Goal: Task Accomplishment & Management: Complete application form

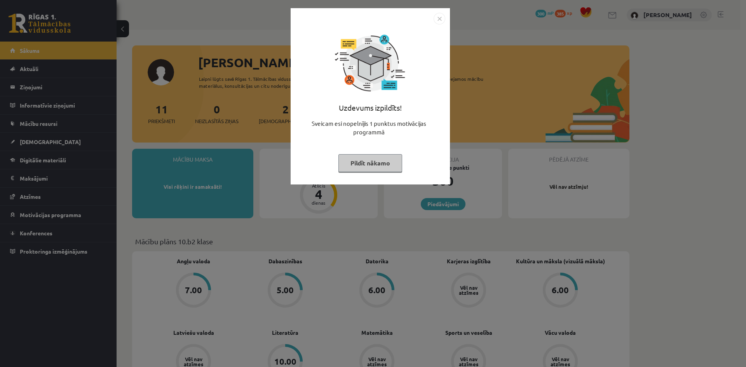
click at [339, 227] on div "Uzdevums izpildīts! Sveicam esi nopelnījis 1 punktus motivācijas programmā Pild…" at bounding box center [373, 183] width 746 height 367
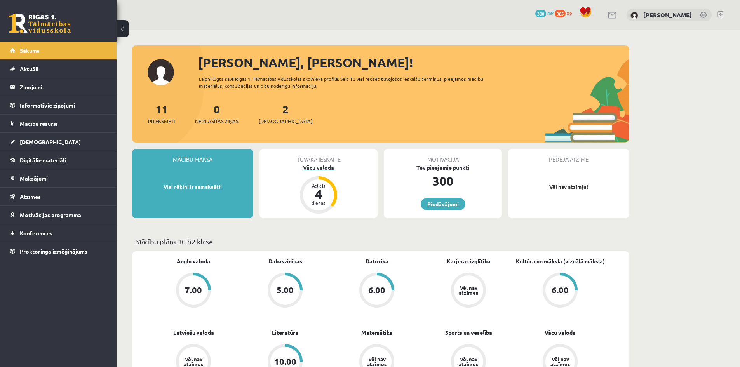
click at [315, 169] on div "Vācu valoda" at bounding box center [319, 168] width 118 height 8
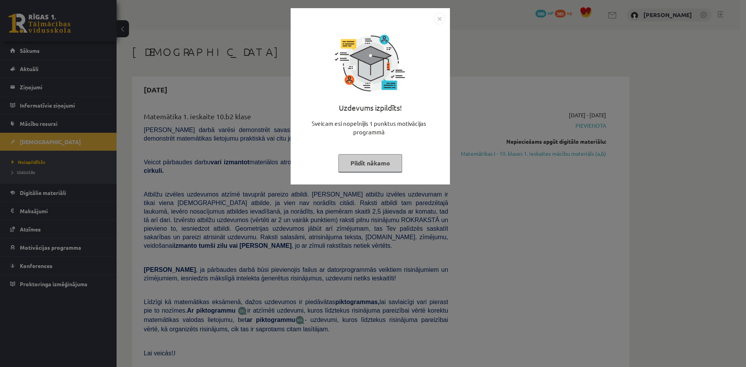
click at [442, 21] on img "Close" at bounding box center [440, 19] width 12 height 12
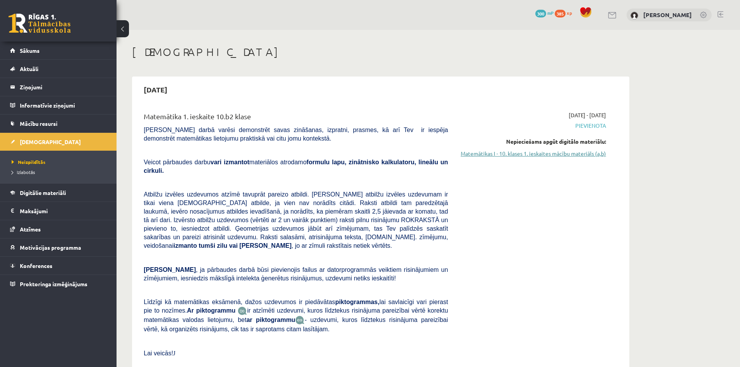
click at [536, 152] on link "Matemātikas I - 10. klases 1. ieskaites mācību materiāls (a,b)" at bounding box center [533, 154] width 146 height 8
click at [545, 153] on link "Matemātikas I - 10. klases 1. ieskaites mācību materiāls (a,b)" at bounding box center [533, 154] width 146 height 8
click at [562, 150] on link "Matemātikas I - 10. klases 1. ieskaites mācību materiāls (a,b)" at bounding box center [533, 154] width 146 height 8
click at [34, 196] on link "Digitālie materiāli" at bounding box center [58, 193] width 97 height 18
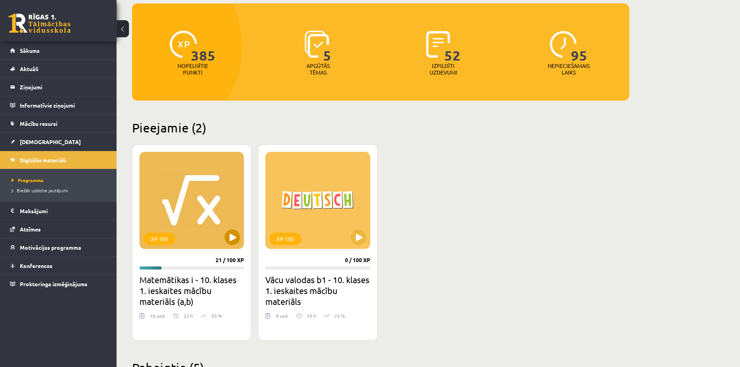
scroll to position [78, 0]
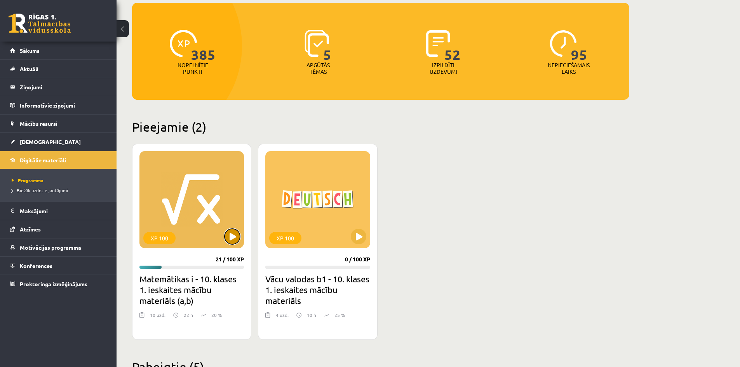
click at [234, 235] on button at bounding box center [233, 237] width 16 height 16
click at [204, 238] on div "XP 100" at bounding box center [192, 199] width 105 height 97
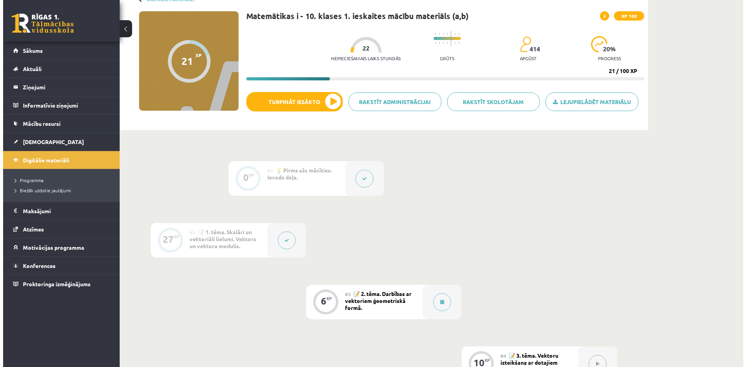
scroll to position [117, 0]
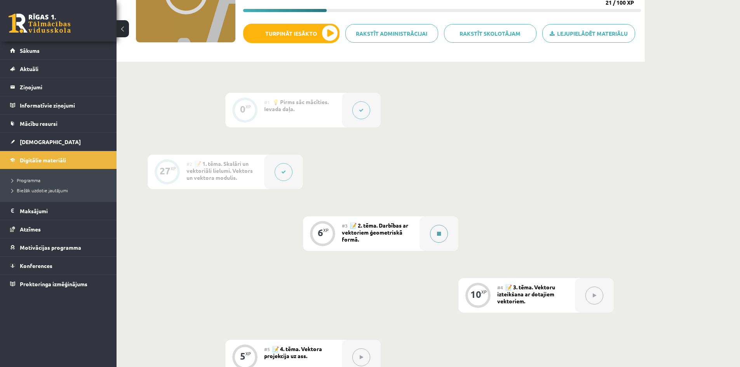
click at [440, 228] on button at bounding box center [439, 234] width 18 height 18
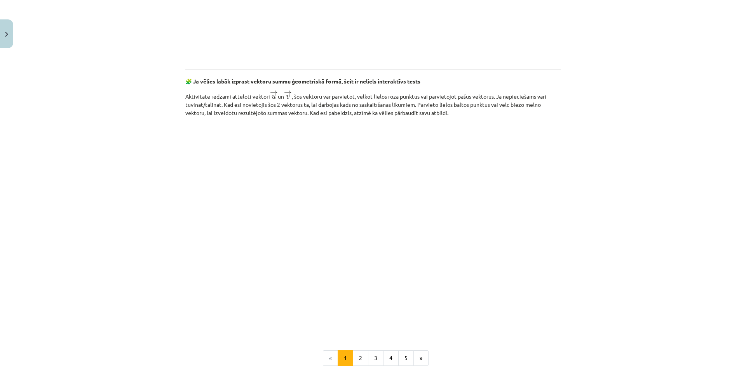
scroll to position [1110, 0]
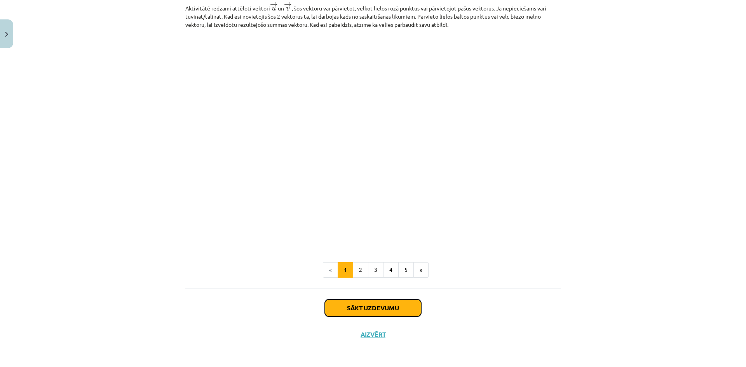
click at [371, 308] on button "Sākt uzdevumu" at bounding box center [373, 308] width 96 height 17
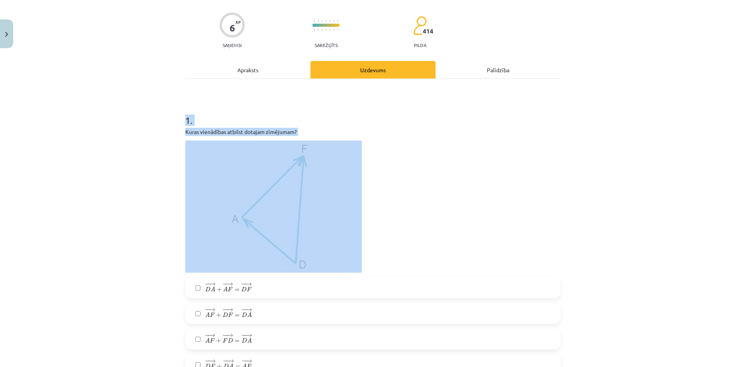
scroll to position [0, 0]
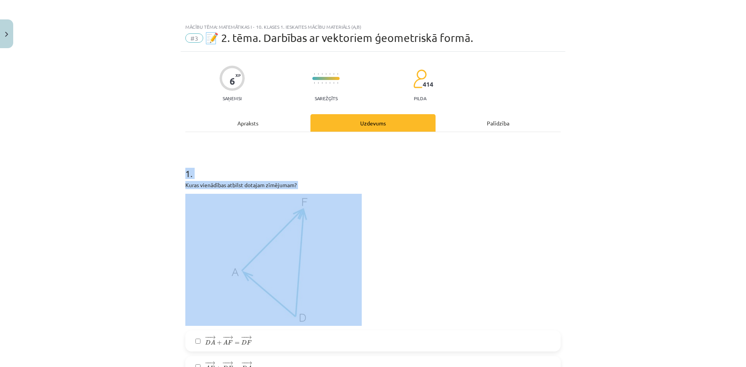
drag, startPoint x: 212, startPoint y: 193, endPoint x: 99, endPoint y: 220, distance: 115.9
click at [99, 221] on div "Mācību tēma: Matemātikas i - 10. klases 1. ieskaites mācību materiāls (a,b) #3 …" at bounding box center [373, 183] width 746 height 367
click at [99, 219] on div "Mācību tēma: Matemātikas i - 10. klases 1. ieskaites mācību materiāls (a,b) #3 …" at bounding box center [373, 183] width 746 height 367
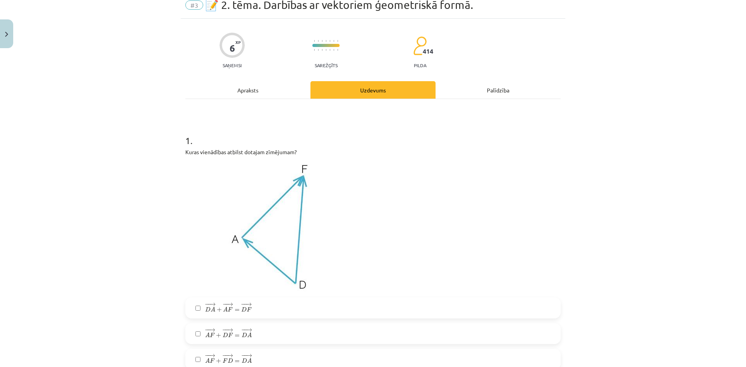
scroll to position [155, 0]
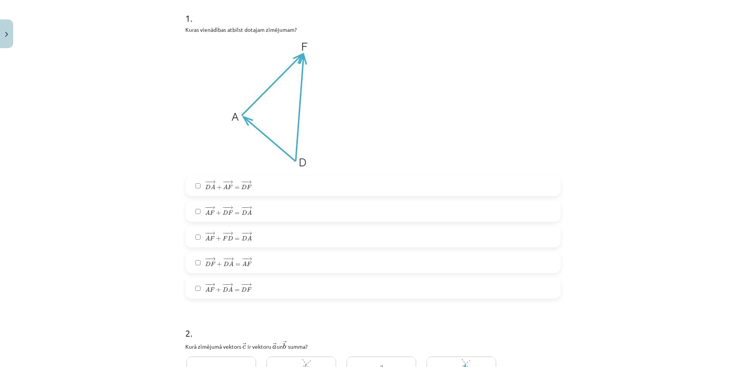
click at [230, 188] on span "− − → D A + − − → A F = − − → D F" at bounding box center [228, 185] width 47 height 9
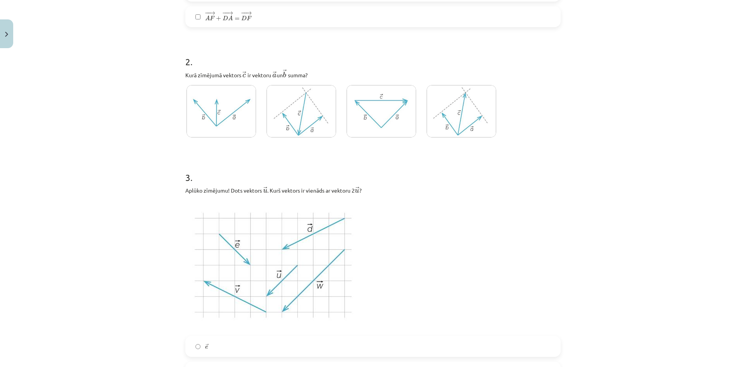
scroll to position [427, 0]
click at [379, 118] on img at bounding box center [382, 111] width 70 height 52
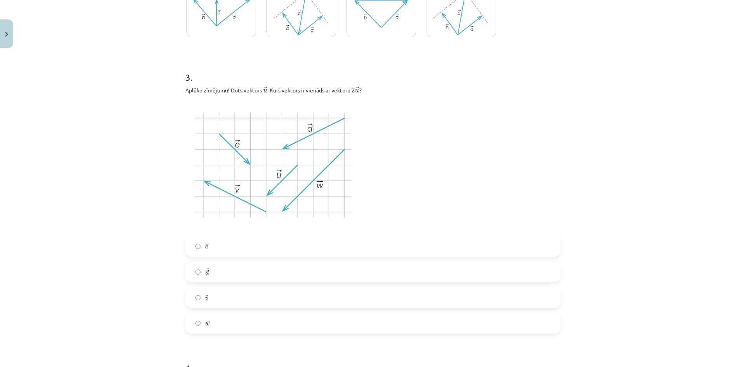
scroll to position [544, 0]
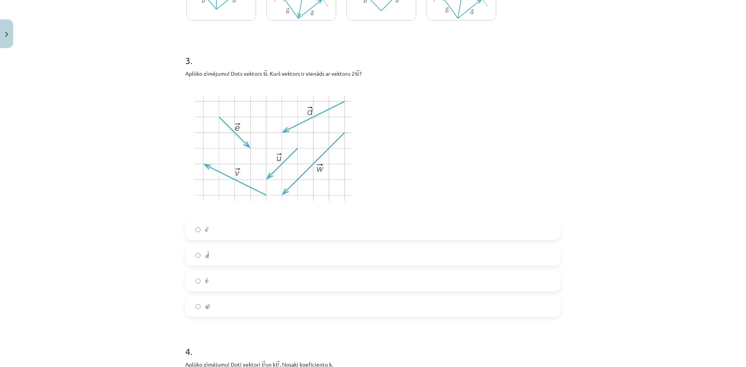
click at [239, 285] on label "→ v v →" at bounding box center [373, 280] width 374 height 19
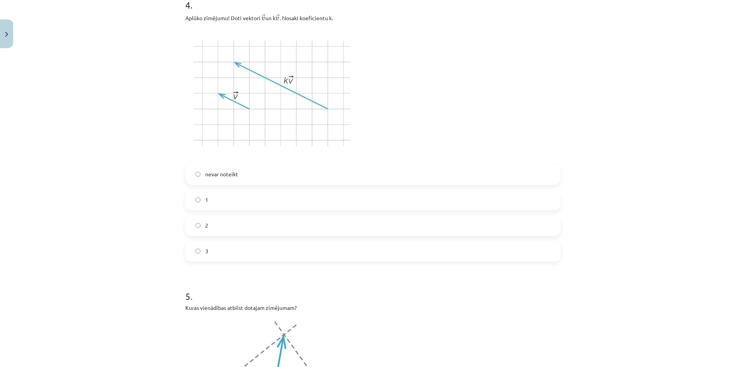
scroll to position [894, 0]
click at [262, 251] on label "3" at bounding box center [373, 248] width 374 height 19
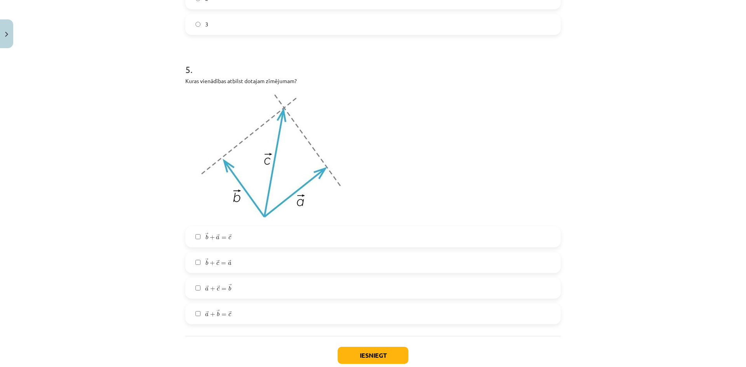
scroll to position [1166, 0]
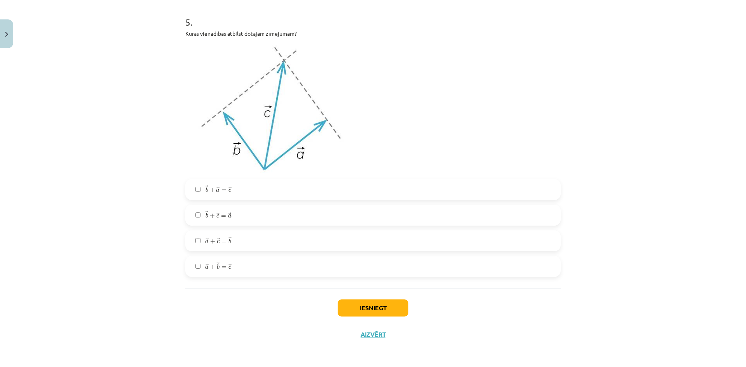
click at [216, 263] on span "→" at bounding box center [217, 264] width 3 height 5
click at [382, 307] on button "Iesniegt" at bounding box center [373, 308] width 71 height 17
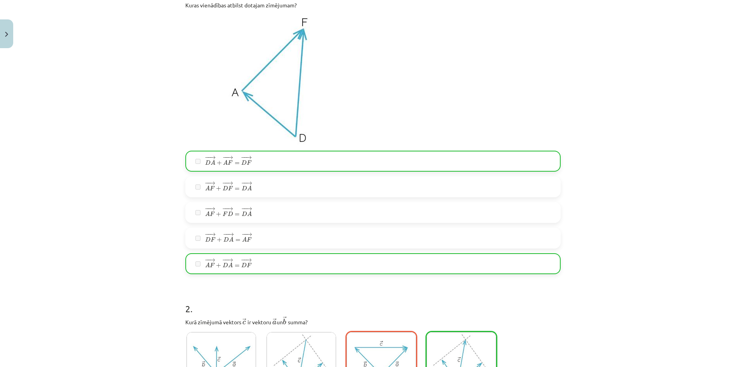
scroll to position [0, 0]
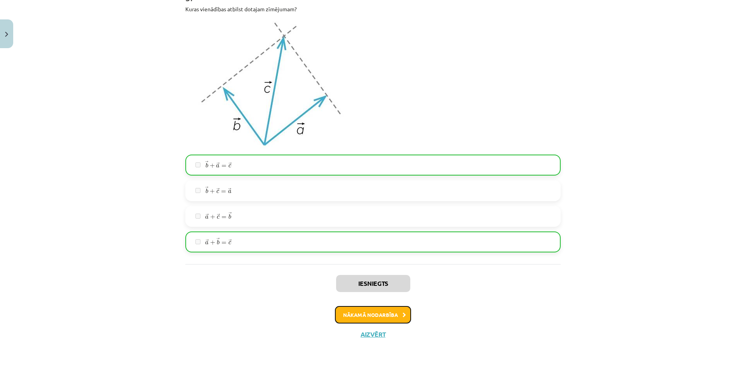
click at [399, 319] on button "Nākamā nodarbība" at bounding box center [373, 315] width 76 height 18
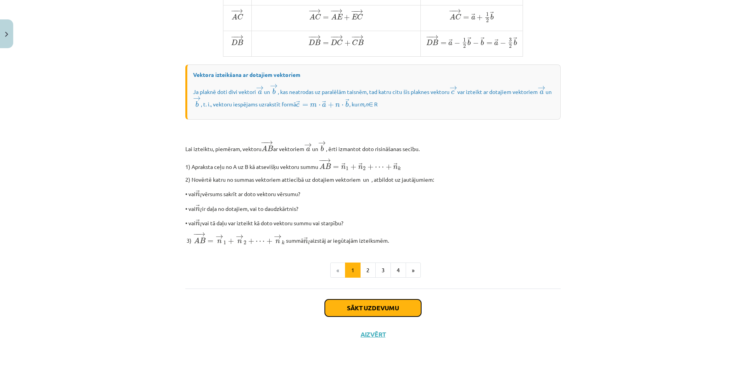
click at [394, 312] on button "Sākt uzdevumu" at bounding box center [373, 308] width 96 height 17
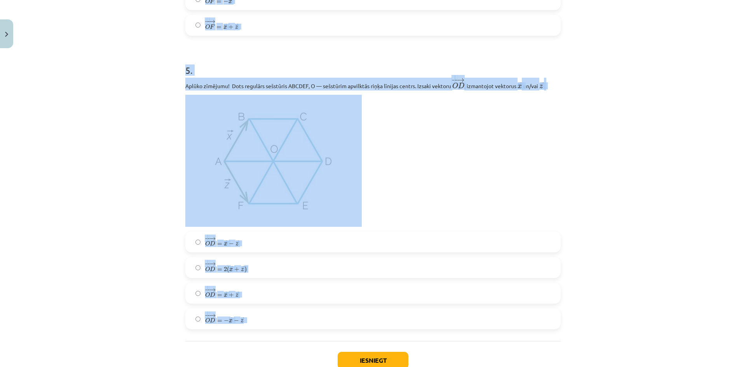
scroll to position [1379, 0]
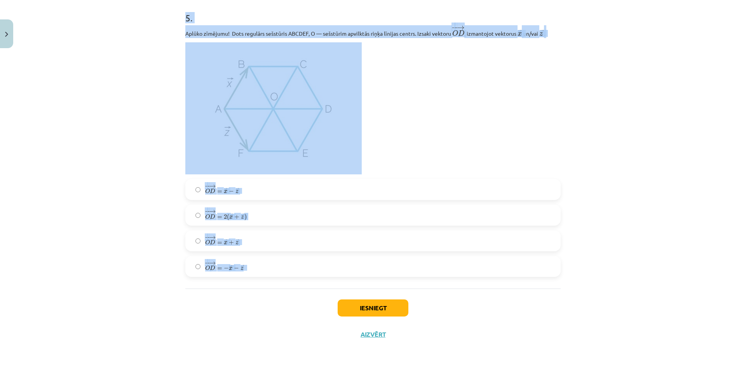
drag, startPoint x: 173, startPoint y: 148, endPoint x: 419, endPoint y: 258, distance: 269.1
click at [419, 258] on div "Mācību tēma: Matemātikas i - 10. klases 1. ieskaites mācību materiāls (a,b) #4 …" at bounding box center [373, 183] width 746 height 367
copy form "1 . Aplūko zīmējumu! Dots regulārs sešstūris ABCDEF, O — sešstūrim apvilktās ri…"
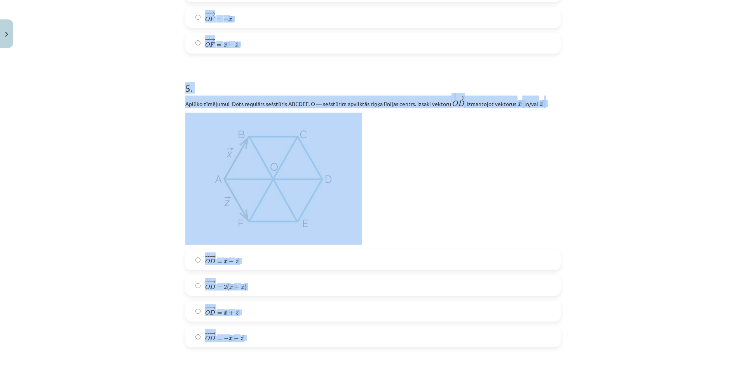
scroll to position [1223, 0]
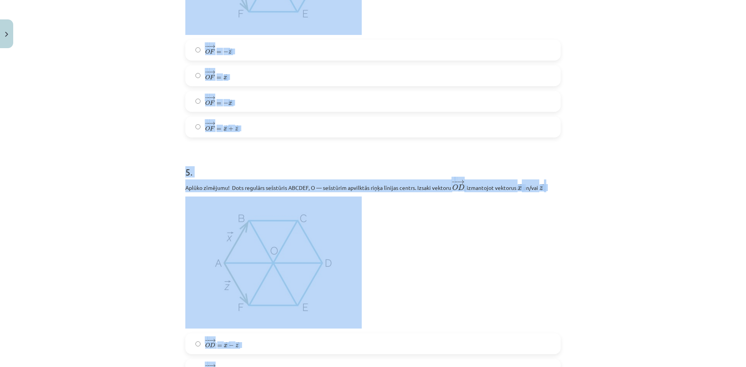
click at [114, 245] on div "Mācību tēma: Matemātikas i - 10. klases 1. ieskaites mācību materiāls (a,b) #4 …" at bounding box center [373, 183] width 746 height 367
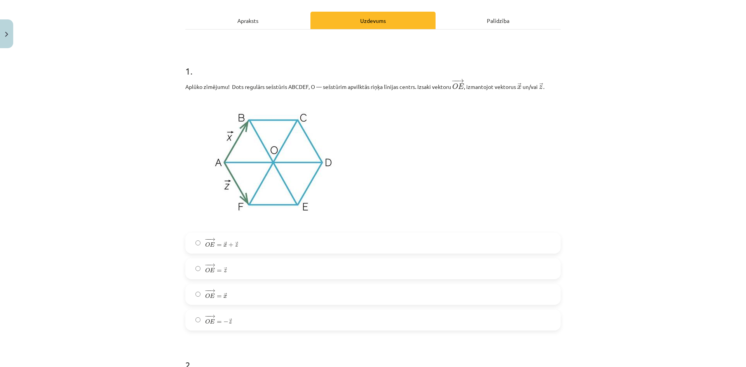
scroll to position [117, 0]
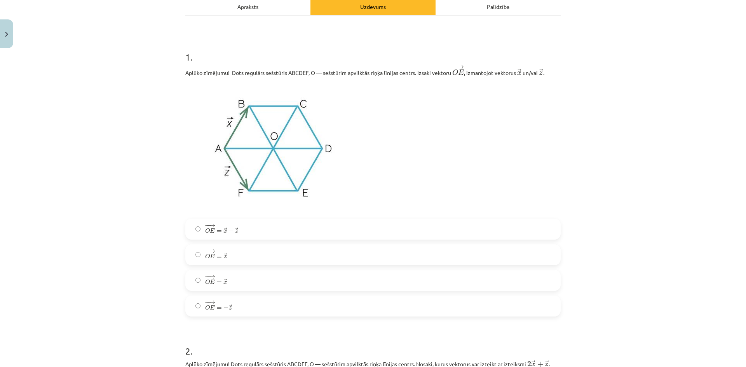
click at [260, 251] on label "− − → O E = → z O E → = z →" at bounding box center [373, 254] width 374 height 19
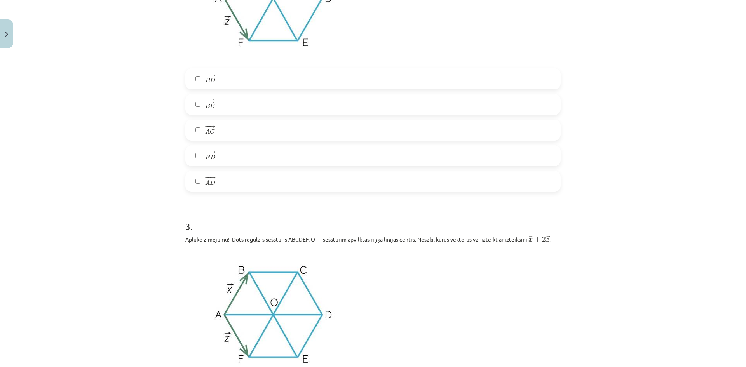
scroll to position [544, 0]
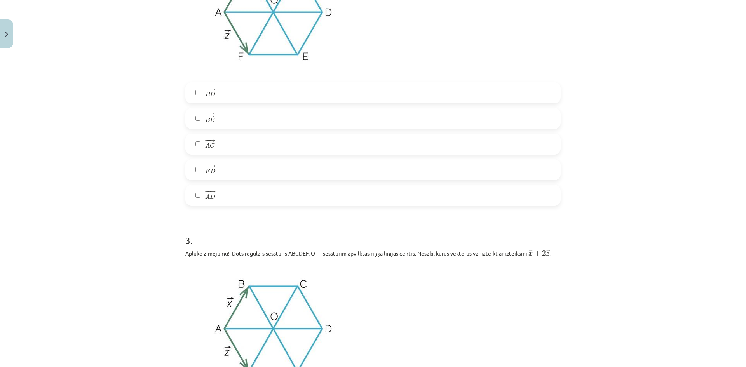
click at [229, 194] on label "− − → A D A D →" at bounding box center [373, 195] width 374 height 19
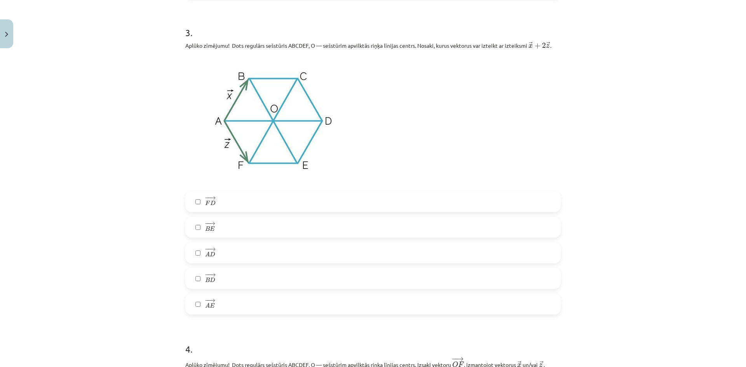
scroll to position [816, 0]
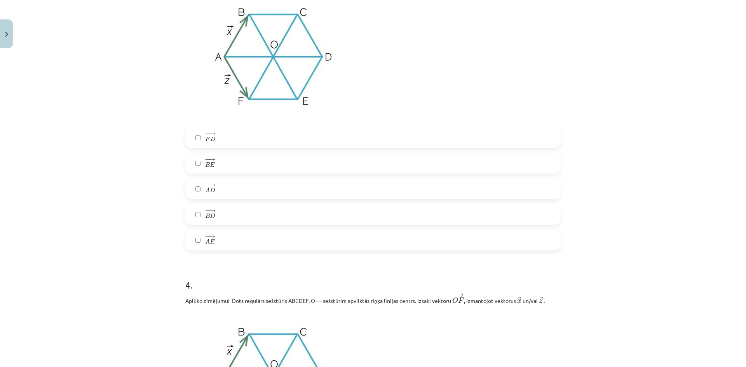
click at [207, 158] on span "−" at bounding box center [207, 159] width 1 height 3
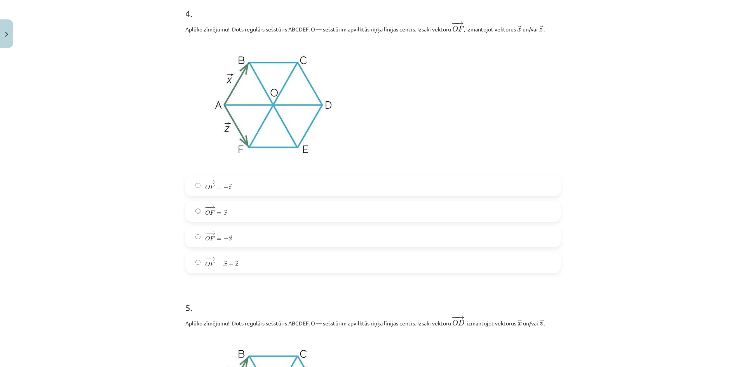
scroll to position [1088, 0]
click at [247, 183] on label "− − → O F = − → z O F → = − z →" at bounding box center [373, 185] width 374 height 19
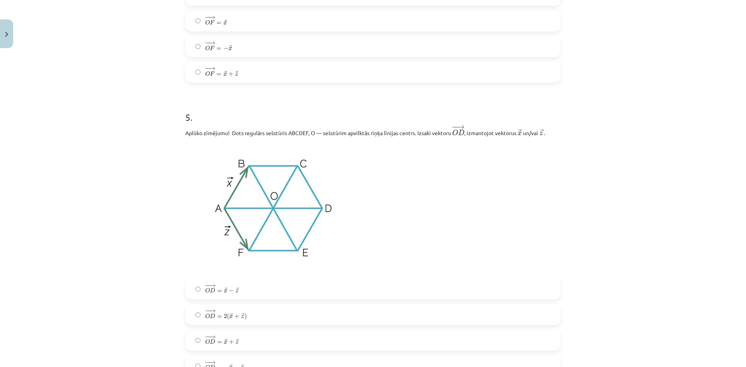
scroll to position [1379, 0]
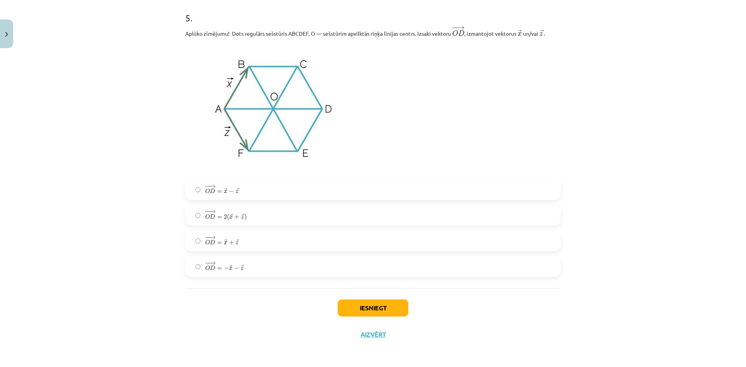
click at [267, 263] on label "− − → O D = − → x − → z O D → = − x → − z →" at bounding box center [373, 266] width 374 height 19
click at [382, 307] on button "Iesniegt" at bounding box center [373, 308] width 71 height 17
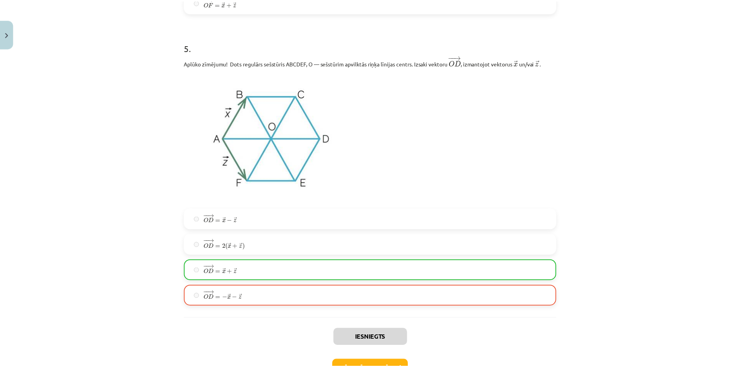
scroll to position [1404, 0]
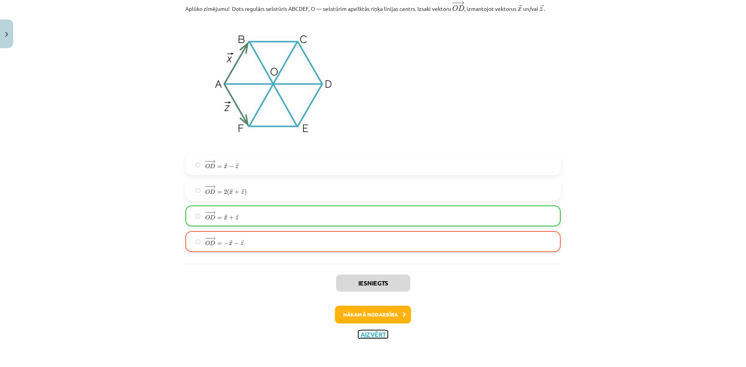
click at [367, 335] on button "Aizvērt" at bounding box center [373, 335] width 30 height 8
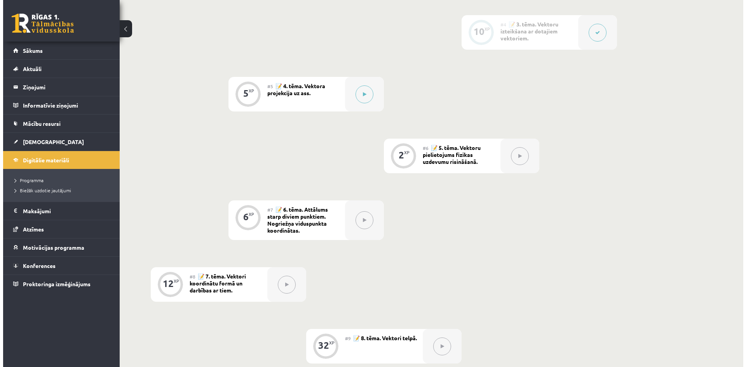
scroll to position [263, 0]
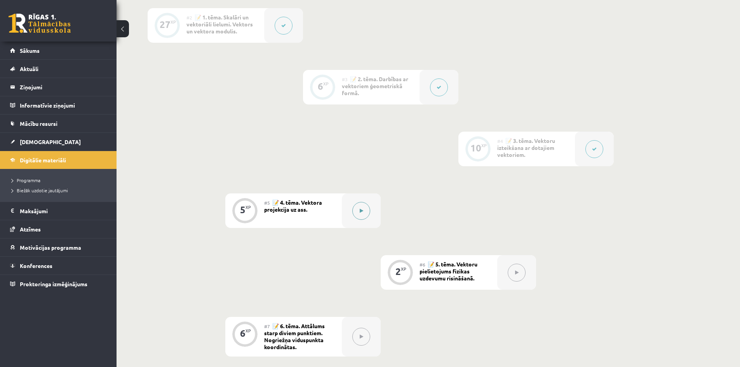
click at [359, 209] on button at bounding box center [361, 211] width 18 height 18
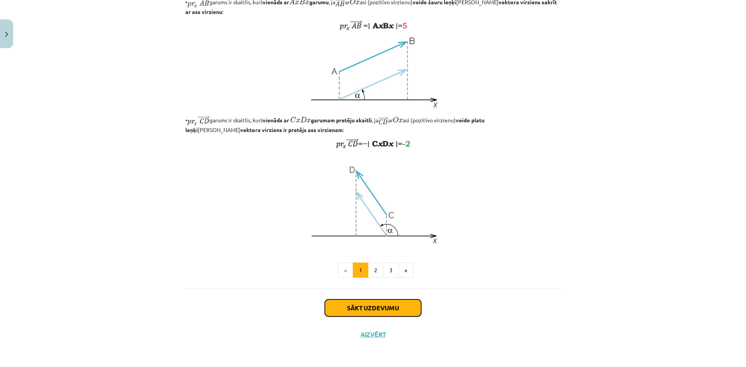
click at [389, 309] on button "Sākt uzdevumu" at bounding box center [373, 308] width 96 height 17
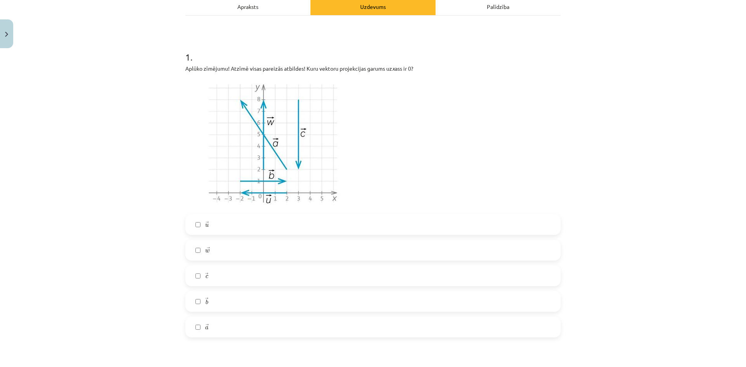
scroll to position [155, 0]
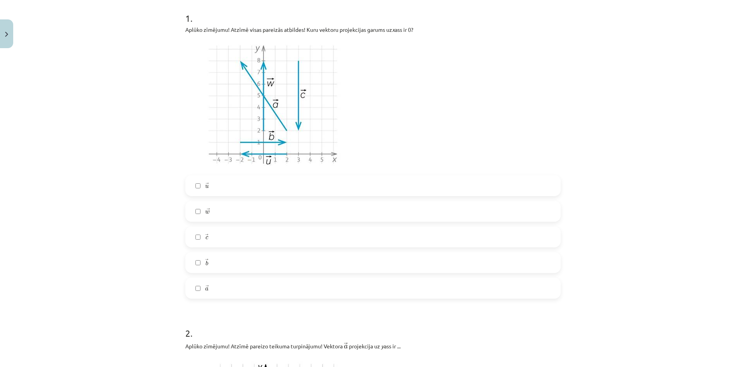
click at [238, 235] on label "→ c c →" at bounding box center [373, 236] width 374 height 19
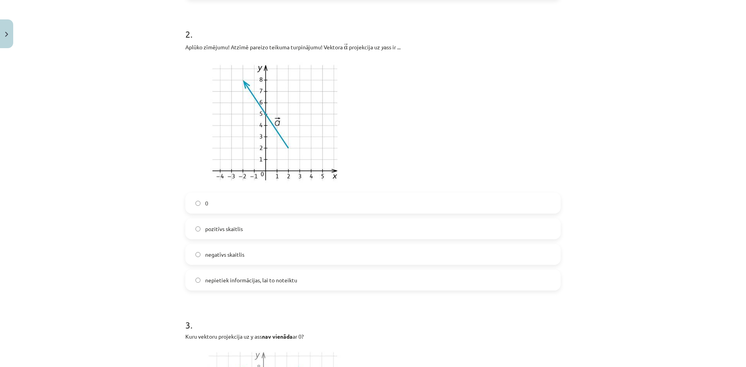
scroll to position [466, 0]
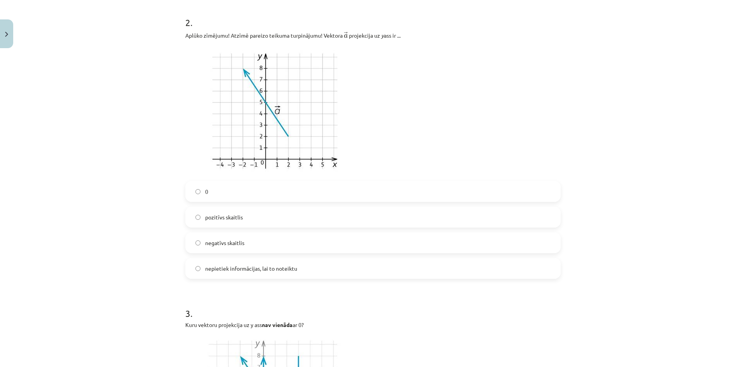
click at [320, 218] on label "pozitīvs skaitlis" at bounding box center [373, 217] width 374 height 19
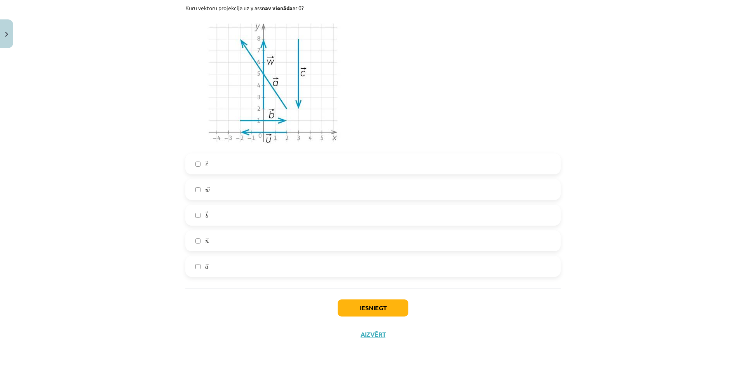
scroll to position [745, 0]
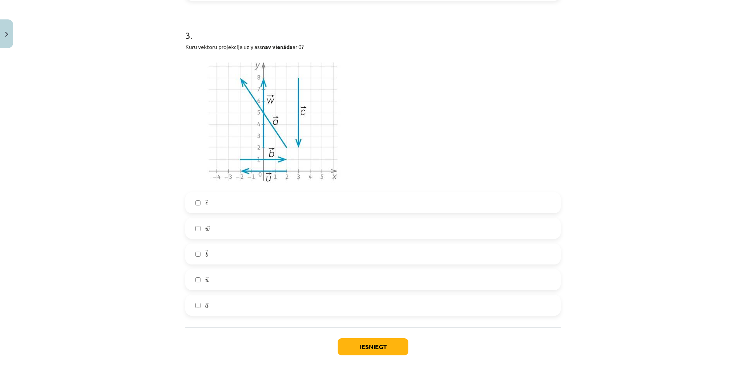
click at [234, 206] on label "→ c c →" at bounding box center [373, 202] width 374 height 19
click at [234, 230] on label "→ w w →" at bounding box center [373, 228] width 374 height 19
drag, startPoint x: 216, startPoint y: 306, endPoint x: 227, endPoint y: 312, distance: 12.9
click at [216, 304] on label "→ a a →" at bounding box center [373, 305] width 374 height 19
click at [363, 344] on button "Iesniegt" at bounding box center [373, 346] width 71 height 17
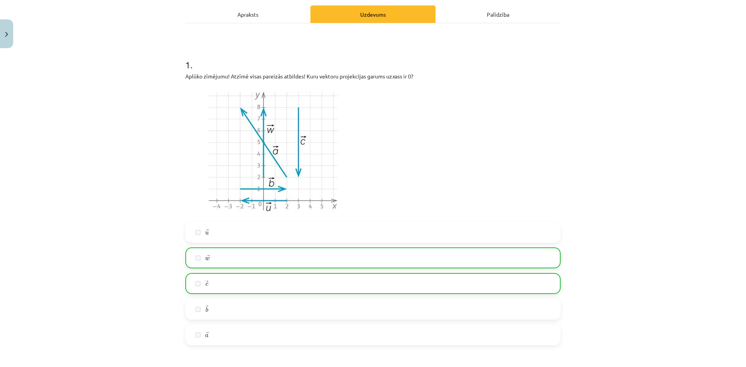
scroll to position [0, 0]
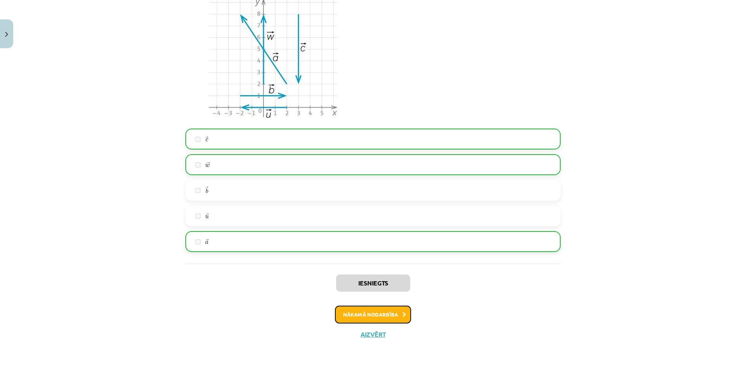
click at [394, 319] on button "Nākamā nodarbība" at bounding box center [373, 315] width 76 height 18
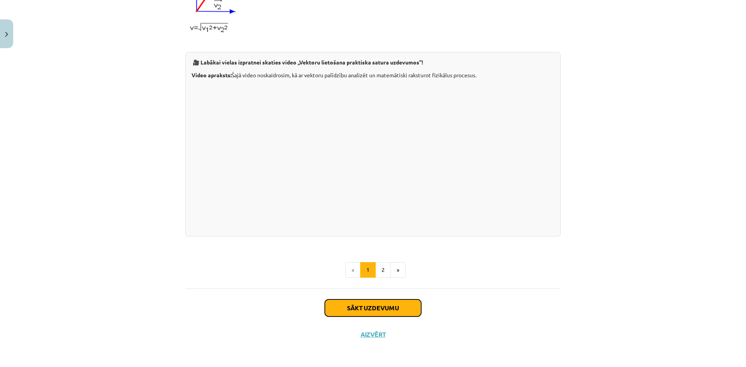
click at [383, 314] on button "Sākt uzdevumu" at bounding box center [373, 308] width 96 height 17
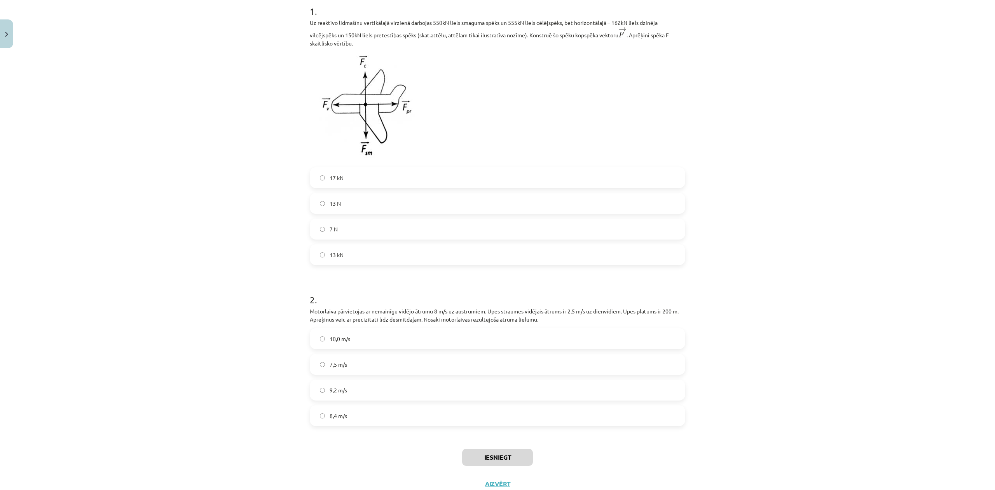
scroll to position [138, 0]
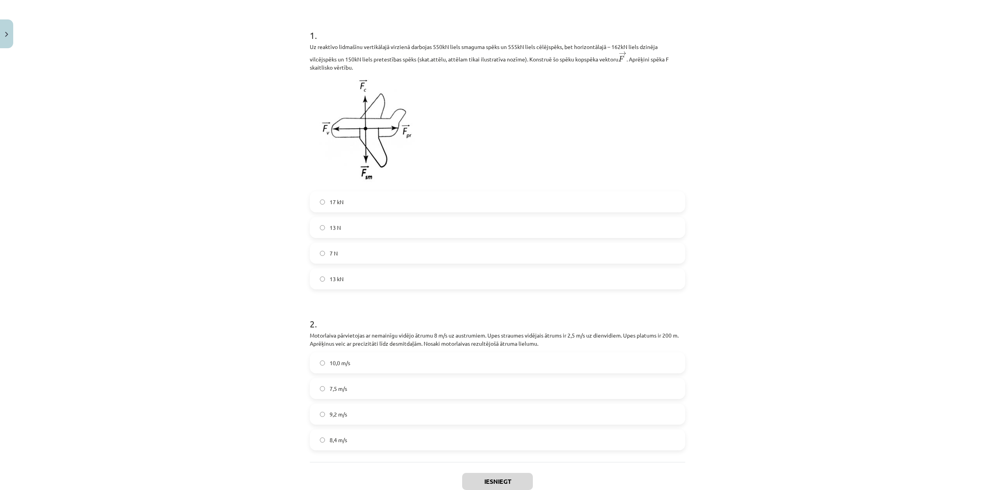
click at [439, 367] on label "8,4 m/s" at bounding box center [497, 439] width 374 height 19
click at [535, 216] on div "17 kN 13 N 7 N 13 kN" at bounding box center [497, 240] width 375 height 98
click at [535, 223] on label "13 N" at bounding box center [497, 227] width 374 height 19
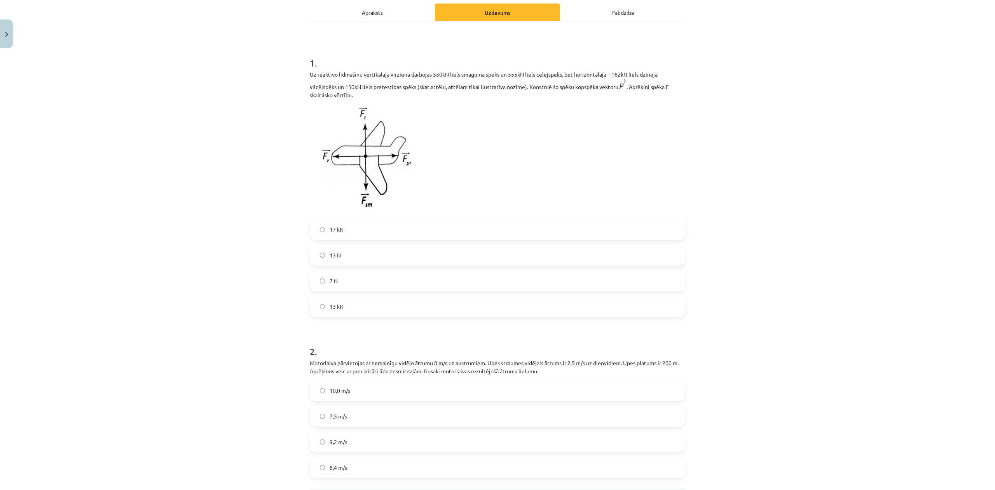
scroll to position [190, 0]
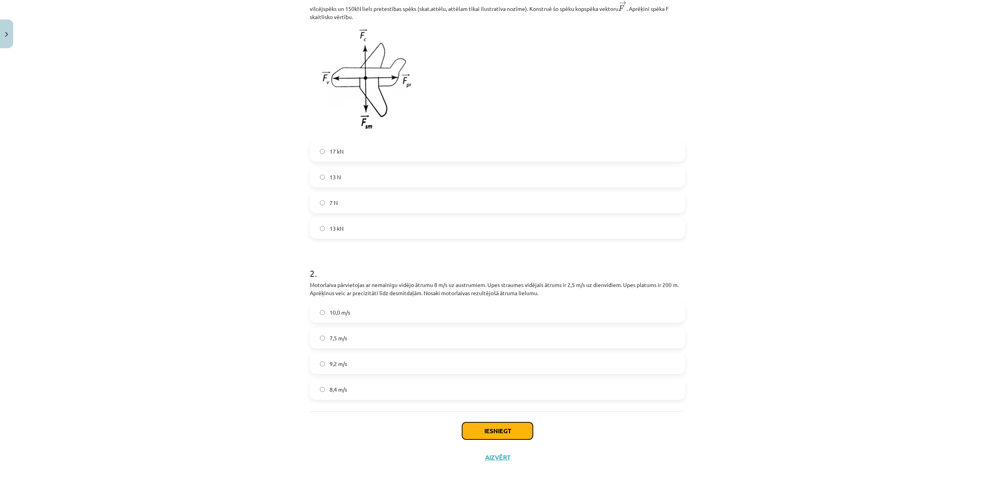
click at [506, 367] on button "Iesniegt" at bounding box center [497, 430] width 71 height 17
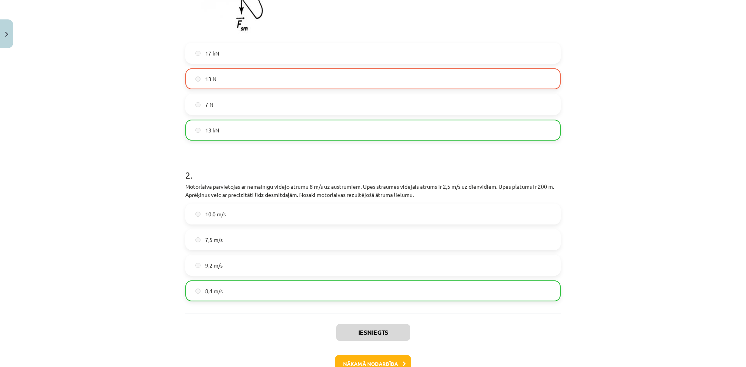
scroll to position [273, 0]
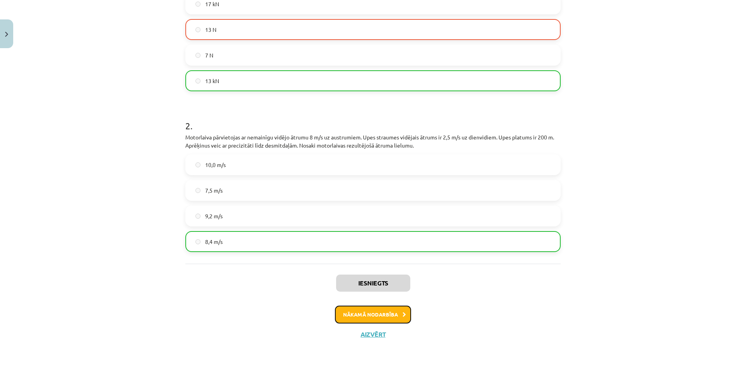
click at [387, 314] on button "Nākamā nodarbība" at bounding box center [373, 315] width 76 height 18
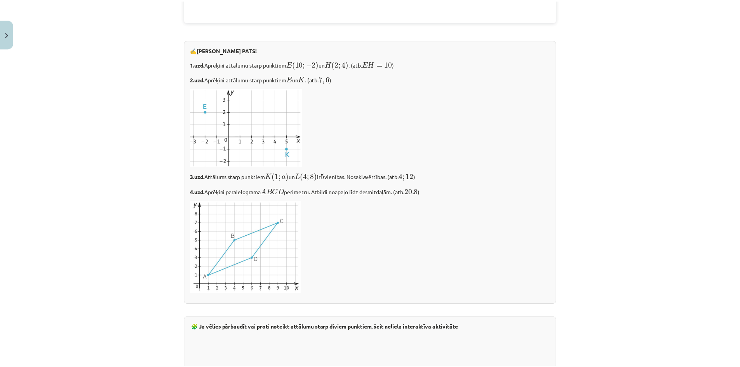
scroll to position [1290, 0]
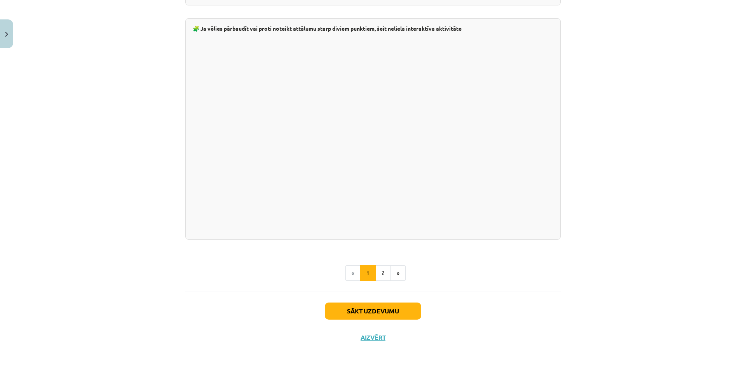
click at [369, 336] on div "Sākt uzdevumu Aizvērt" at bounding box center [372, 319] width 375 height 54
click at [367, 334] on button "Aizvērt" at bounding box center [373, 338] width 30 height 8
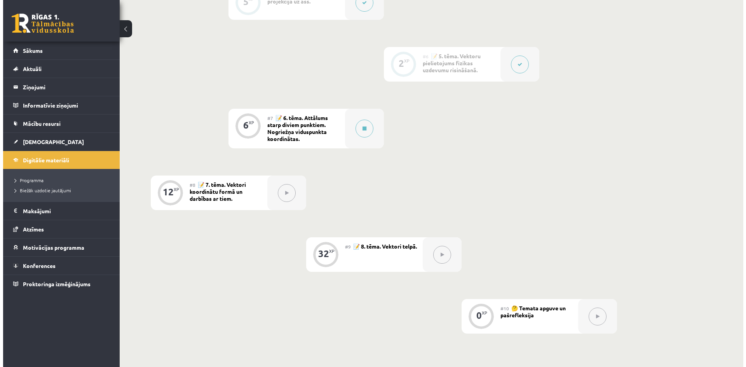
scroll to position [427, 0]
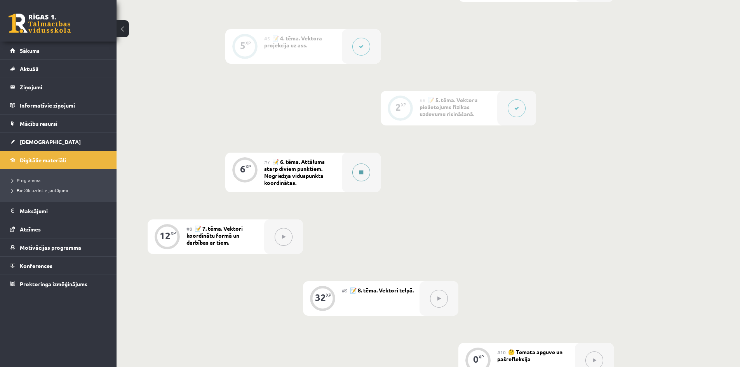
click at [361, 171] on icon at bounding box center [361, 172] width 4 height 5
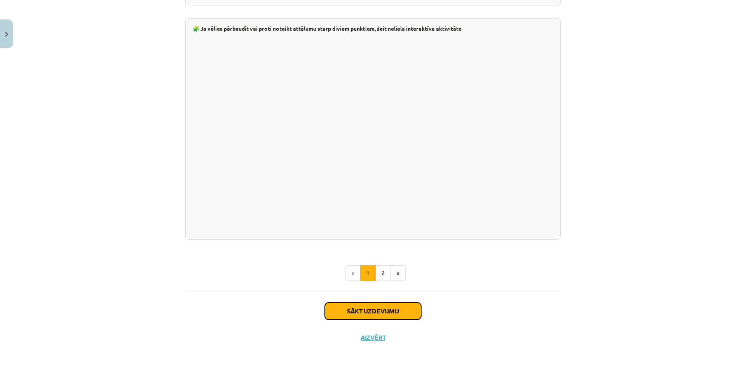
click at [396, 311] on button "Sākt uzdevumu" at bounding box center [373, 311] width 96 height 17
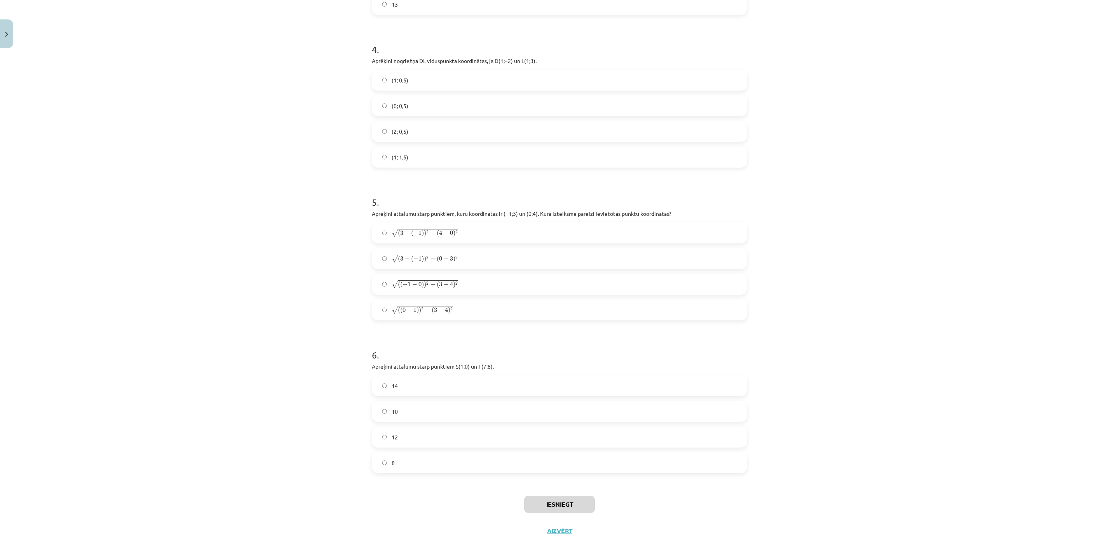
scroll to position [607, 0]
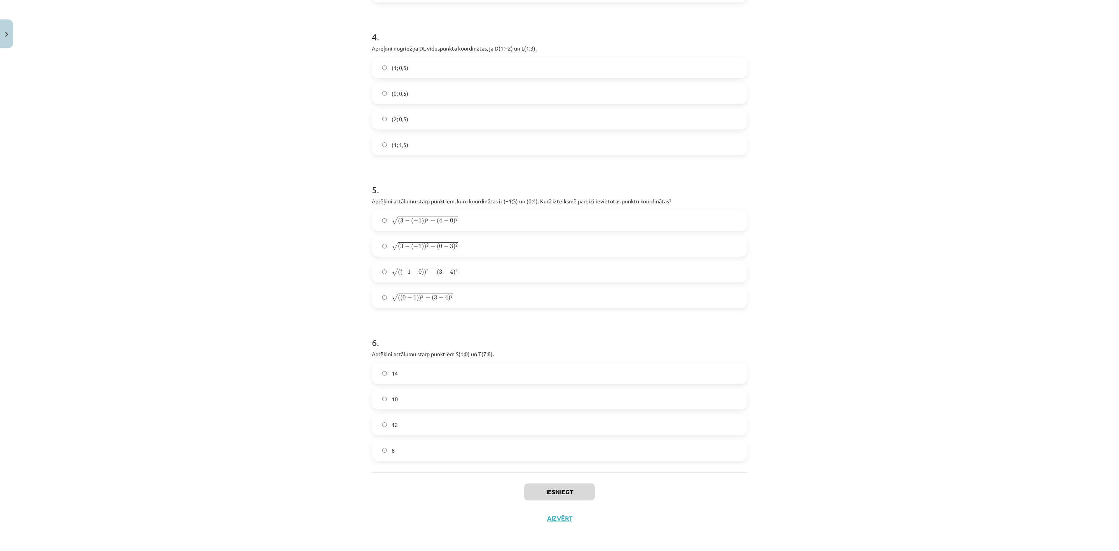
click at [483, 367] on label "10" at bounding box center [560, 398] width 374 height 19
click at [419, 274] on span "0" at bounding box center [420, 271] width 3 height 5
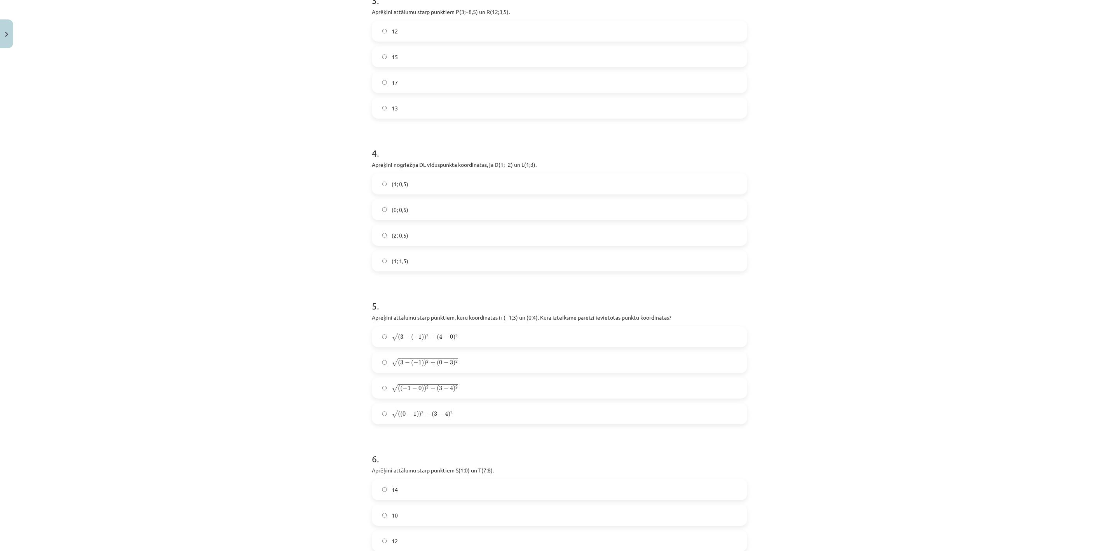
scroll to position [491, 0]
click at [396, 178] on label "(1; 0,5)" at bounding box center [560, 183] width 374 height 19
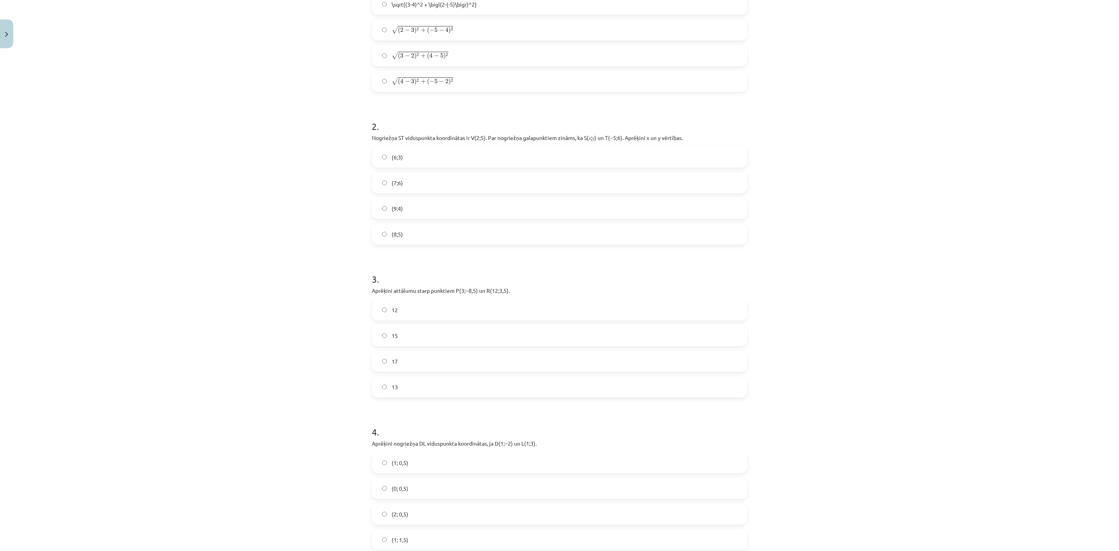
scroll to position [199, 0]
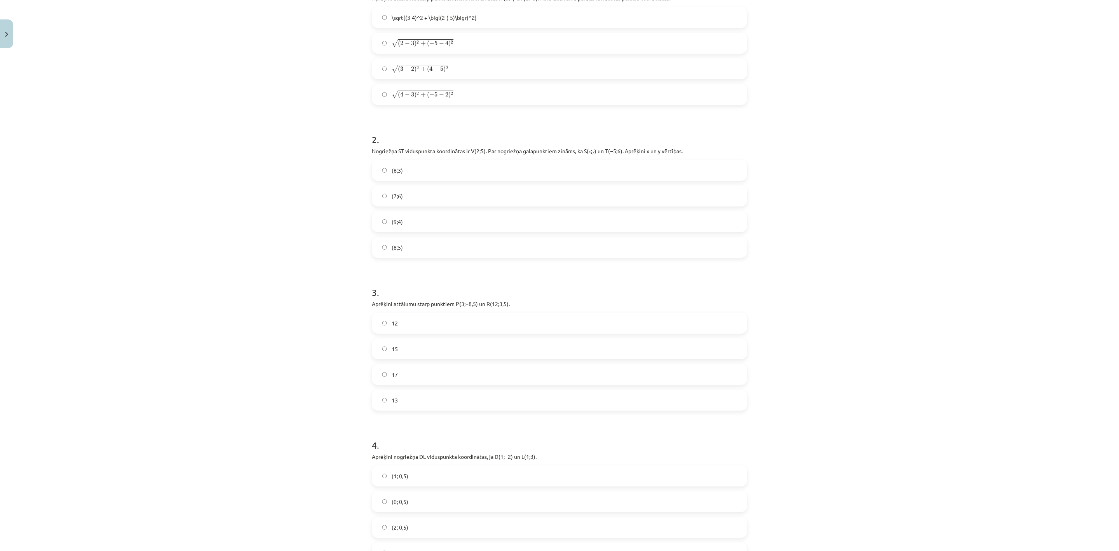
click at [392, 350] on span "15" at bounding box center [395, 349] width 6 height 8
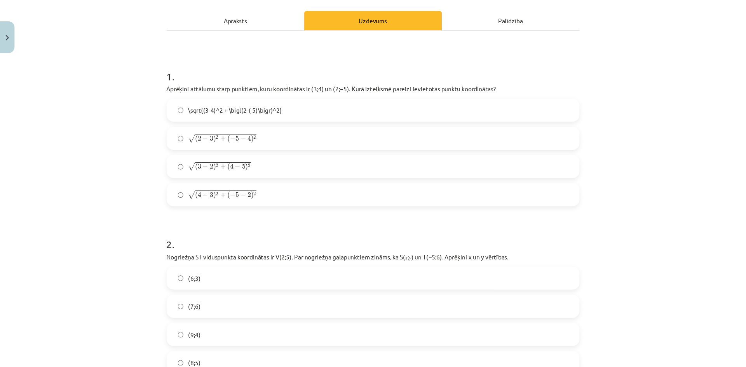
scroll to position [117, 0]
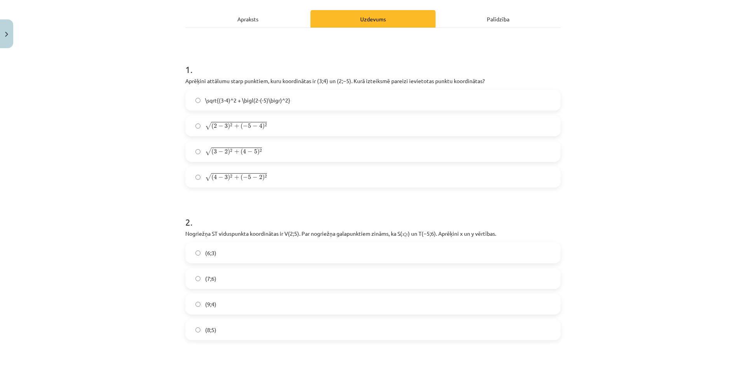
click at [218, 304] on label "(9;4)" at bounding box center [373, 304] width 374 height 19
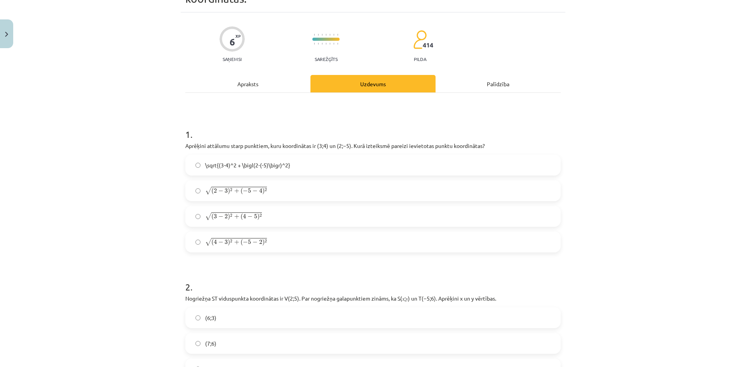
scroll to position [39, 0]
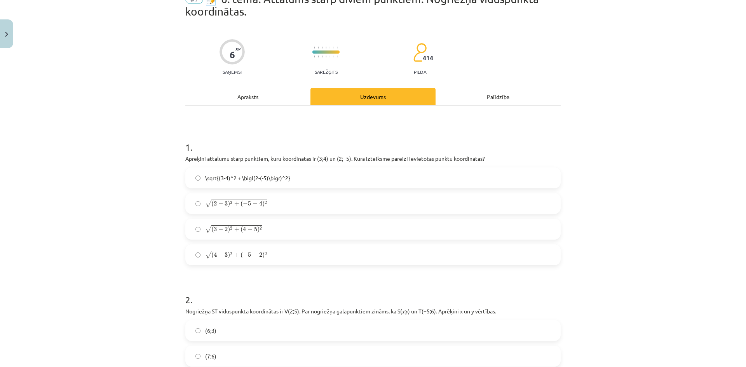
click at [253, 214] on div "\sqrt{(3-4)^2 + \bigl(2-(-5)\bigr)^2} √ ( 2 − 3 ) 2 + ( − 5 − 4 ) 2 ( 2 − 3 ) 2…" at bounding box center [372, 216] width 375 height 98
click at [250, 208] on label "√ ( 2 − 3 ) 2 + ( − 5 − 4 ) 2 ( 2 − 3 ) 2 + ( − 5 − 4 ) 2" at bounding box center [373, 203] width 374 height 19
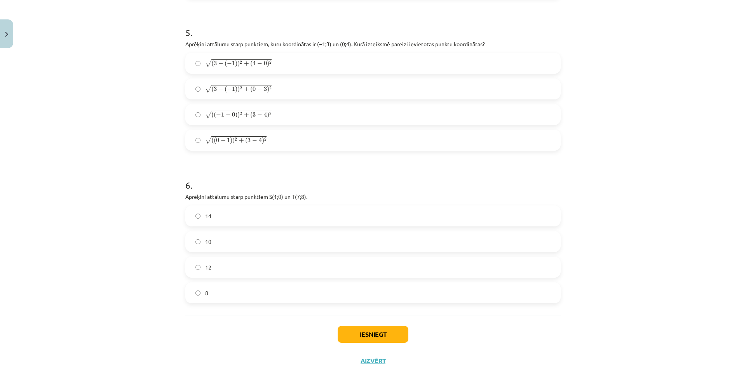
scroll to position [791, 0]
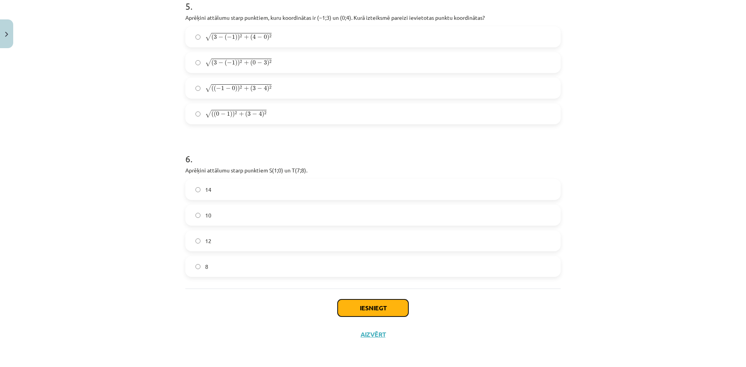
click at [369, 309] on button "Iesniegt" at bounding box center [373, 308] width 71 height 17
click at [359, 311] on button "Iesniegt" at bounding box center [373, 308] width 71 height 17
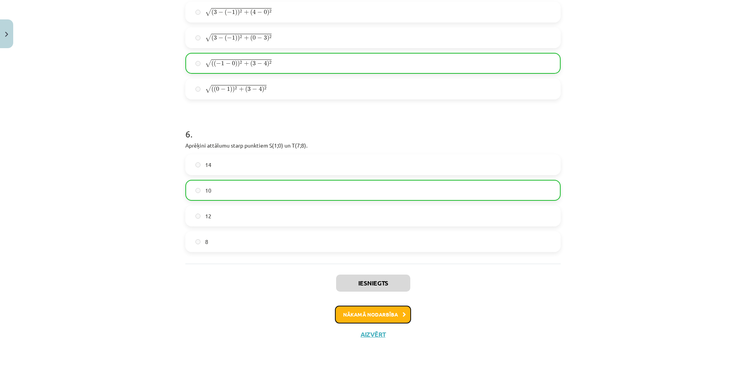
click at [360, 318] on button "Nākamā nodarbība" at bounding box center [373, 315] width 76 height 18
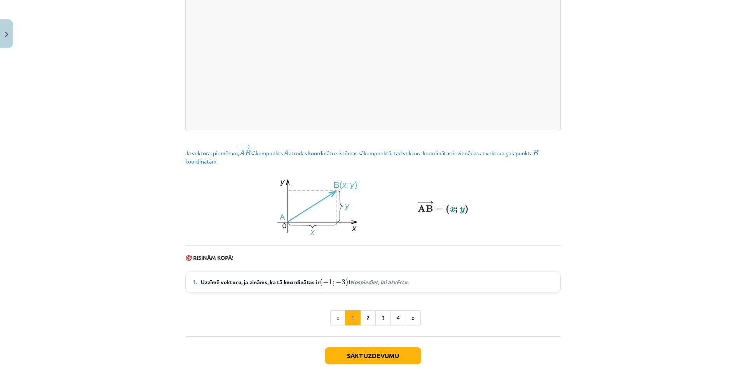
scroll to position [999, 0]
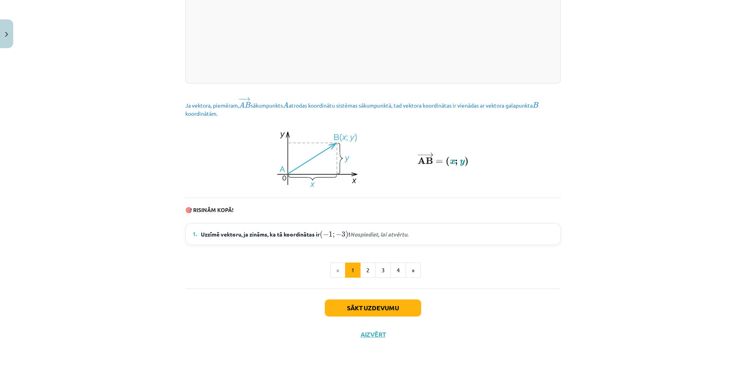
click at [378, 319] on div "Sākt uzdevumu Aizvērt" at bounding box center [372, 316] width 375 height 54
click at [371, 310] on button "Sākt uzdevumu" at bounding box center [373, 308] width 96 height 17
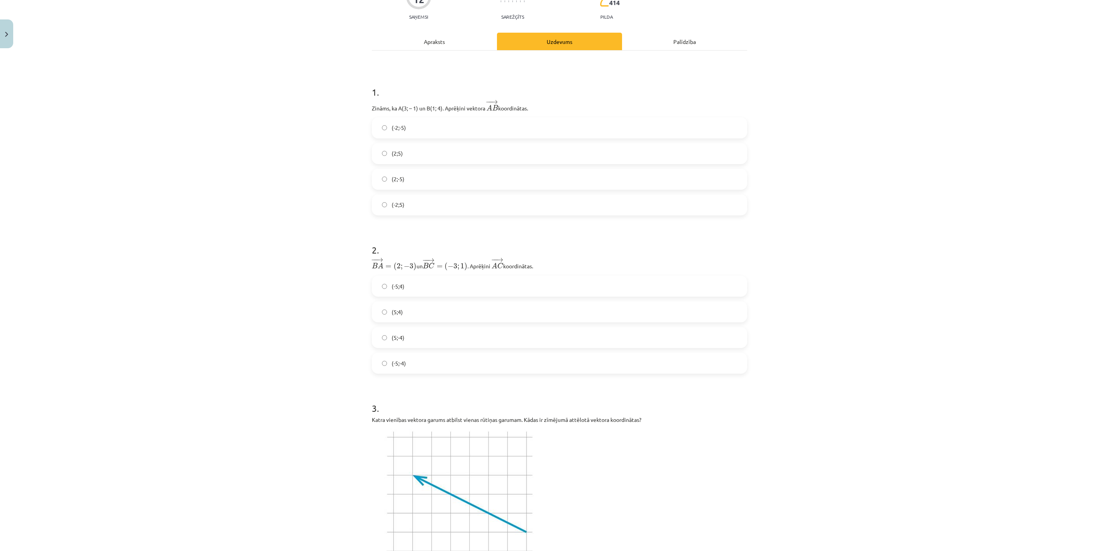
scroll to position [0, 0]
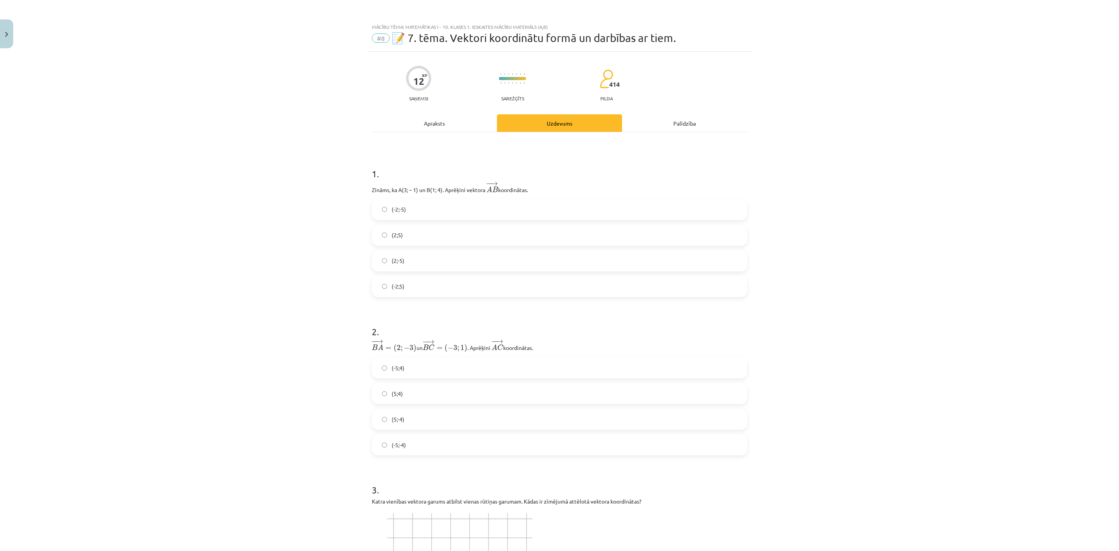
click at [412, 214] on label "(-2;-5)" at bounding box center [560, 209] width 374 height 19
click at [427, 367] on label "(-5;-4)" at bounding box center [560, 444] width 374 height 19
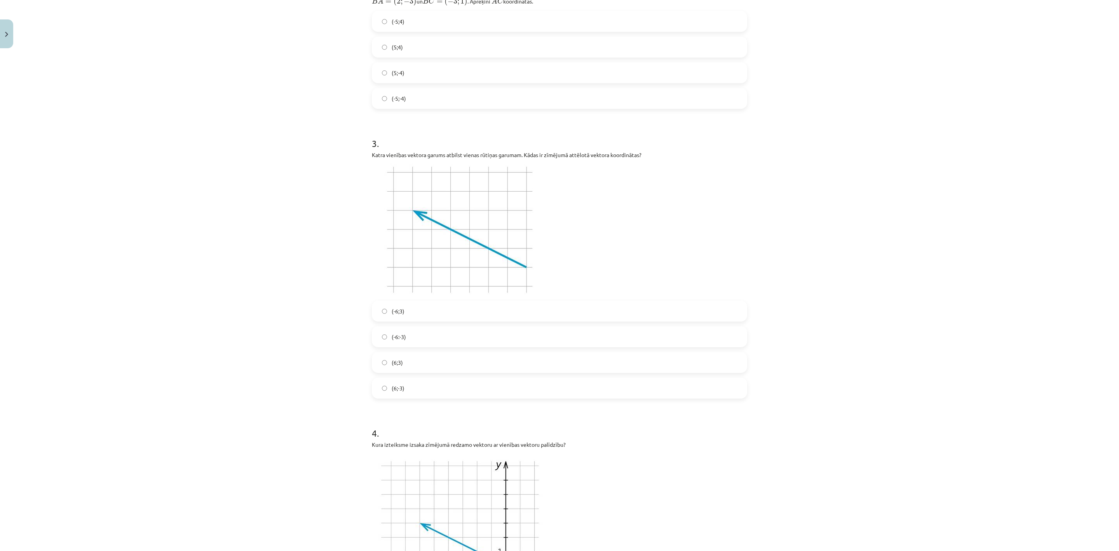
scroll to position [350, 0]
click at [412, 331] on label "(-6:-3)" at bounding box center [560, 332] width 374 height 19
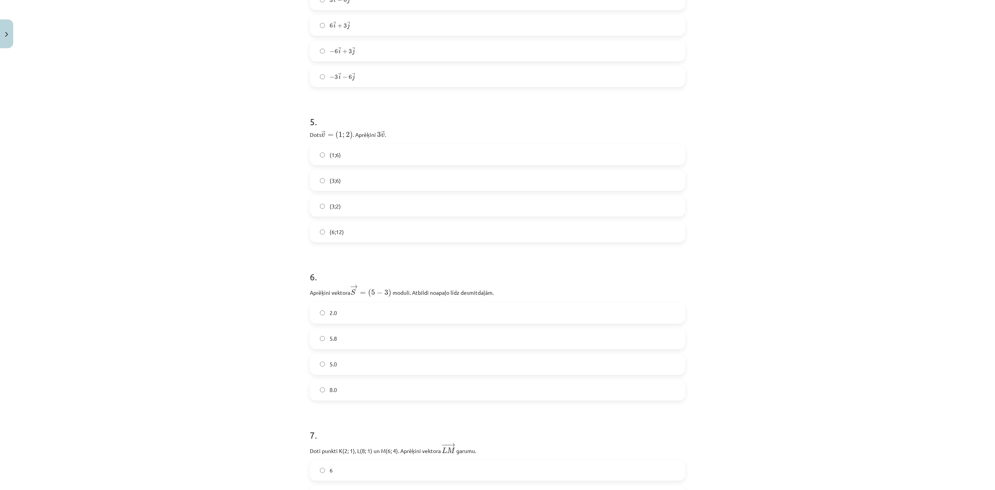
scroll to position [748, 0]
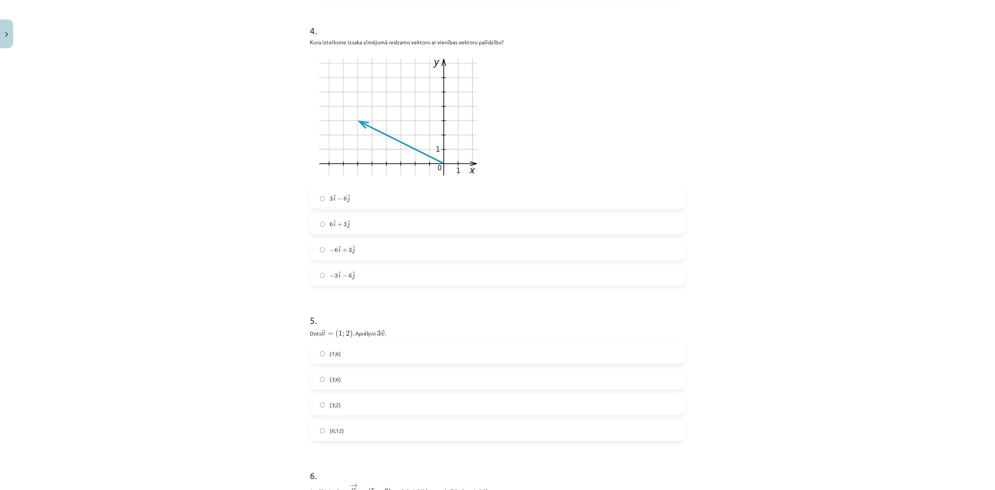
click at [347, 225] on span "j" at bounding box center [348, 225] width 3 height 6
click at [352, 246] on label "− 6 → i + 3 → j − 6 i → + 3 j →" at bounding box center [497, 249] width 374 height 19
click at [359, 367] on label "(3;6)" at bounding box center [497, 378] width 374 height 19
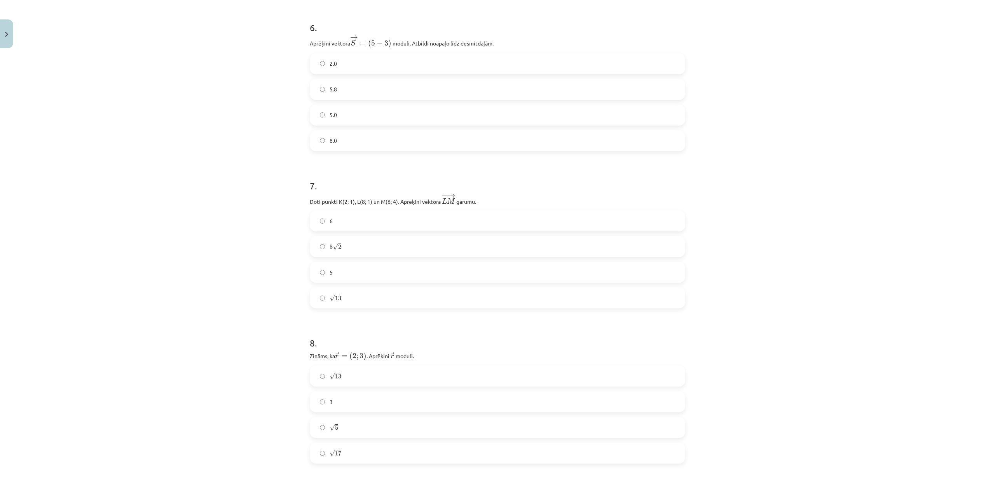
scroll to position [1215, 0]
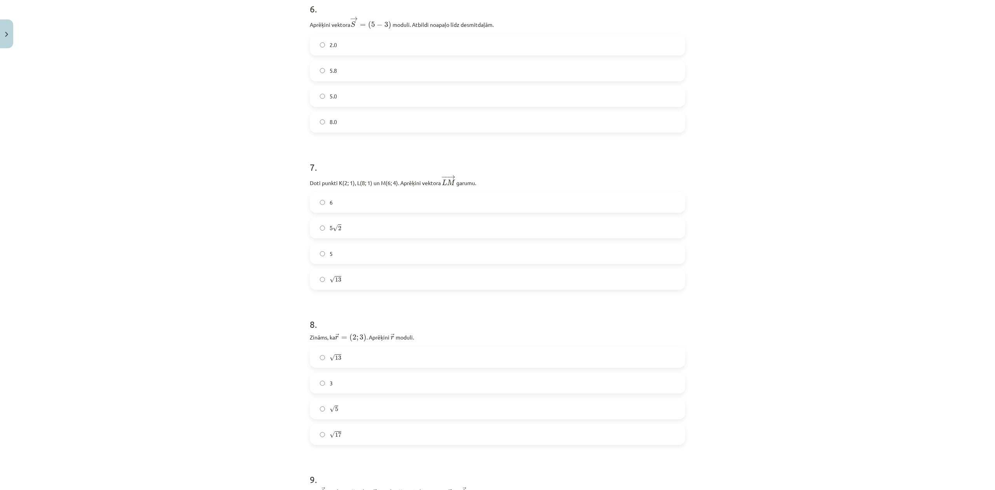
click at [367, 36] on label "2.0" at bounding box center [497, 44] width 374 height 19
click at [413, 288] on label "√ 13 13" at bounding box center [497, 278] width 374 height 19
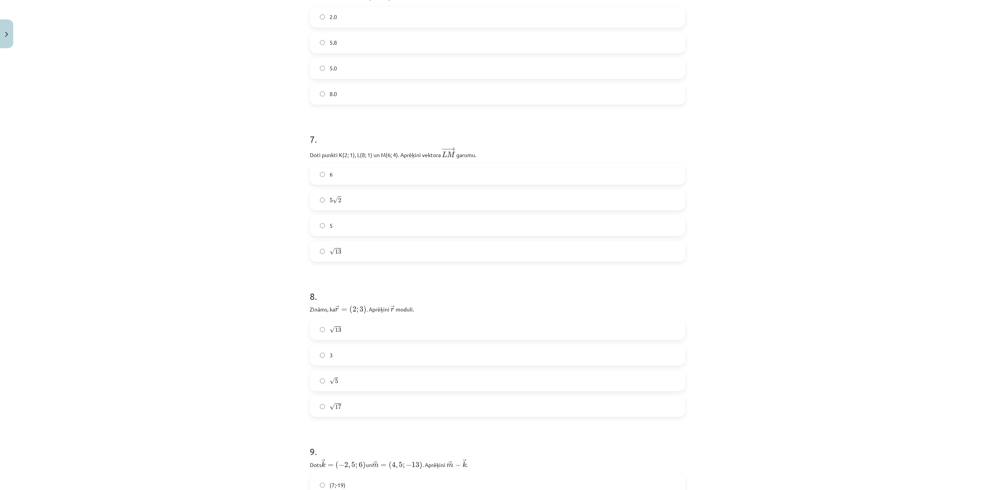
scroll to position [1267, 0]
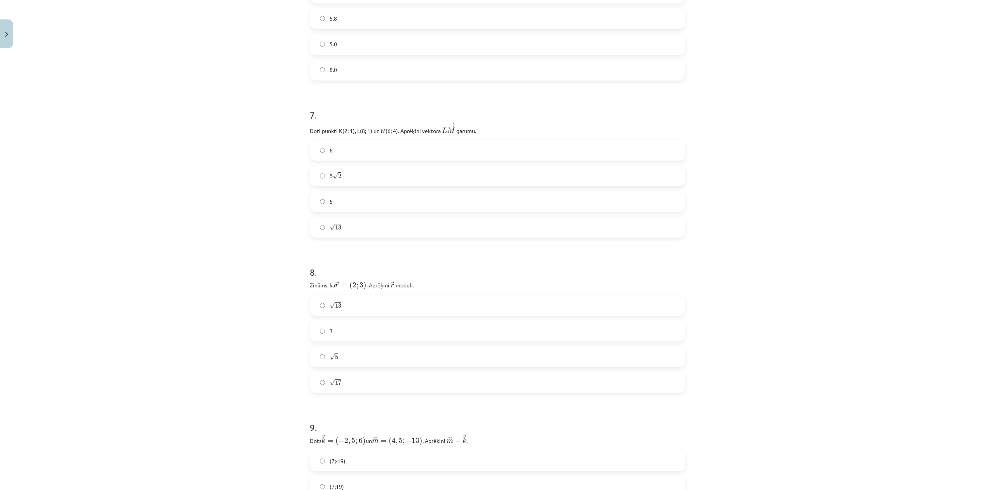
click at [351, 303] on label "√ 13 13" at bounding box center [497, 304] width 374 height 19
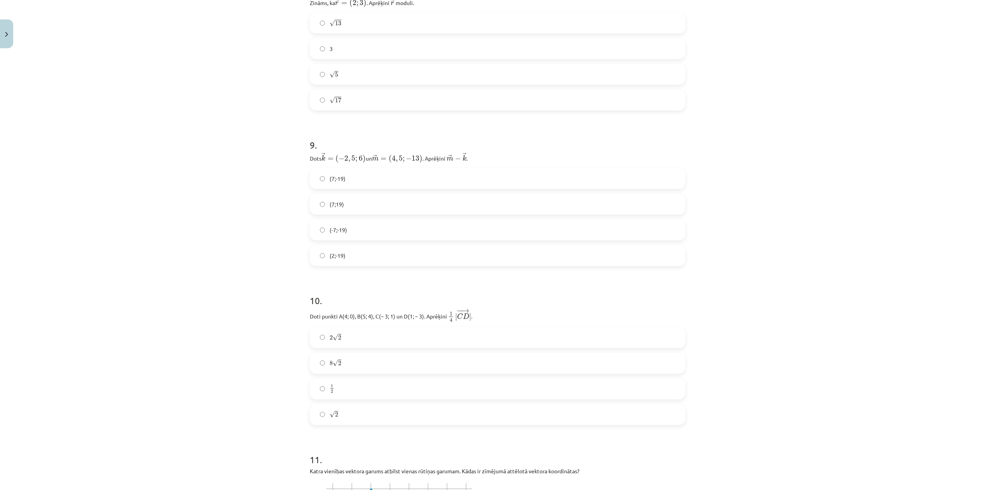
scroll to position [1567, 0]
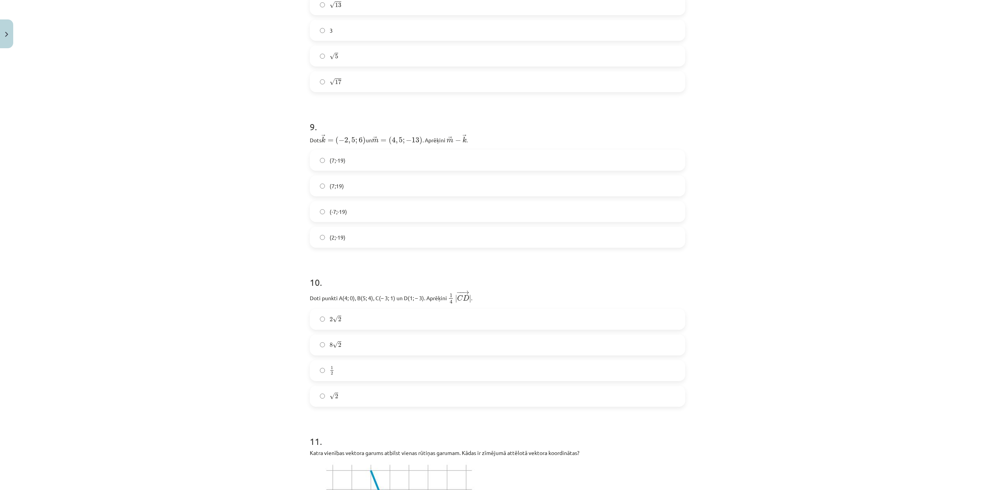
click at [371, 163] on label "(7;-19)" at bounding box center [497, 159] width 374 height 19
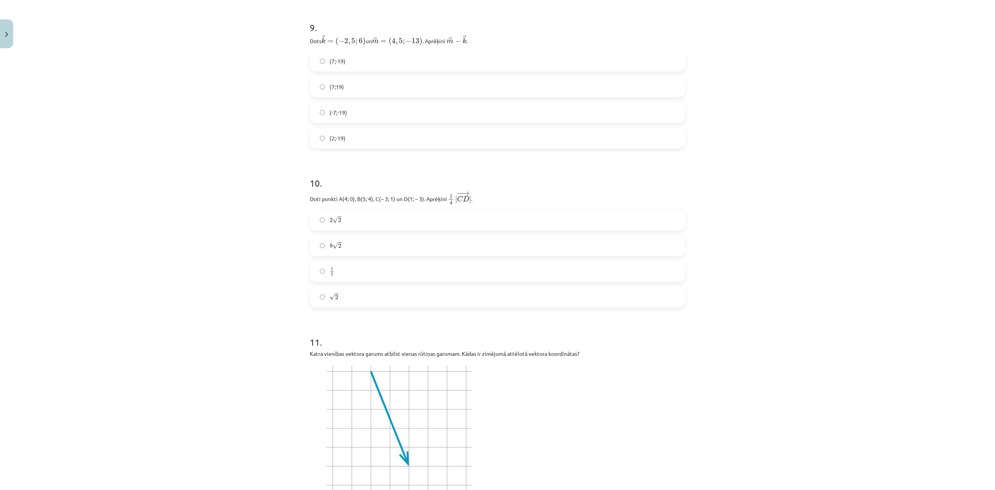
scroll to position [1671, 0]
drag, startPoint x: 361, startPoint y: 223, endPoint x: 357, endPoint y: 223, distance: 4.3
click at [357, 223] on label "2 √ 2 2 2" at bounding box center [497, 215] width 374 height 19
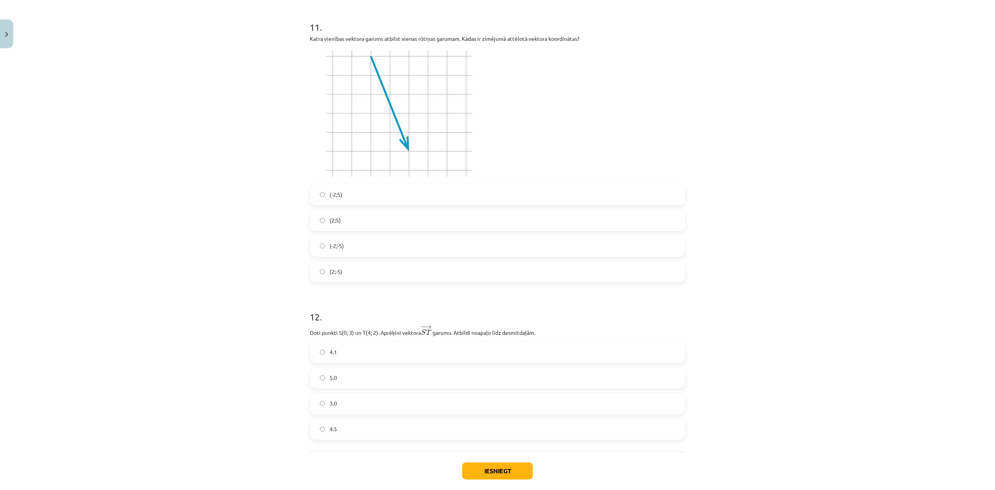
scroll to position [1982, 0]
click at [339, 215] on label "(2;5)" at bounding box center [497, 219] width 374 height 19
click at [356, 365] on div "4.1 5.0 3.0 4.5" at bounding box center [497, 390] width 375 height 98
click at [373, 355] on label "4.1" at bounding box center [497, 351] width 374 height 19
click at [500, 367] on button "Iesniegt" at bounding box center [497, 469] width 71 height 17
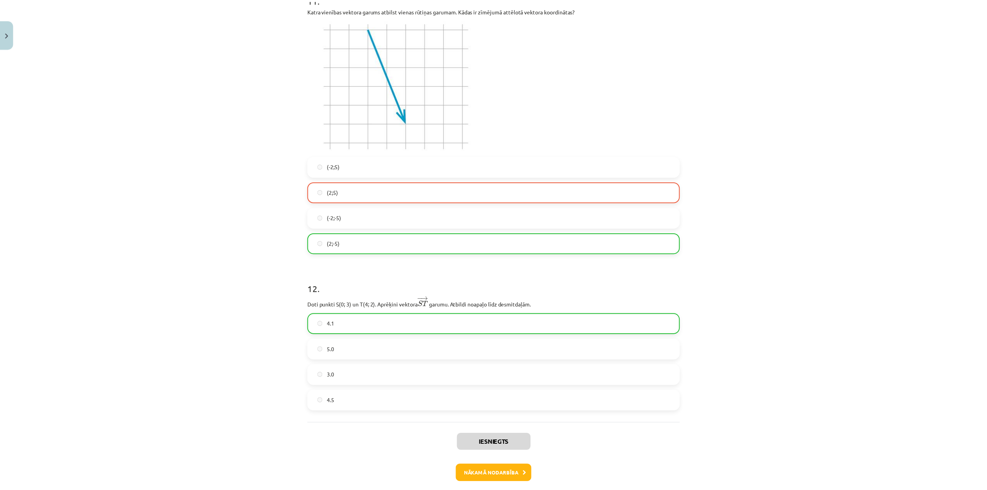
scroll to position [2049, 0]
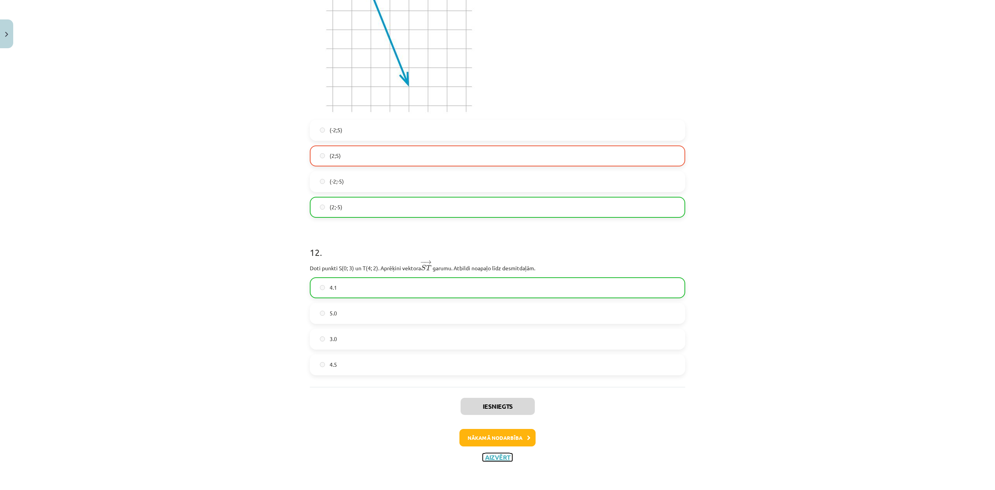
click at [495, 367] on button "Aizvērt" at bounding box center [498, 457] width 30 height 8
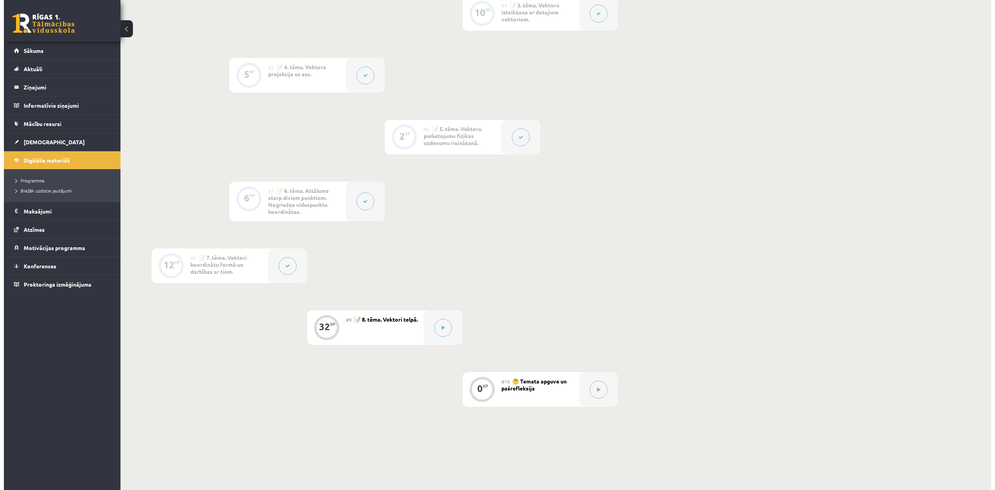
scroll to position [454, 0]
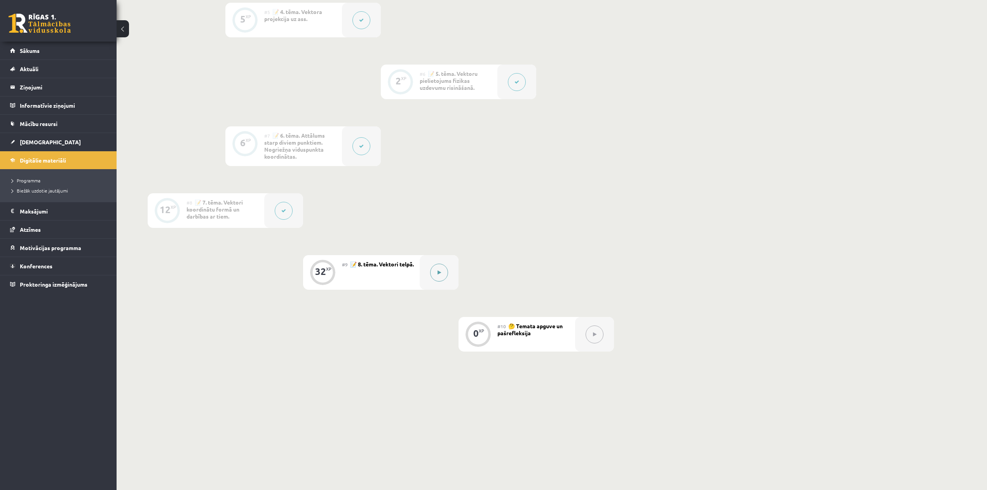
click at [441, 280] on button at bounding box center [439, 272] width 18 height 18
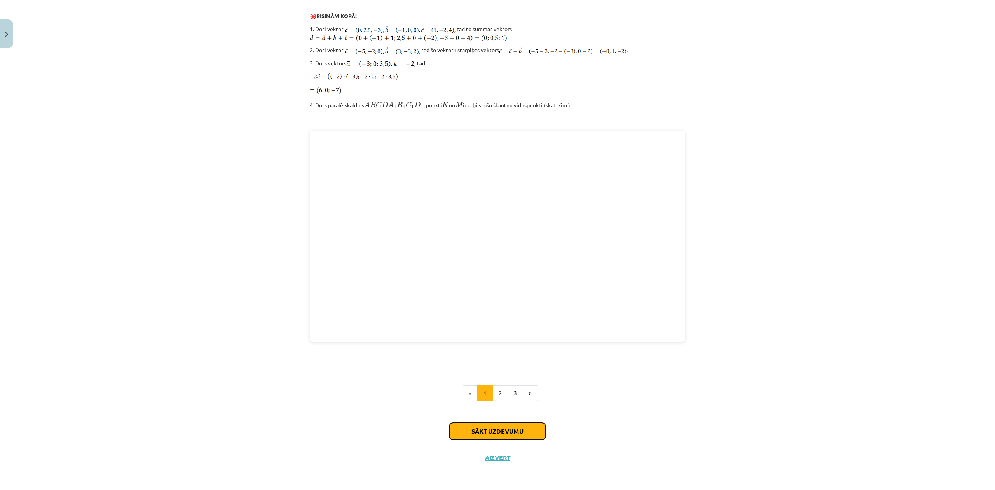
click at [525, 367] on button "Sākt uzdevumu" at bounding box center [497, 430] width 96 height 17
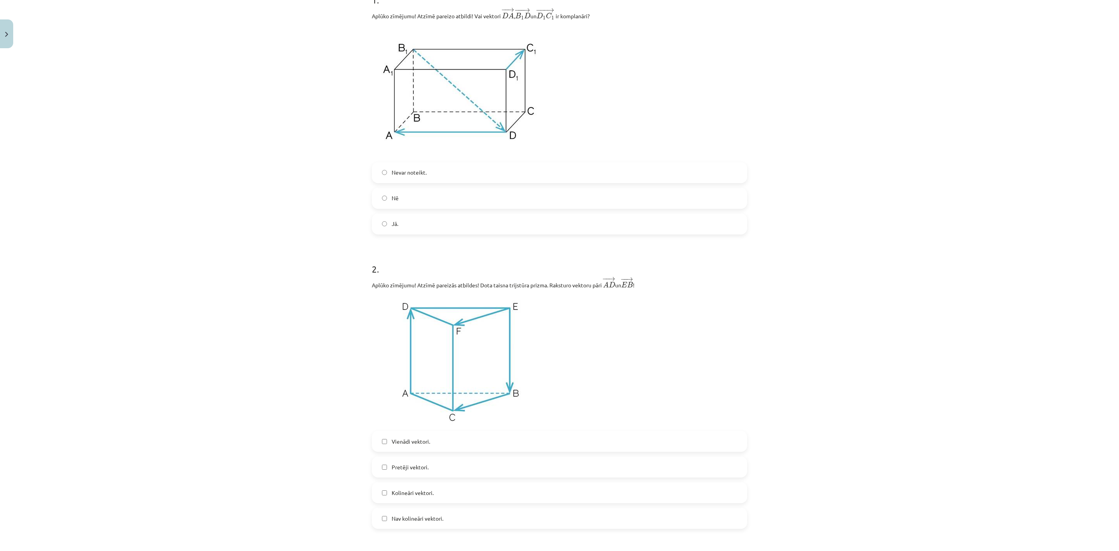
scroll to position [178, 0]
click at [385, 367] on label "Vienādi vektori." at bounding box center [560, 436] width 374 height 19
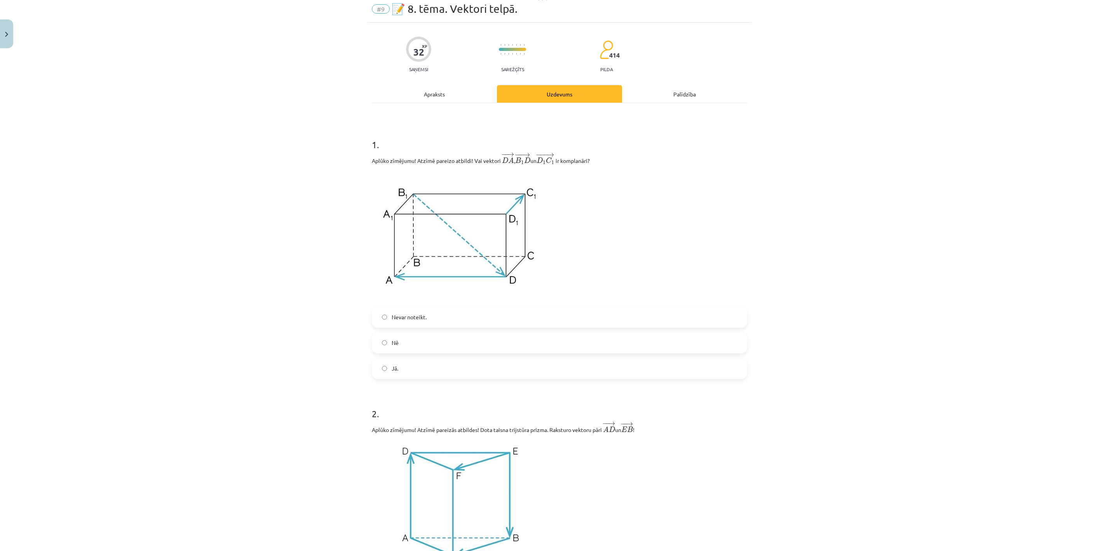
scroll to position [58, 0]
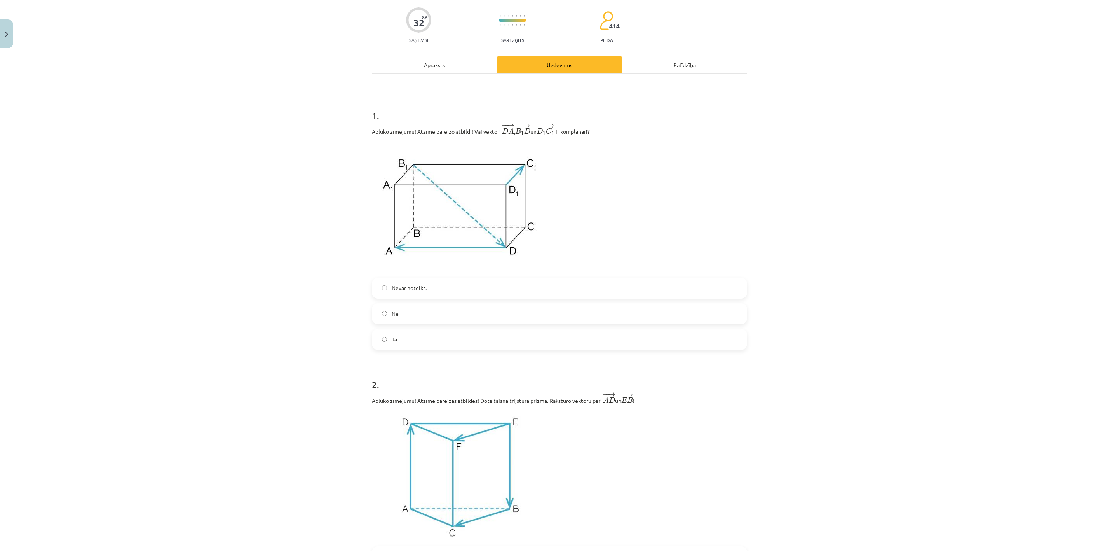
click at [412, 336] on label "Jā." at bounding box center [560, 339] width 374 height 19
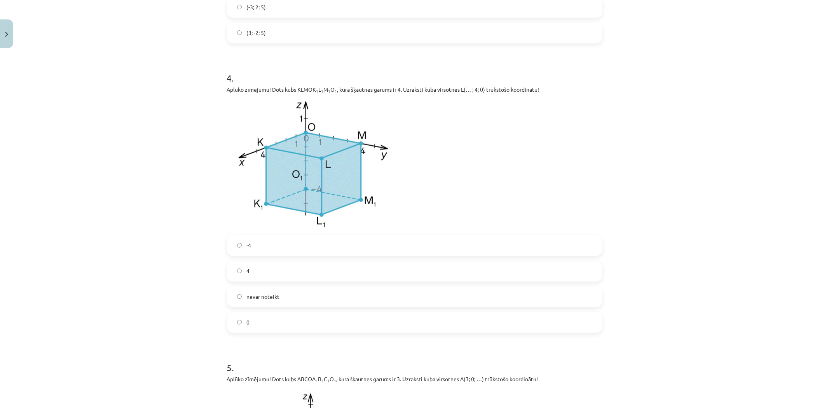
scroll to position [814, 0]
click at [286, 321] on label "0" at bounding box center [415, 321] width 374 height 19
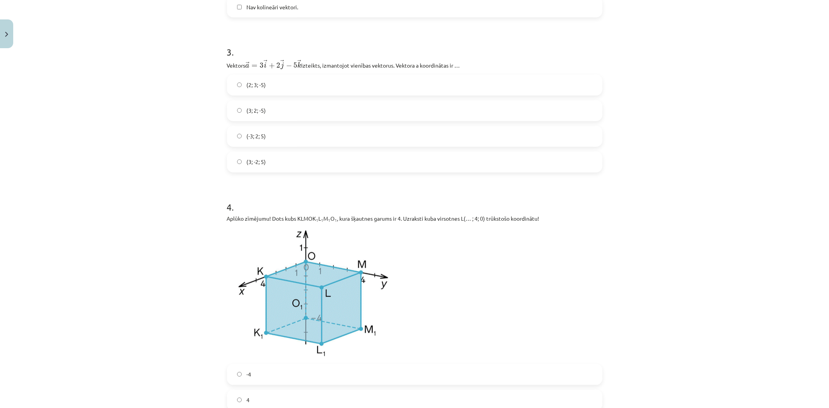
drag, startPoint x: 270, startPoint y: 110, endPoint x: 260, endPoint y: 107, distance: 10.0
click at [272, 112] on label "(3; 2; -5)" at bounding box center [415, 110] width 374 height 19
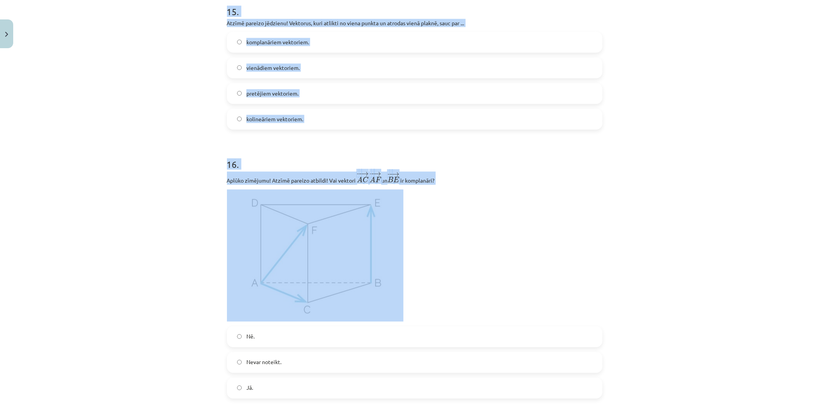
scroll to position [3643, 0]
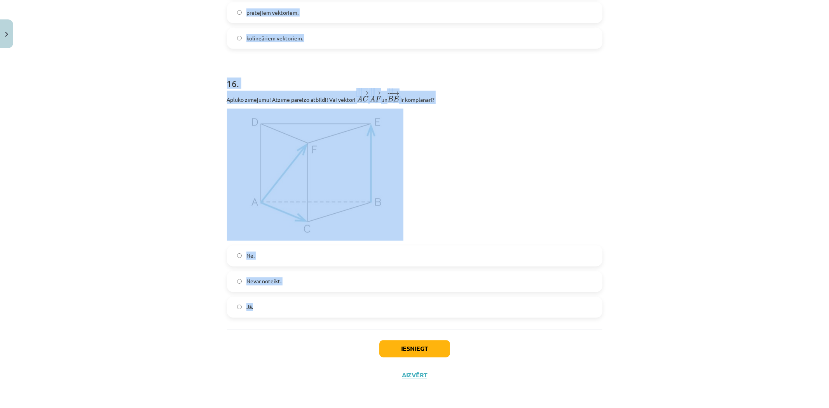
drag, startPoint x: 195, startPoint y: 105, endPoint x: 533, endPoint y: 305, distance: 392.3
click at [533, 305] on div "Mācību tēma: Matemātikas i - 10. klases 1. ieskaites mācību materiāls (a,b) #9 …" at bounding box center [414, 204] width 829 height 408
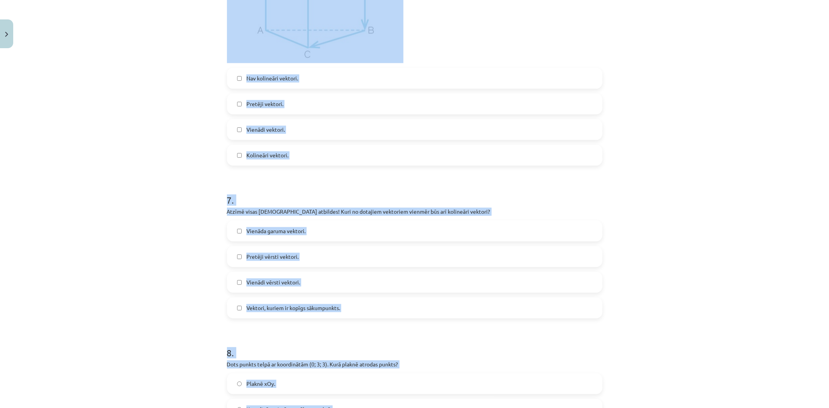
scroll to position [1527, 0]
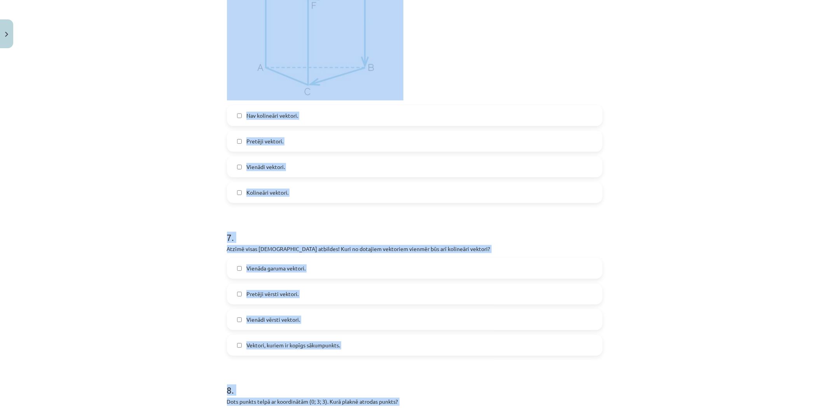
copy form "5 . Aplūko zīmējumu! Dots kubs ABCOA 1 B 1 C 1 O 1 , kura šķautnes garums ir 3.…"
click at [123, 102] on div "Mācību tēma: Matemātikas i - 10. klases 1. ieskaites mācību materiāls (a,b) #9 …" at bounding box center [414, 204] width 829 height 408
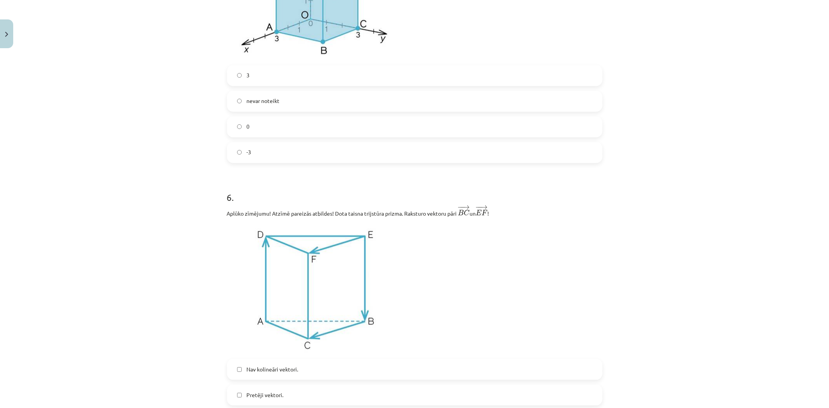
scroll to position [1252, 0]
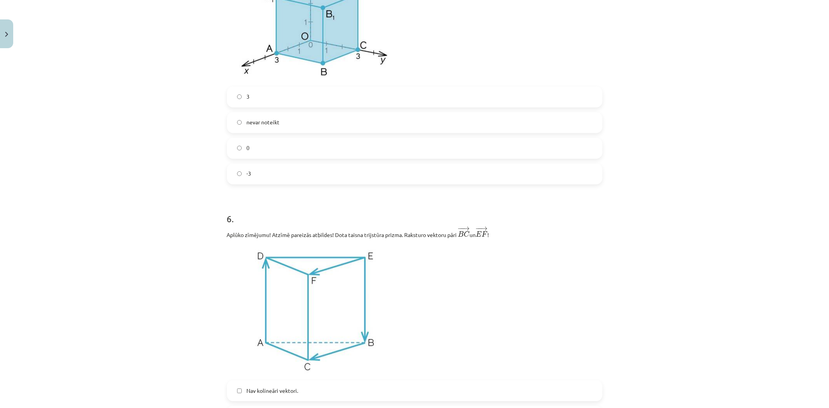
click at [262, 154] on label "0" at bounding box center [415, 147] width 374 height 19
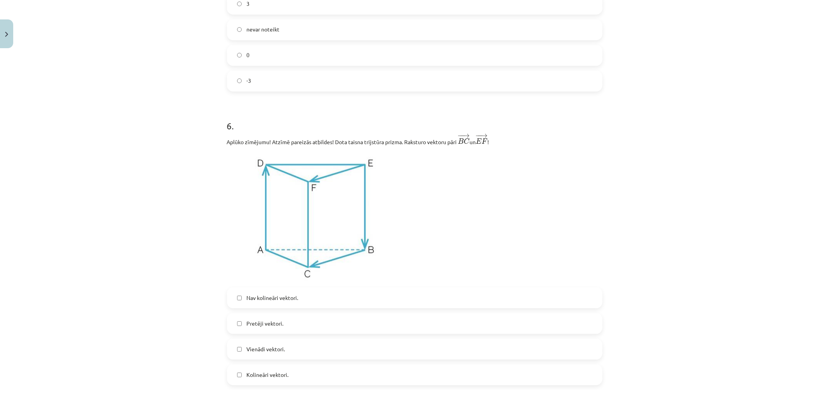
scroll to position [1425, 0]
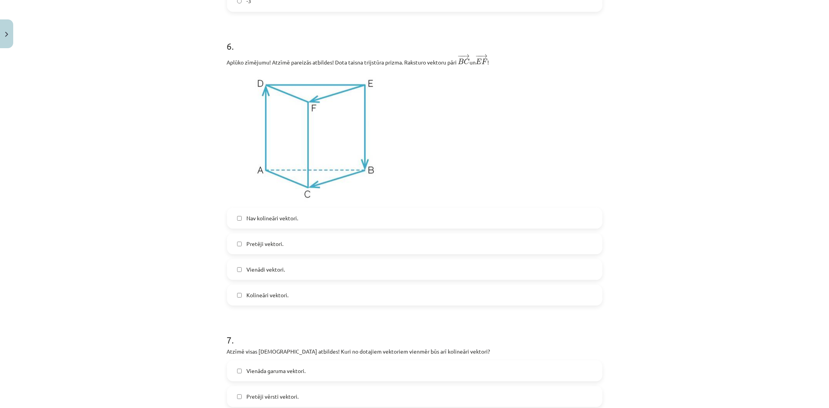
click at [257, 279] on label "Vienādi vektori." at bounding box center [415, 269] width 374 height 19
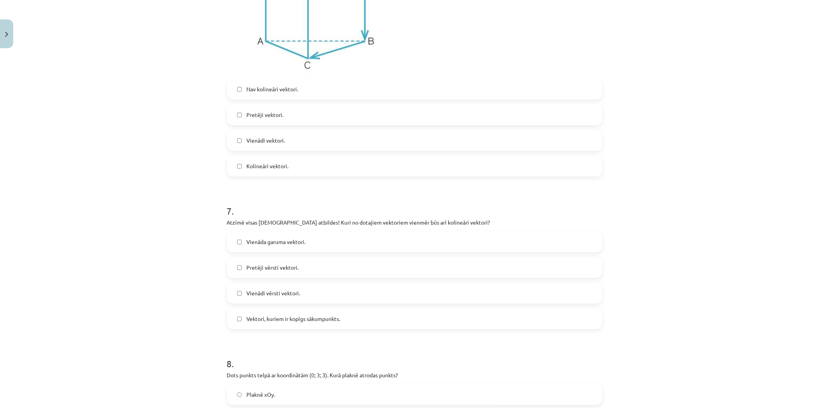
scroll to position [1554, 0]
click at [282, 271] on span "Pretēji vērsti vektori." at bounding box center [272, 267] width 52 height 8
click at [292, 295] on span "Vienādi vērsti vektori." at bounding box center [273, 292] width 54 height 8
click at [264, 250] on label "Vienāda garuma vektori." at bounding box center [415, 240] width 374 height 19
click at [265, 274] on label "Pretēji vērsti vektori." at bounding box center [415, 266] width 374 height 19
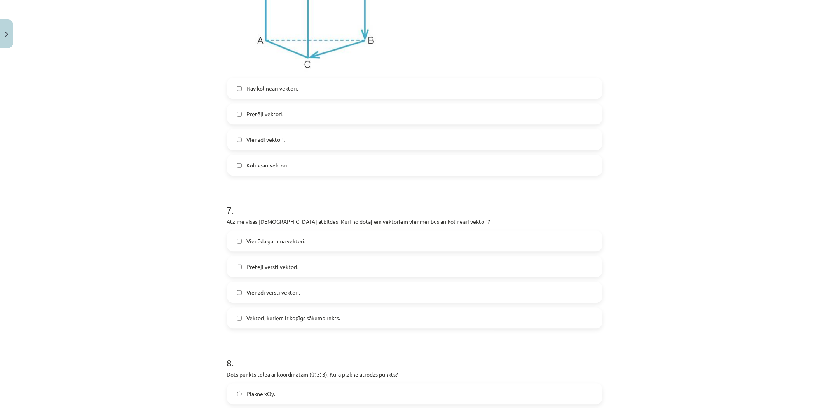
click at [262, 247] on label "Vienāda garuma vektori." at bounding box center [415, 240] width 374 height 19
click at [273, 296] on span "Vienādi vērsti vektori." at bounding box center [273, 292] width 54 height 8
click at [277, 259] on label "Pretēji vērsti vektori." at bounding box center [415, 266] width 374 height 19
click at [293, 296] on span "Vienādi vērsti vektori." at bounding box center [273, 292] width 54 height 8
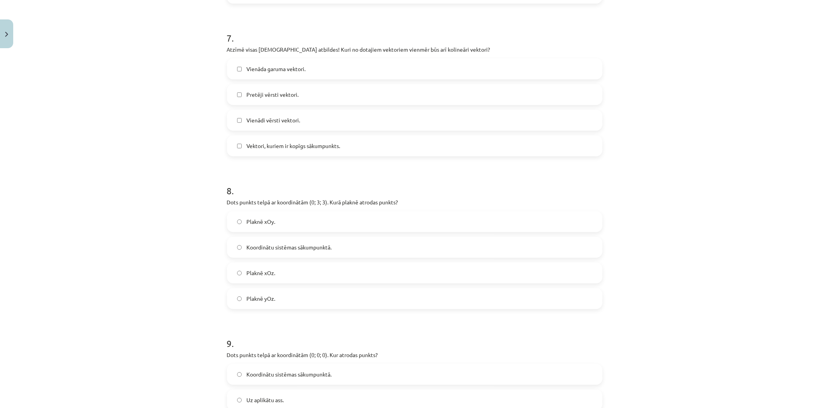
scroll to position [1727, 0]
click at [270, 297] on span "Plaknē yOz." at bounding box center [260, 298] width 29 height 8
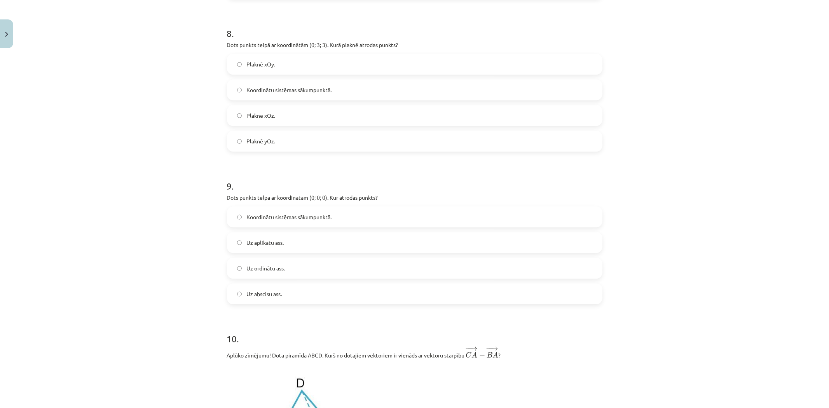
scroll to position [1899, 0]
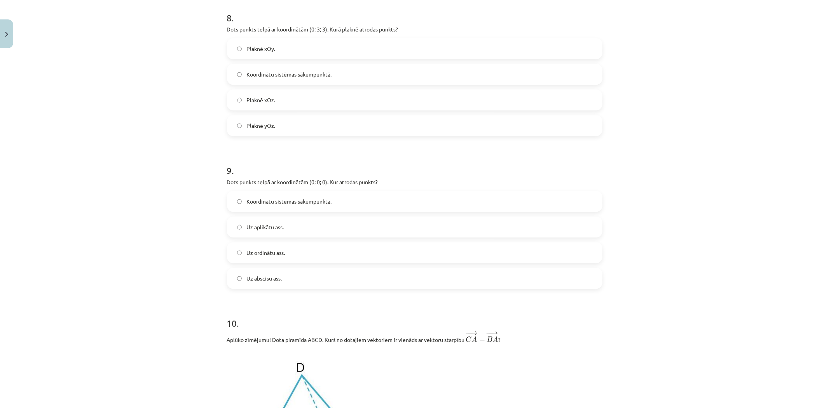
click at [288, 206] on span "Koordinātu sistēmas sākumpunktā." at bounding box center [288, 201] width 85 height 8
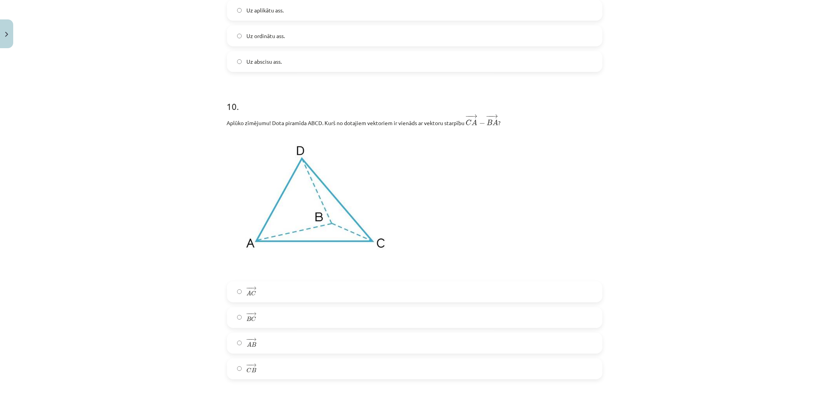
scroll to position [2159, 0]
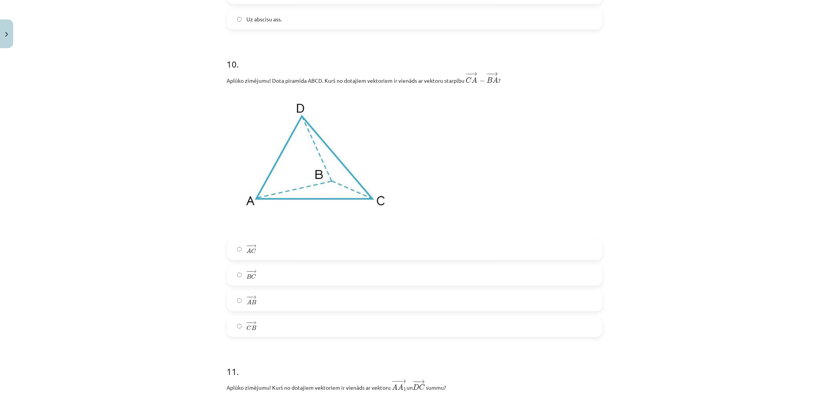
click at [265, 330] on label "− − → C B C B →" at bounding box center [415, 326] width 374 height 19
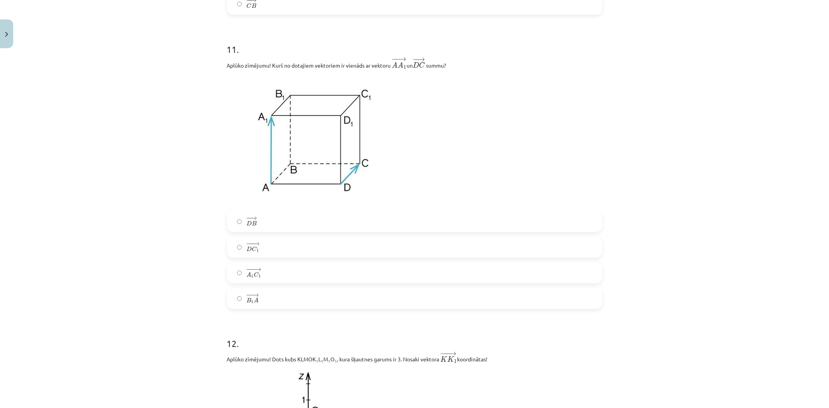
scroll to position [2547, 0]
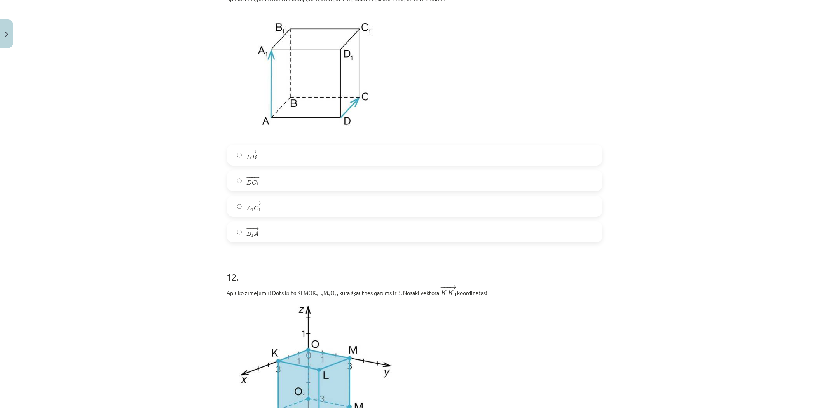
drag, startPoint x: 251, startPoint y: 186, endPoint x: 244, endPoint y: 187, distance: 7.1
click at [252, 185] on span "C" at bounding box center [254, 182] width 5 height 5
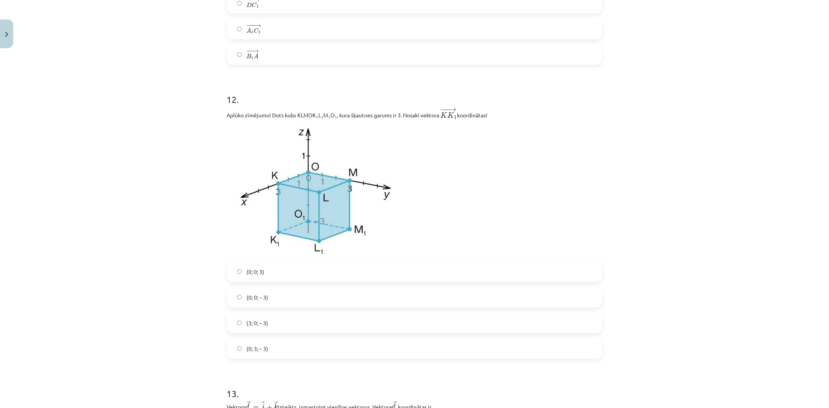
scroll to position [2806, 0]
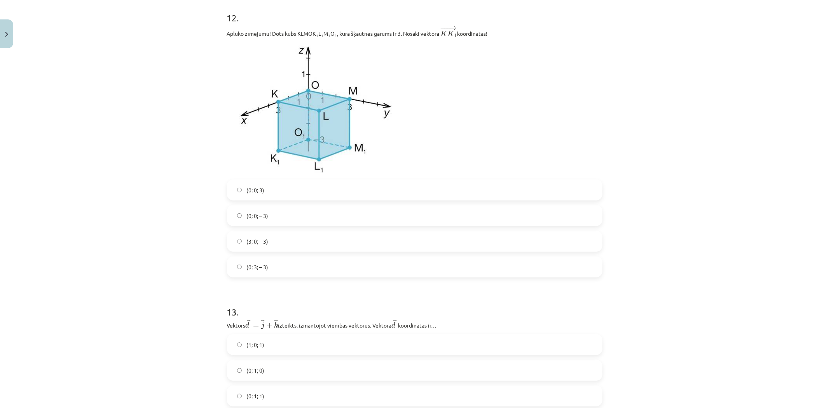
click at [257, 200] on label "(0; 0; 3)" at bounding box center [415, 189] width 374 height 19
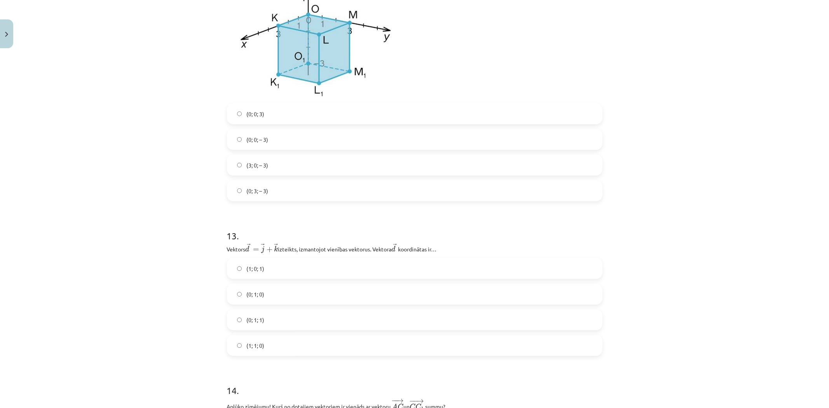
scroll to position [2979, 0]
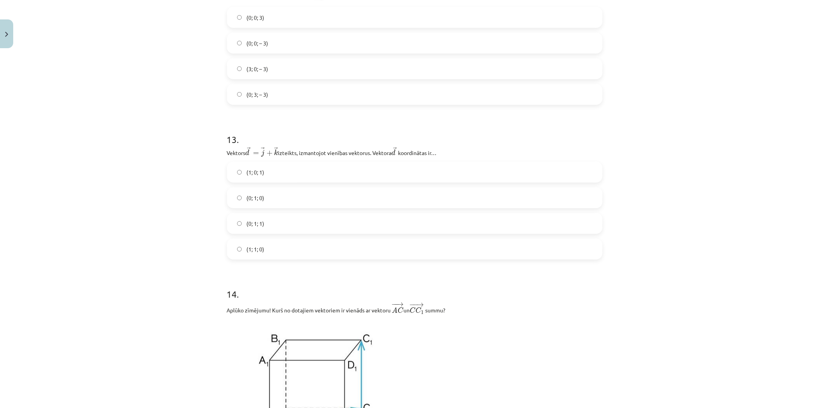
click at [277, 228] on label "(0; 1; 1)" at bounding box center [415, 223] width 374 height 19
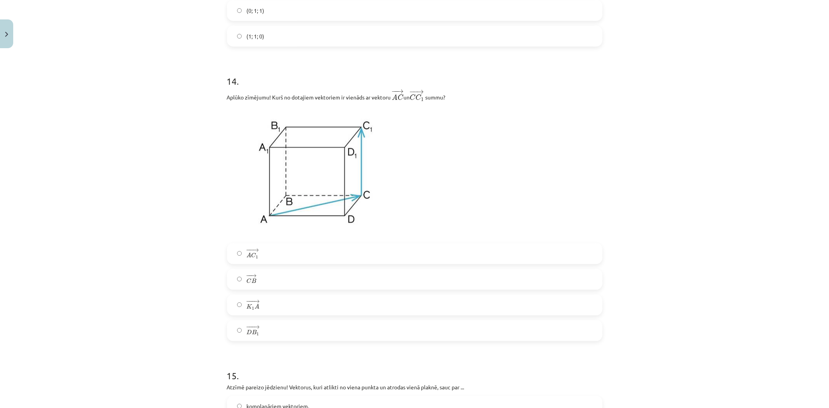
scroll to position [3238, 0]
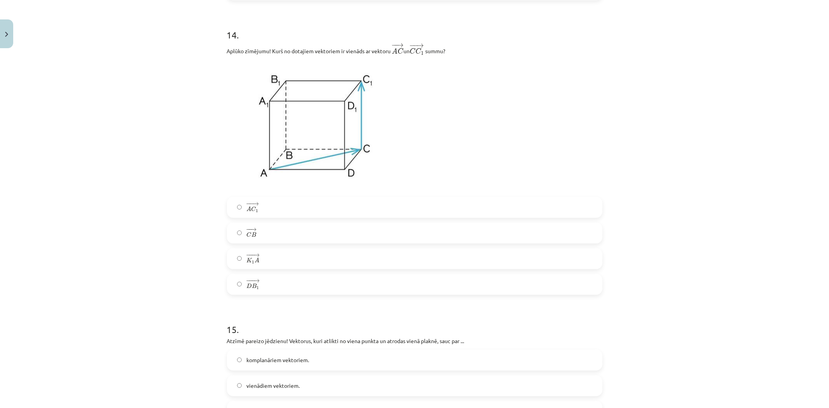
click at [254, 213] on span "− − → A C 1 A C 1 →" at bounding box center [252, 207] width 12 height 11
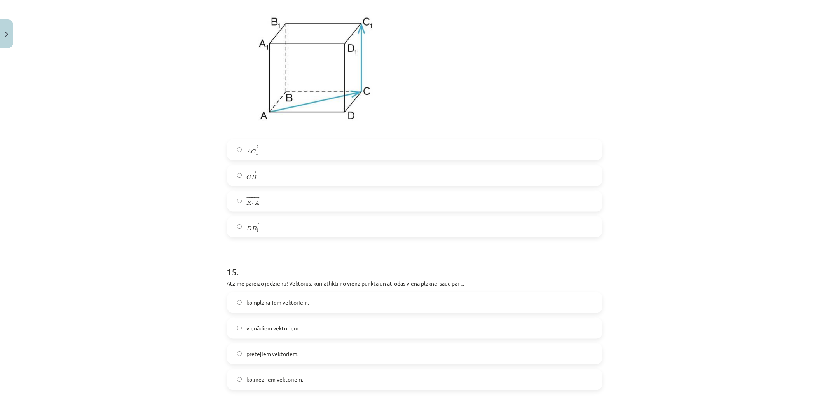
scroll to position [3411, 0]
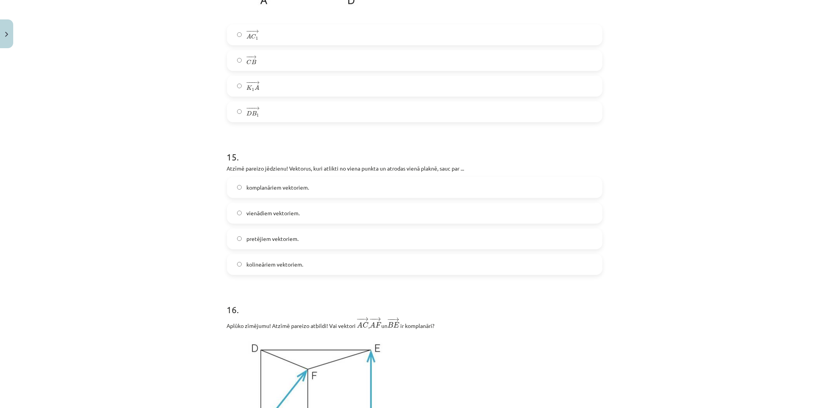
click at [290, 188] on span "komplanāriem vektoriem." at bounding box center [277, 187] width 63 height 8
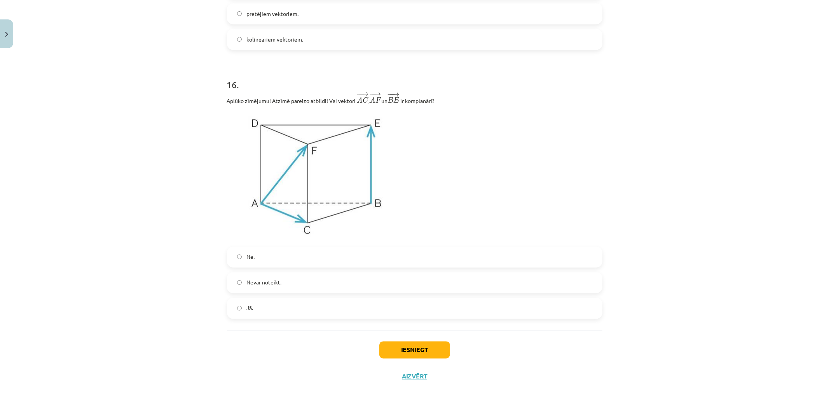
scroll to position [3643, 0]
click at [342, 257] on label "Nē." at bounding box center [415, 255] width 374 height 19
click at [408, 352] on button "Iesniegt" at bounding box center [414, 348] width 71 height 17
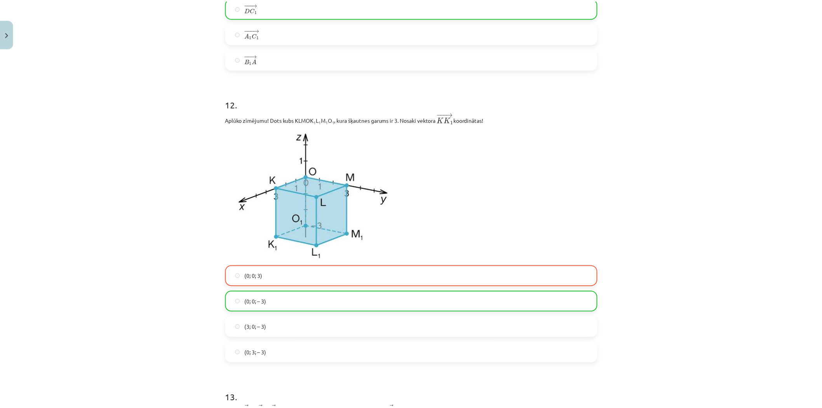
scroll to position [3667, 0]
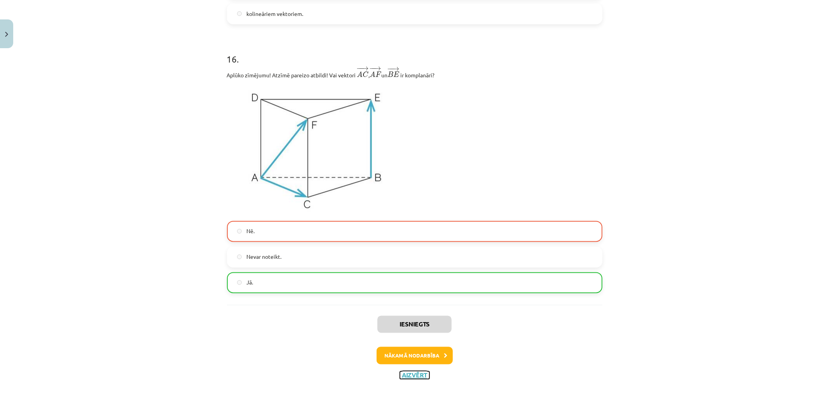
click at [406, 367] on button "Aizvērt" at bounding box center [415, 375] width 30 height 8
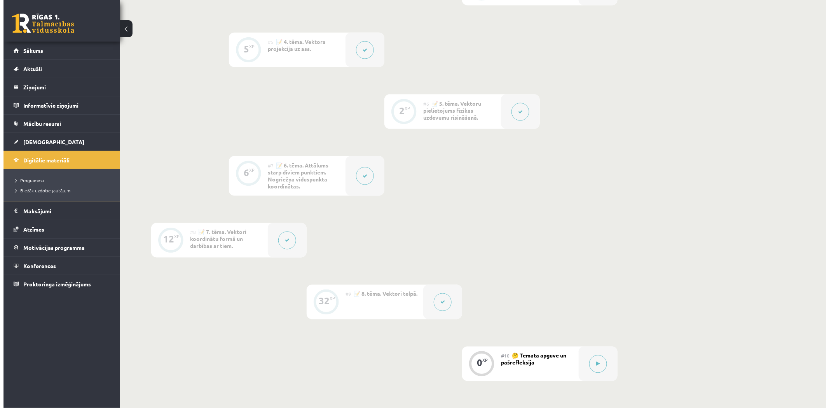
scroll to position [518, 0]
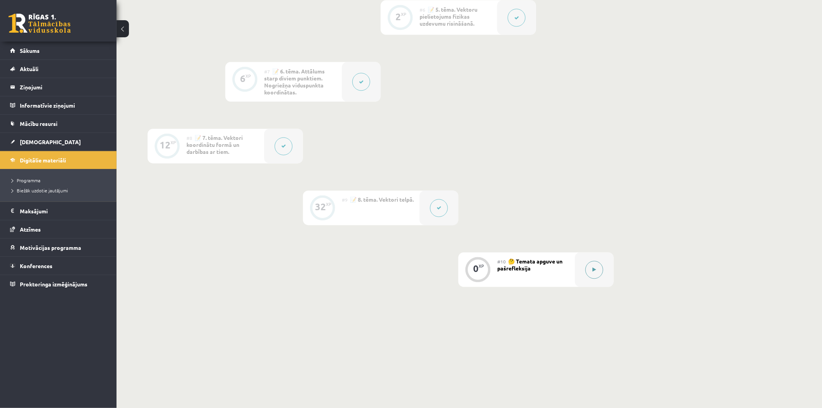
click at [588, 275] on button at bounding box center [595, 270] width 18 height 18
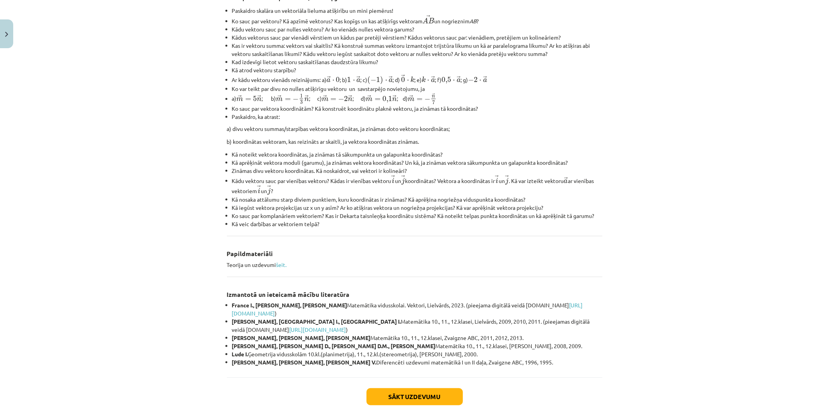
scroll to position [211, 0]
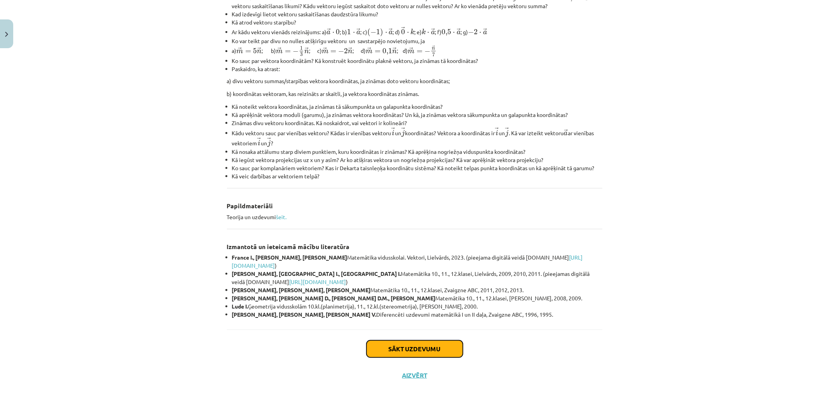
click at [439, 352] on button "Sākt uzdevumu" at bounding box center [414, 348] width 96 height 17
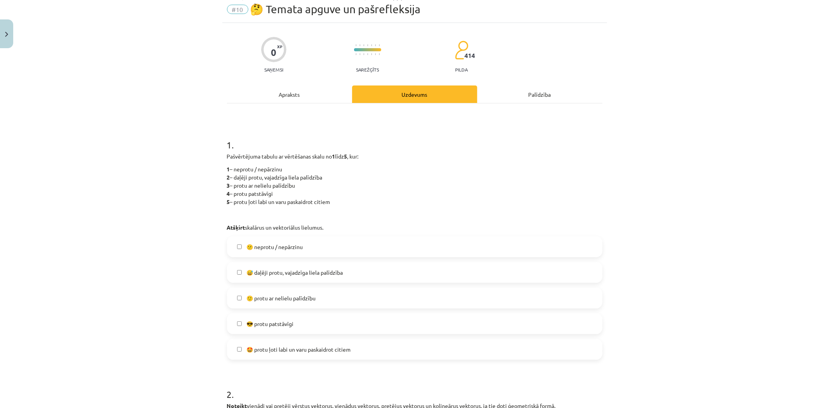
scroll to position [19, 0]
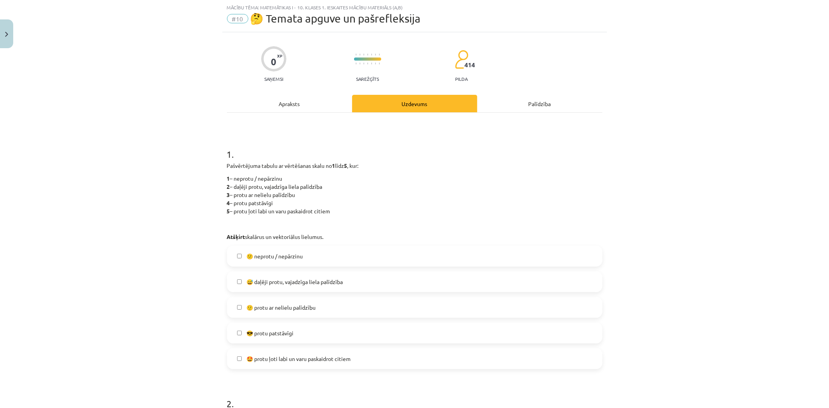
click at [310, 306] on span "🙂 protu ar nelielu palīdzību" at bounding box center [280, 307] width 69 height 8
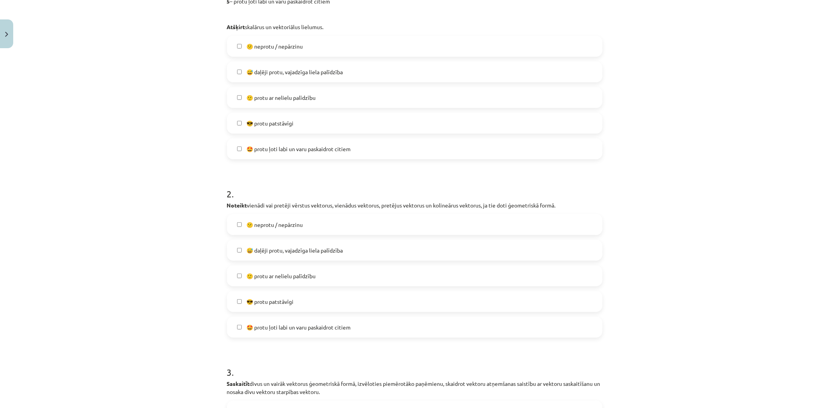
scroll to position [235, 0]
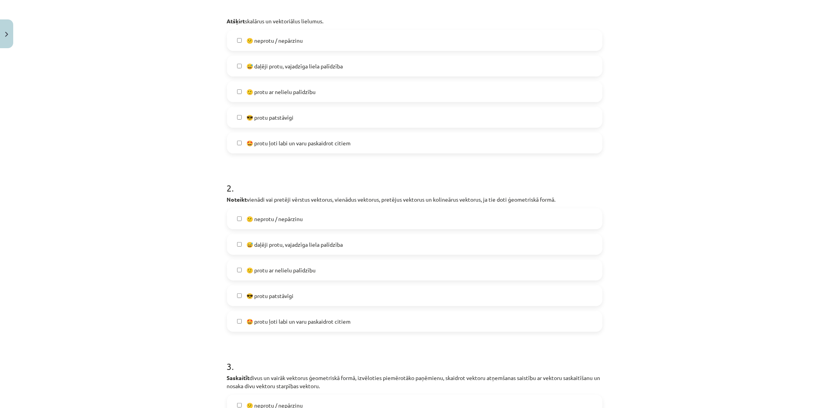
click at [291, 247] on span "😅 daļēji protu, vajadzīga liela palīdzība" at bounding box center [294, 245] width 96 height 8
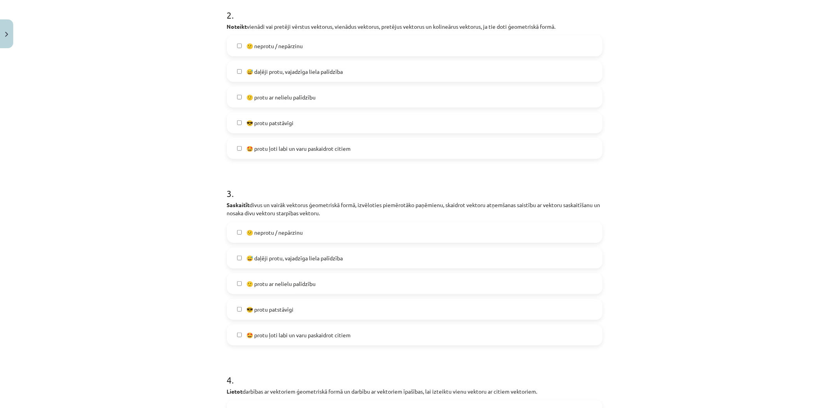
click at [269, 274] on label "🙂 protu ar nelielu palīdzību" at bounding box center [415, 283] width 374 height 19
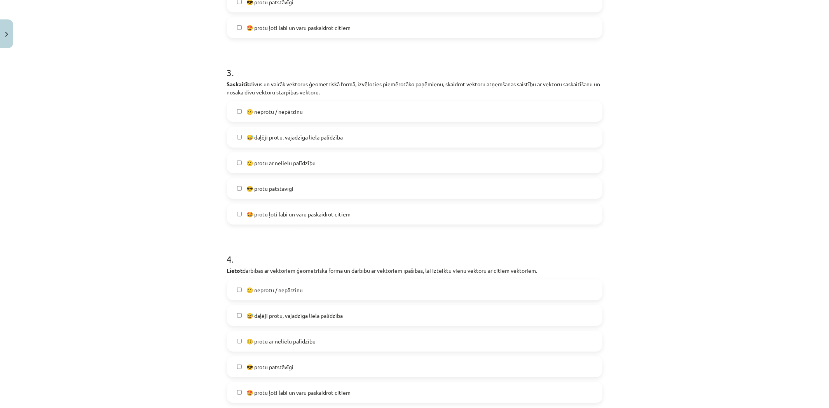
scroll to position [667, 0]
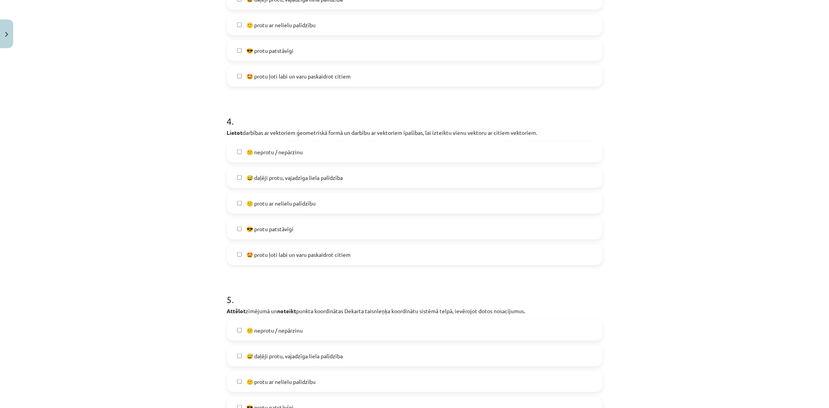
click at [256, 203] on span "🙂 protu ar nelielu palīdzību" at bounding box center [280, 203] width 69 height 8
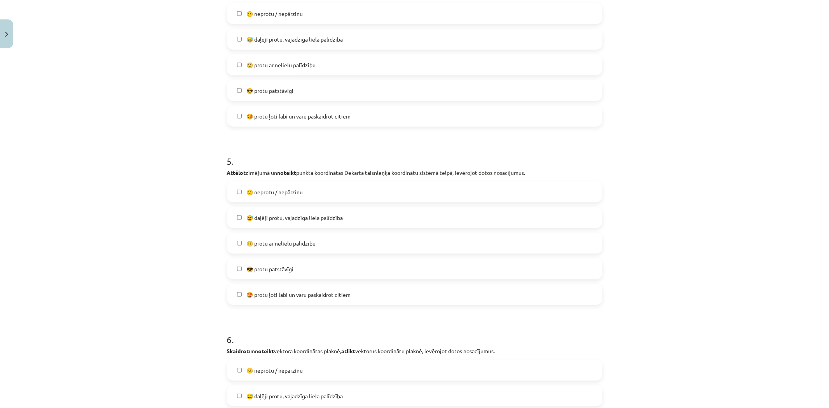
scroll to position [883, 0]
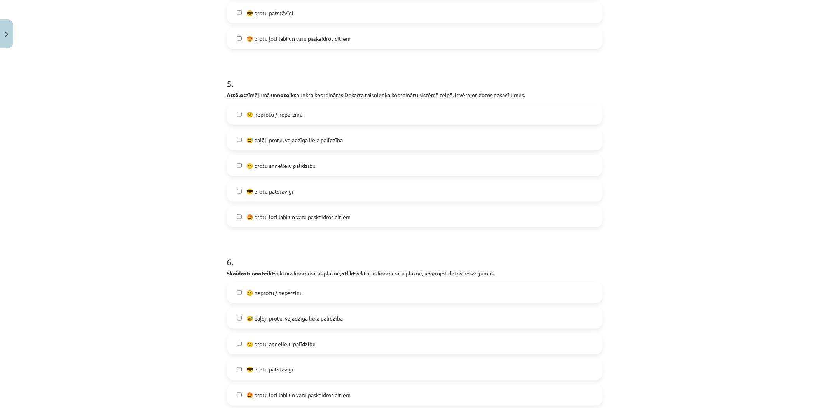
click at [246, 166] on span "🙂 protu ar nelielu palīdzību" at bounding box center [280, 166] width 69 height 8
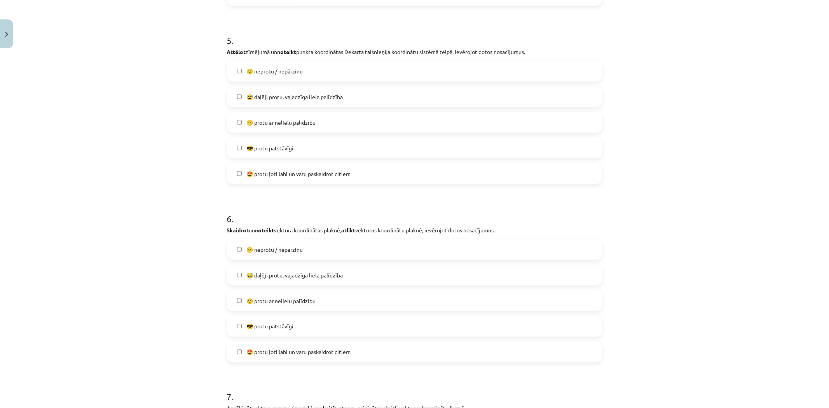
click at [268, 304] on span "🙂 protu ar nelielu palīdzību" at bounding box center [280, 301] width 69 height 8
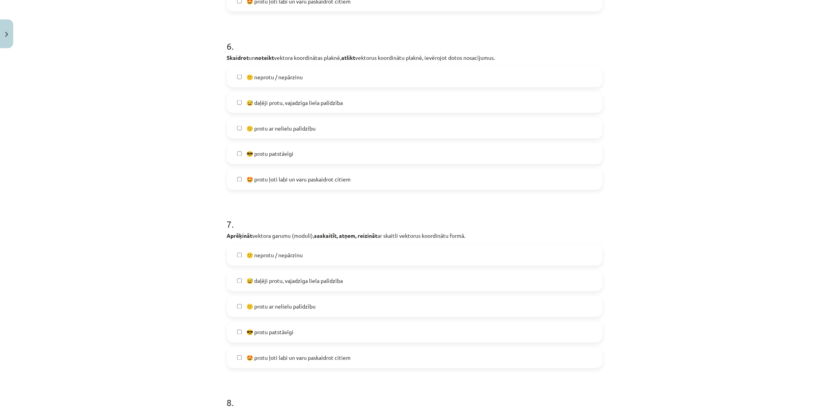
click at [278, 303] on span "🙂 protu ar nelielu palīdzību" at bounding box center [280, 307] width 69 height 8
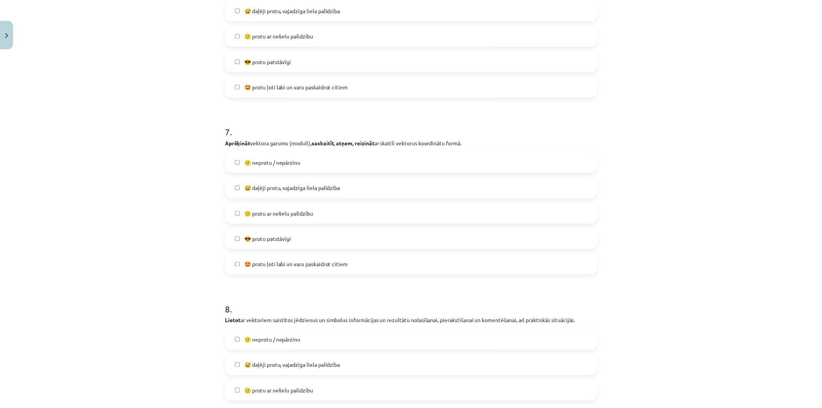
scroll to position [1327, 0]
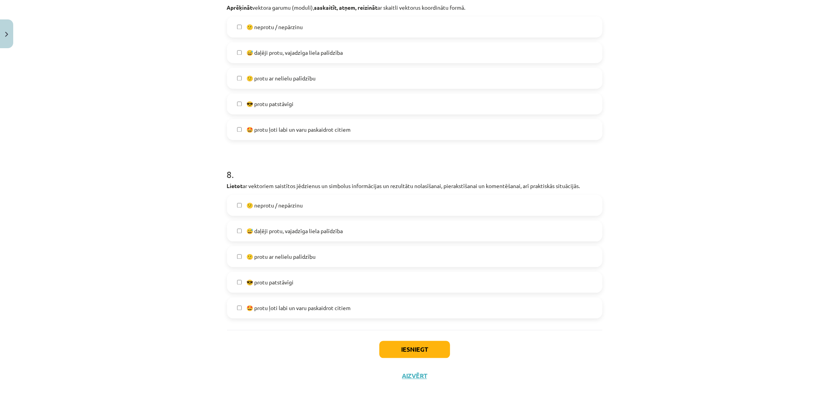
click at [263, 261] on label "🙂 protu ar nelielu palīdzību" at bounding box center [415, 256] width 374 height 19
click at [385, 344] on button "Iesniegt" at bounding box center [414, 349] width 71 height 17
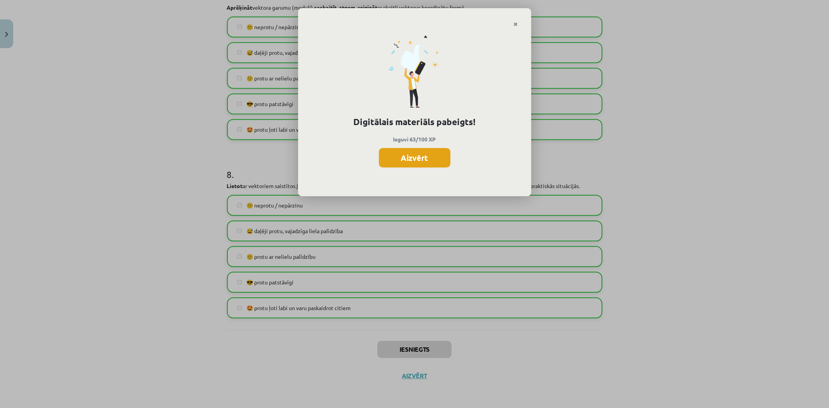
click at [398, 154] on button "Aizvērt" at bounding box center [414, 157] width 71 height 19
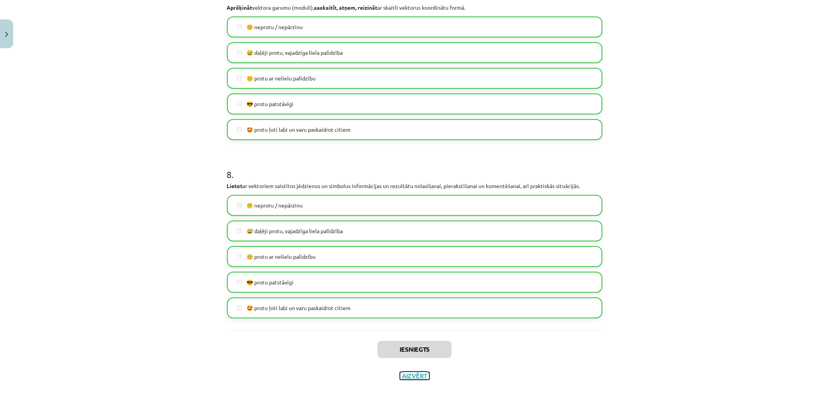
click at [415, 367] on button "Aizvērt" at bounding box center [415, 376] width 30 height 8
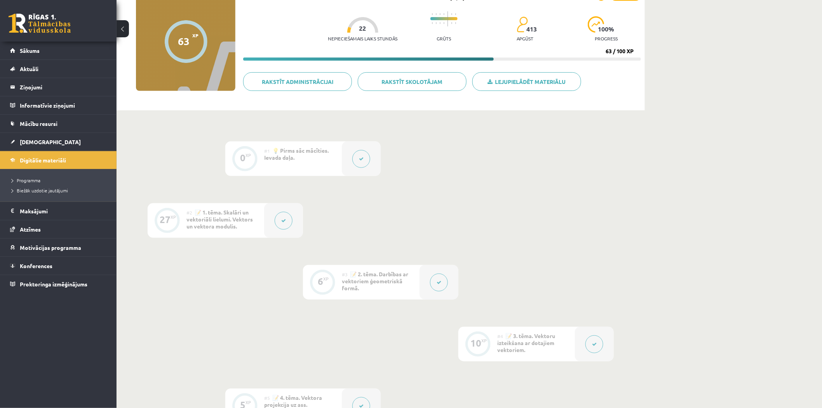
scroll to position [0, 0]
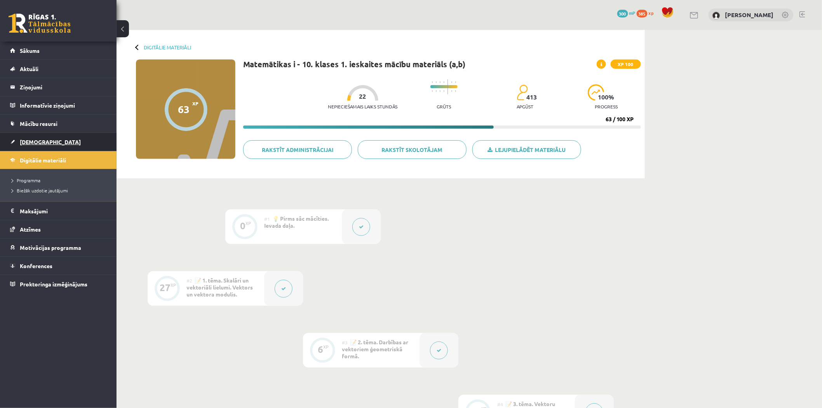
click at [29, 138] on span "[DEMOGRAPHIC_DATA]" at bounding box center [50, 141] width 61 height 7
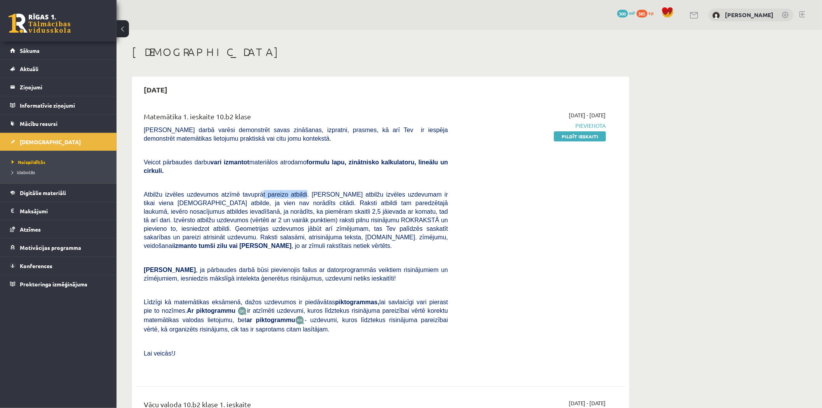
drag, startPoint x: 254, startPoint y: 187, endPoint x: 303, endPoint y: 185, distance: 49.4
click at [300, 191] on span "Atbilžu izvēles uzdevumos atzīmē tavuprāt pareizo atbildi. Katram atbilžu izvēl…" at bounding box center [296, 220] width 304 height 58
drag, startPoint x: 308, startPoint y: 185, endPoint x: 315, endPoint y: 187, distance: 7.1
click at [313, 191] on span "Atbilžu izvēles uzdevumos atzīmē tavuprāt pareizo atbildi. Katram atbilžu izvēl…" at bounding box center [296, 220] width 304 height 58
drag, startPoint x: 323, startPoint y: 186, endPoint x: 385, endPoint y: 185, distance: 62.2
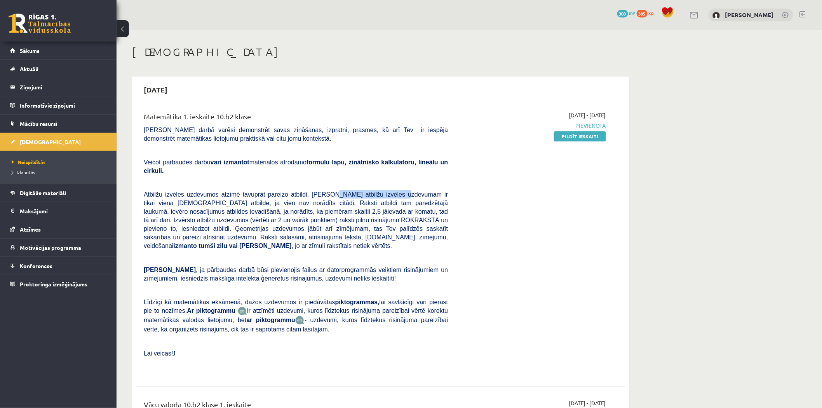
click at [385, 191] on span "Atbilžu izvēles uzdevumos atzīmē tavuprāt pareizo atbildi. Katram atbilžu izvēl…" at bounding box center [296, 220] width 304 height 58
click at [440, 179] on div "Matemātika 1. ieskaite 10.b2 klase Pārbaudes darbā varēsi demonstrēt savas zinā…" at bounding box center [296, 242] width 316 height 263
click at [568, 138] on link "Pildīt ieskaiti" at bounding box center [580, 136] width 52 height 10
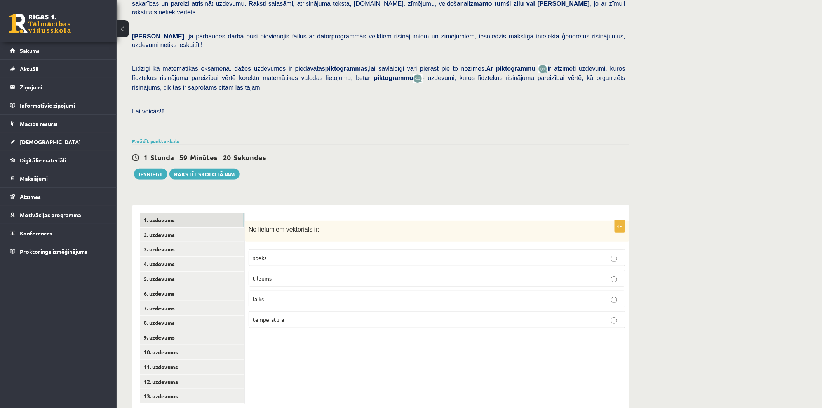
scroll to position [133, 0]
drag, startPoint x: 249, startPoint y: 209, endPoint x: 367, endPoint y: 312, distance: 156.7
click at [367, 312] on div "1p No lielumiem vektoriāls ir: spēks tilpums laiks temperatūra" at bounding box center [437, 277] width 385 height 114
copy div "No lielumiem vektoriāls ir: spēks tilpums laiks temperatūra"
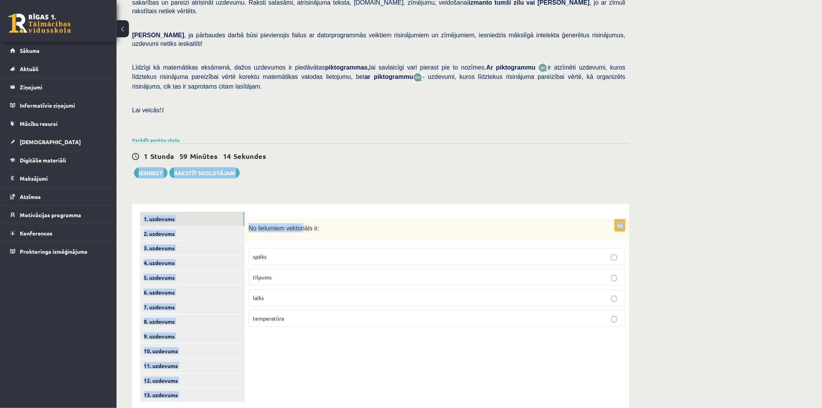
click at [300, 161] on div "Matemātika 1. ieskaite 10.b2 [PERSON_NAME] (10.b2 [PERSON_NAME]) [PERSON_NAME] …" at bounding box center [381, 161] width 528 height 529
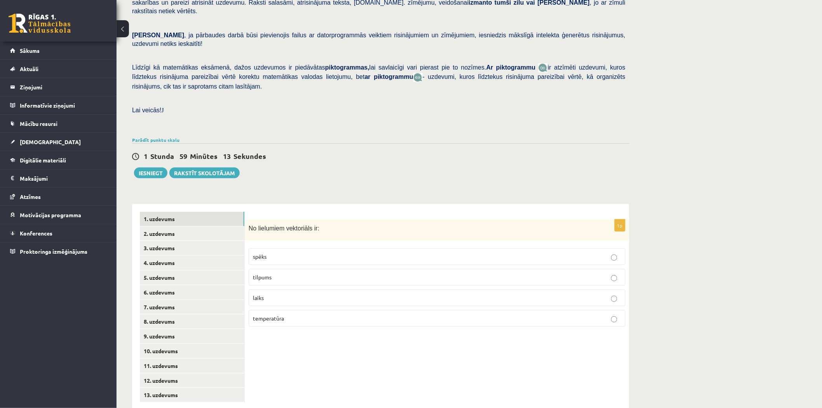
click at [310, 204] on div "1p No lielumiem vektoriāls ir: spēks tilpums laiks temperatūra" at bounding box center [437, 307] width 385 height 206
click at [279, 196] on div "**********" at bounding box center [380, 303] width 497 height 214
click at [275, 248] on label "spēks" at bounding box center [437, 256] width 377 height 17
click at [165, 227] on link "2. uzdevums" at bounding box center [192, 234] width 105 height 14
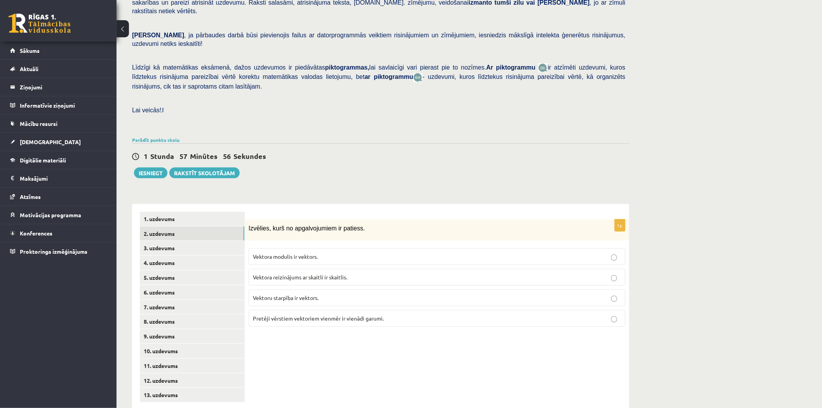
click at [326, 294] on p "Vektoru starpība ir vektors." at bounding box center [437, 298] width 368 height 8
click at [323, 294] on p "Vektoru starpība ir vektors." at bounding box center [437, 298] width 368 height 8
click at [186, 241] on link "3. uzdevums" at bounding box center [192, 248] width 105 height 14
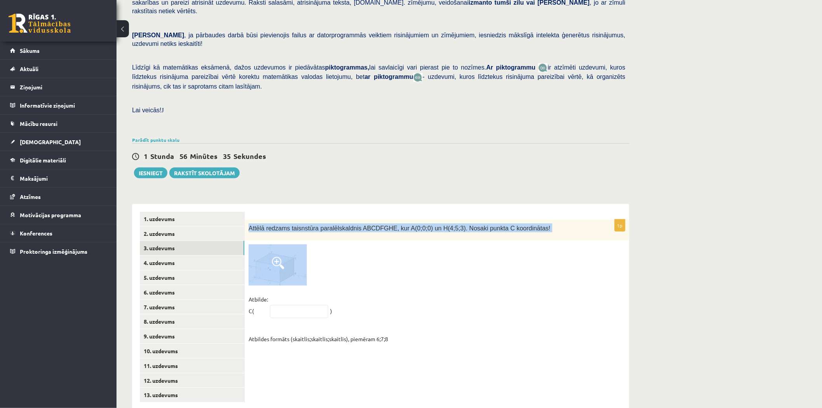
drag, startPoint x: 246, startPoint y: 206, endPoint x: 344, endPoint y: 263, distance: 113.0
click at [344, 263] on div "1p Attēlā redzams taisnstūra paralēlskaldnis ABCDFGHE, kur A(0;0;0) un H(4;5;3)…" at bounding box center [437, 284] width 385 height 129
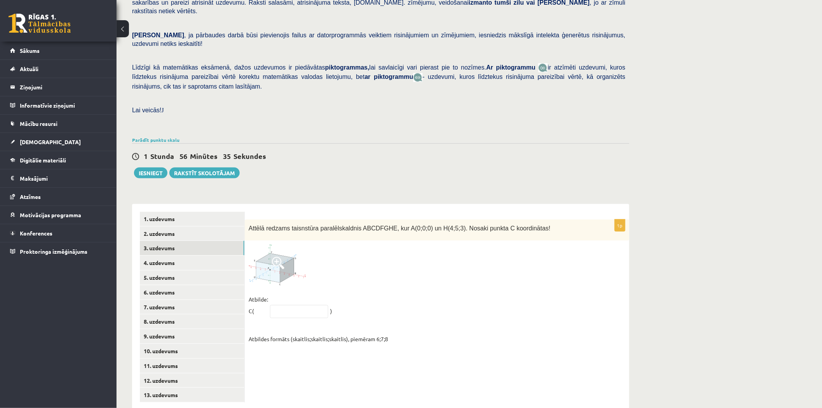
click at [408, 250] on div at bounding box center [437, 264] width 377 height 41
click at [713, 244] on div "Matemātika 1. ieskaite 10.b2 klase , Marko Osemļjaks (10.b2 klase) Pārbaudes da…" at bounding box center [470, 161] width 706 height 529
click at [284, 248] on link at bounding box center [278, 264] width 58 height 41
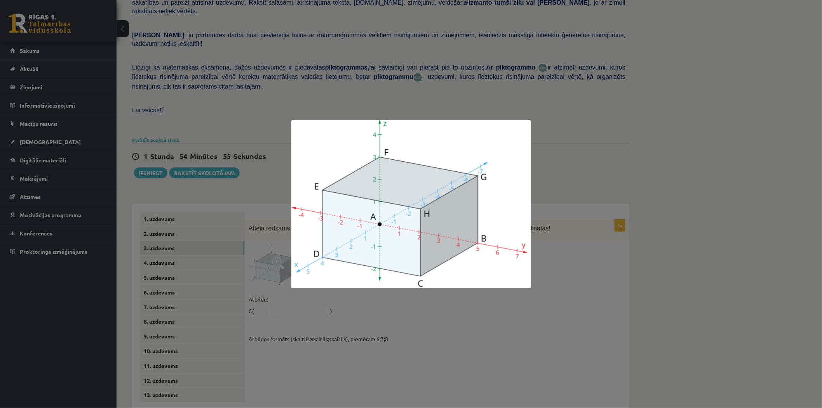
drag, startPoint x: 710, startPoint y: 370, endPoint x: 684, endPoint y: 361, distance: 27.4
click at [708, 368] on div at bounding box center [411, 204] width 822 height 408
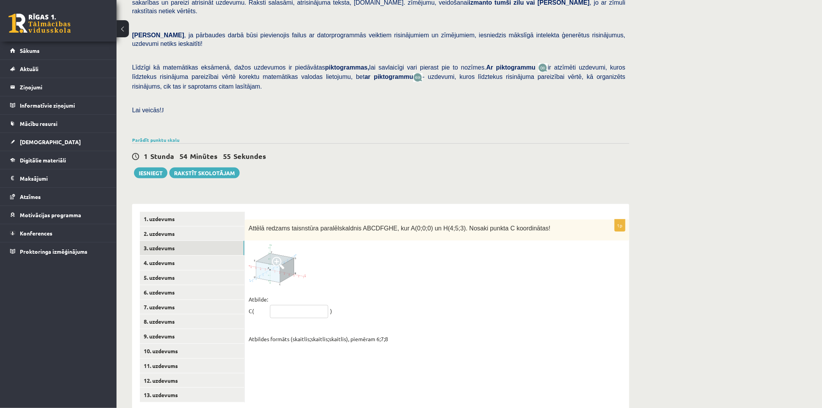
click at [296, 305] on input "text" at bounding box center [299, 311] width 58 height 13
type input "*****"
click at [160, 256] on link "4. uzdevums" at bounding box center [192, 263] width 105 height 14
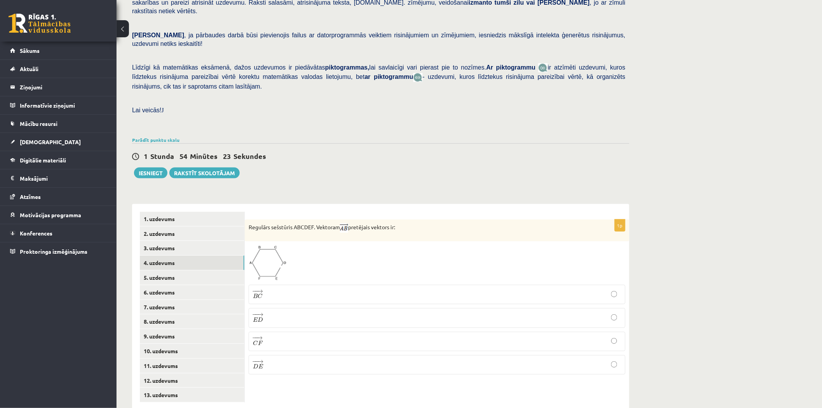
click at [274, 359] on p "− − → D E D E →" at bounding box center [437, 364] width 368 height 11
click at [145, 270] on link "5. uzdevums" at bounding box center [192, 277] width 105 height 14
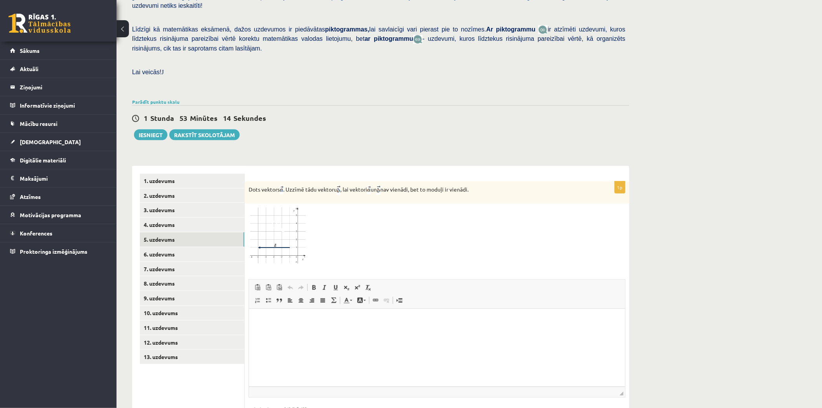
scroll to position [210, 0]
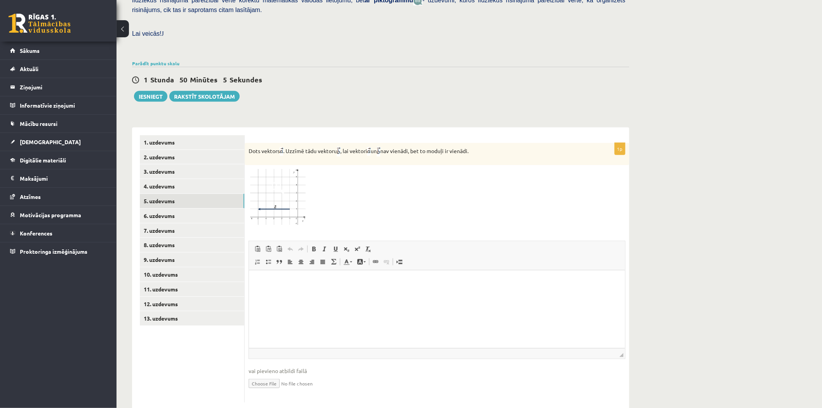
drag, startPoint x: 248, startPoint y: 133, endPoint x: 505, endPoint y: 136, distance: 257.6
click at [505, 143] on div "Dots vektors . Uzzīmē tādu vektoru , lai vektori un nav vienādi, bet to moduļi …" at bounding box center [437, 154] width 385 height 22
copy p "Dots vektors . Uzzīmē tādu vektoru , lai vektori un nav vienādi, bet to moduļi …"
click at [343, 196] on div at bounding box center [437, 197] width 377 height 56
click at [161, 164] on link "3. uzdevums" at bounding box center [192, 171] width 105 height 14
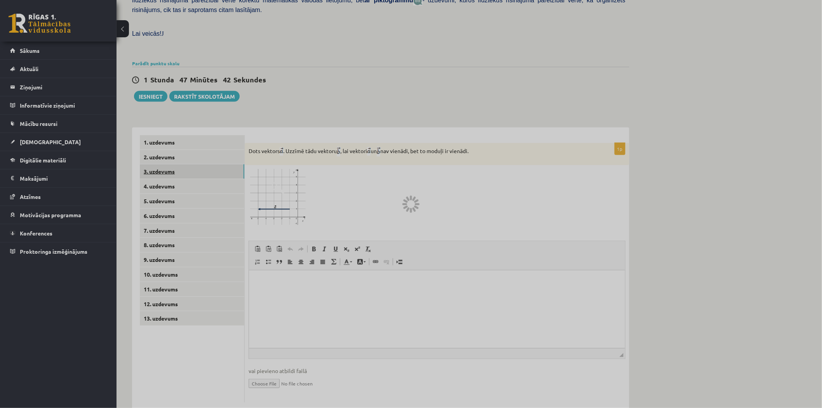
scroll to position [134, 0]
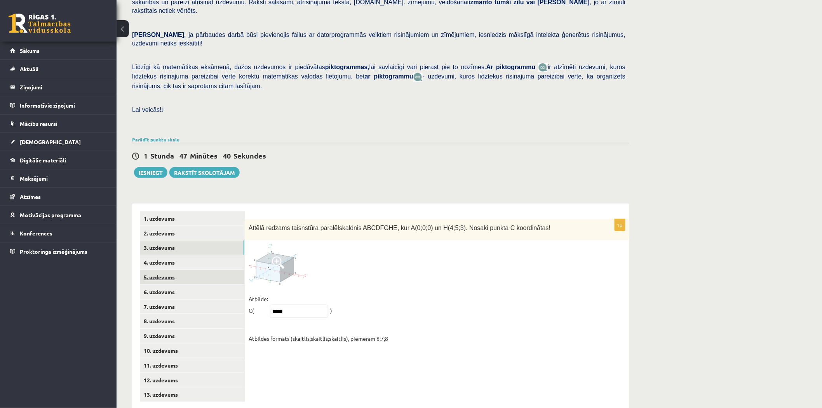
click at [168, 270] on link "5. uzdevums" at bounding box center [192, 277] width 105 height 14
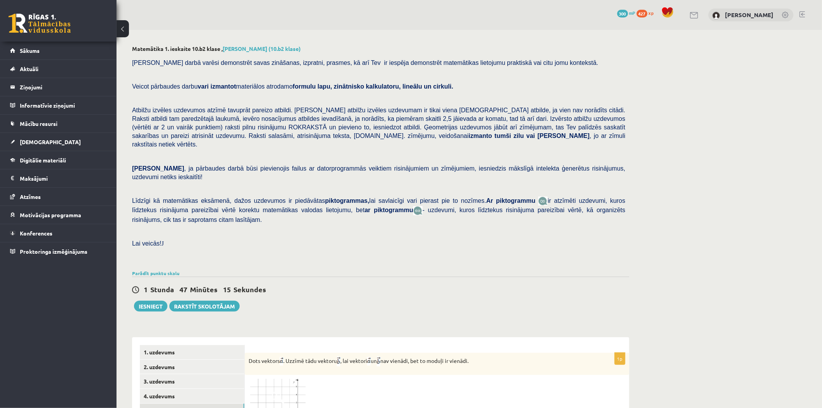
scroll to position [173, 0]
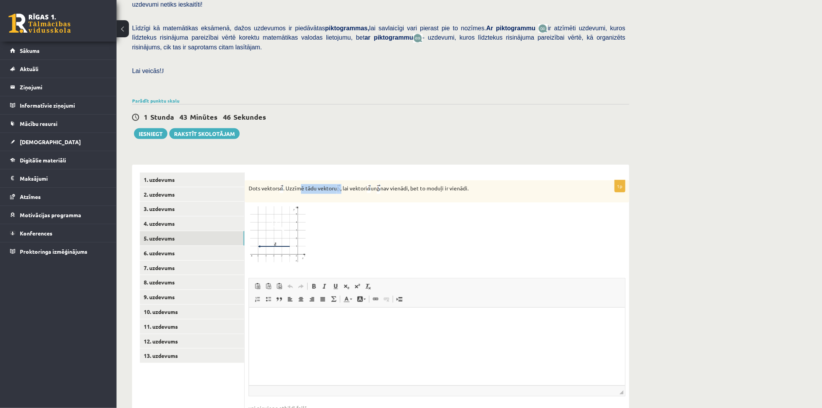
drag, startPoint x: 325, startPoint y: 173, endPoint x: 344, endPoint y: 175, distance: 19.2
click at [346, 180] on div "Dots vektors . Uzzīmē tādu vektoru , lai vektori un nav vienādi, bet to moduļi …" at bounding box center [437, 191] width 385 height 22
click at [380, 206] on div at bounding box center [437, 234] width 377 height 56
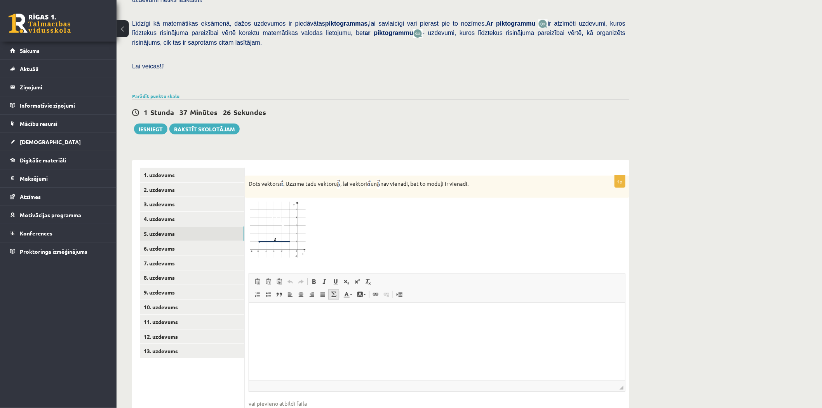
scroll to position [210, 0]
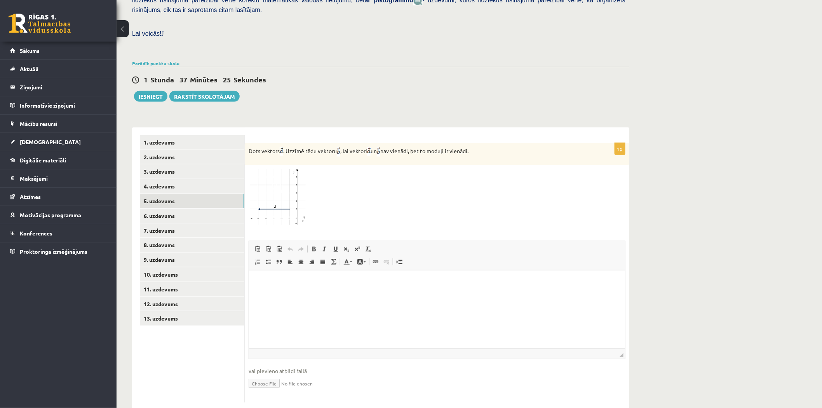
click at [273, 375] on input "file" at bounding box center [437, 383] width 377 height 16
type input "**********"
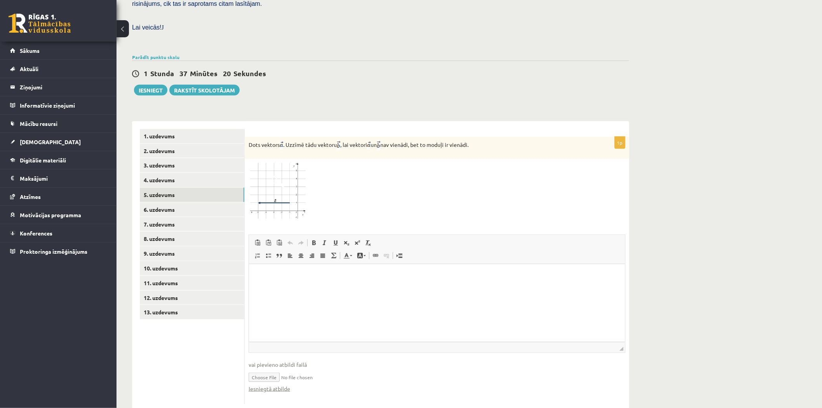
scroll to position [218, 0]
click at [270, 383] on link "Iesniegtā atbilde" at bounding box center [270, 387] width 42 height 8
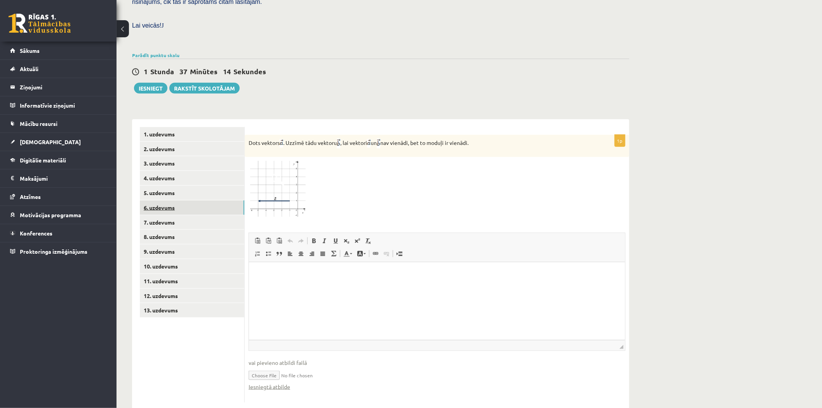
click at [164, 201] on link "6. uzdevums" at bounding box center [192, 208] width 105 height 14
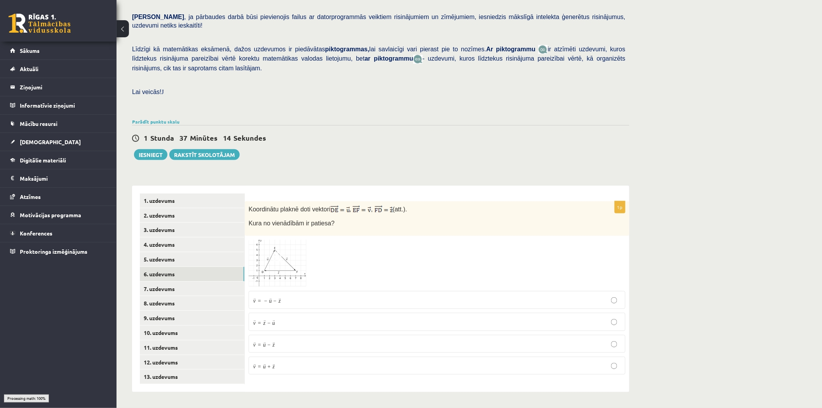
scroll to position [134, 0]
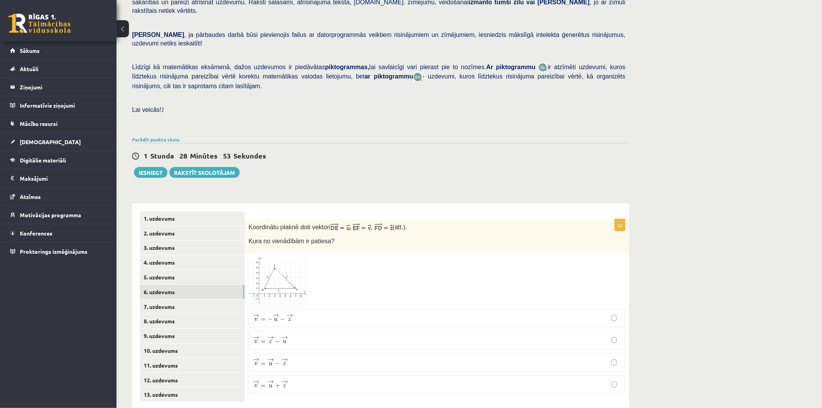
click at [286, 384] on span "z" at bounding box center [285, 385] width 6 height 3
click at [153, 300] on link "7. uzdevums" at bounding box center [192, 307] width 105 height 14
click at [294, 311] on label "¯ ¯ ¯ v = ( 4 ; 4 ) v ¯ = ( 4 ; 4 )" at bounding box center [437, 319] width 377 height 17
click at [165, 314] on link "8. uzdevums" at bounding box center [192, 321] width 105 height 14
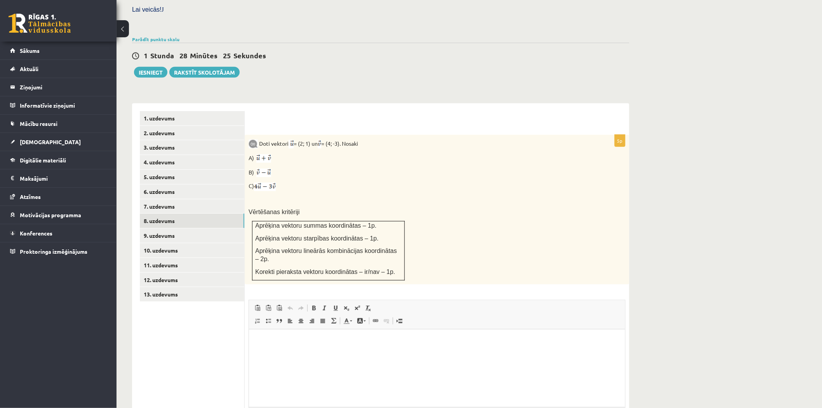
scroll to position [249, 0]
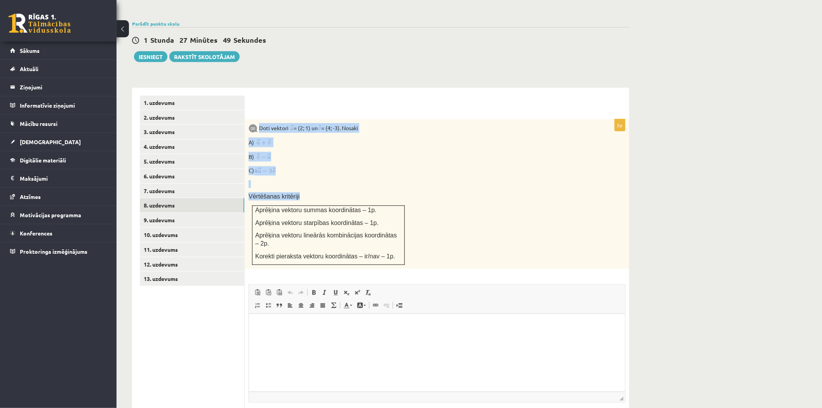
drag, startPoint x: 260, startPoint y: 106, endPoint x: 405, endPoint y: 234, distance: 193.0
click at [405, 234] on div "Doti vektori = (2; 1) un = (4; -3). Nosaki A) B) C) Vērtēšanas kritēriji Aprēķi…" at bounding box center [437, 194] width 385 height 150
click at [319, 180] on p at bounding box center [418, 184] width 338 height 8
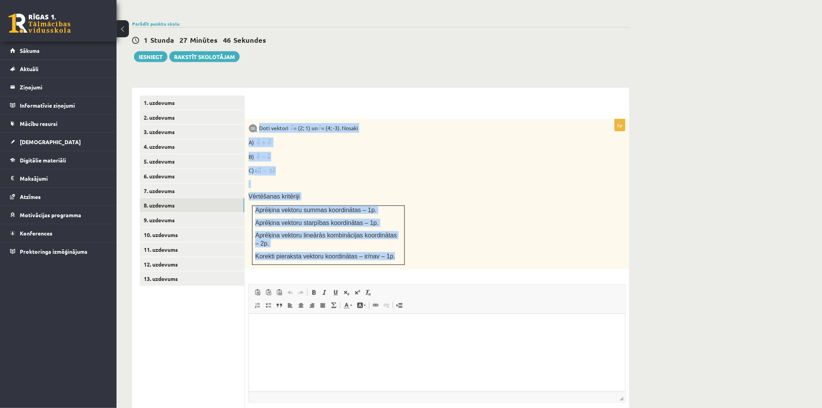
drag, startPoint x: 261, startPoint y: 106, endPoint x: 404, endPoint y: 228, distance: 188.0
click at [404, 228] on div "Doti vektori = (2; 1) un = (4; -3). Nosaki A) B) C) Vērtēšanas kritēriji Aprēķi…" at bounding box center [437, 194] width 385 height 150
copy div "Doti vektori = (2; 1) un = (4; -3). Nosaki A) B) C) Vērtēšanas kritēriji Aprēķi…"
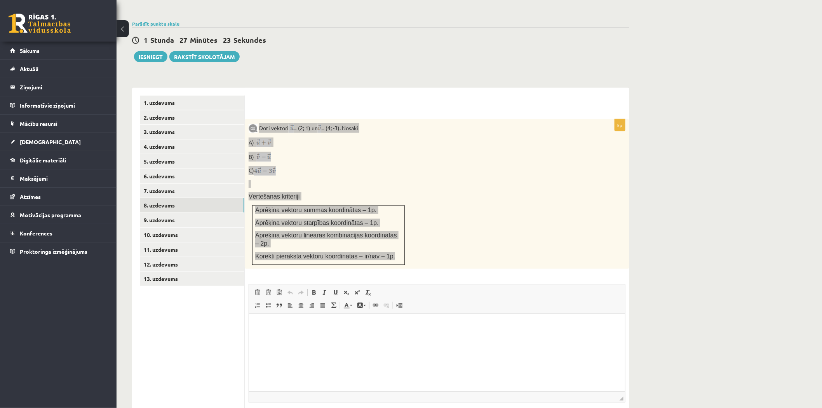
click at [280, 337] on html at bounding box center [437, 326] width 376 height 24
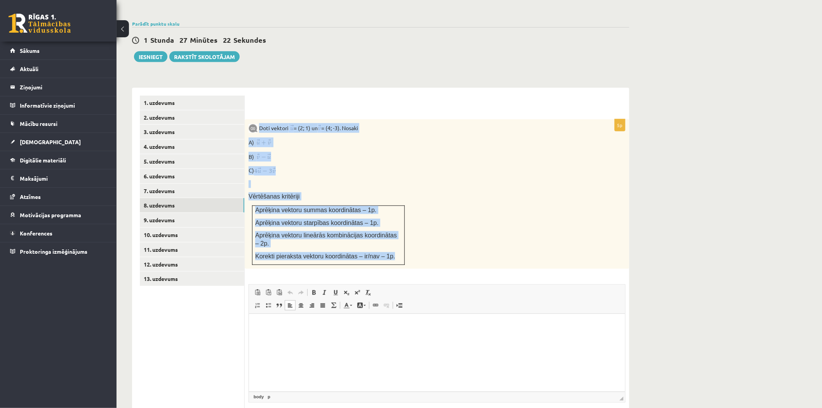
click at [445, 166] on p "C)" at bounding box center [418, 170] width 338 height 9
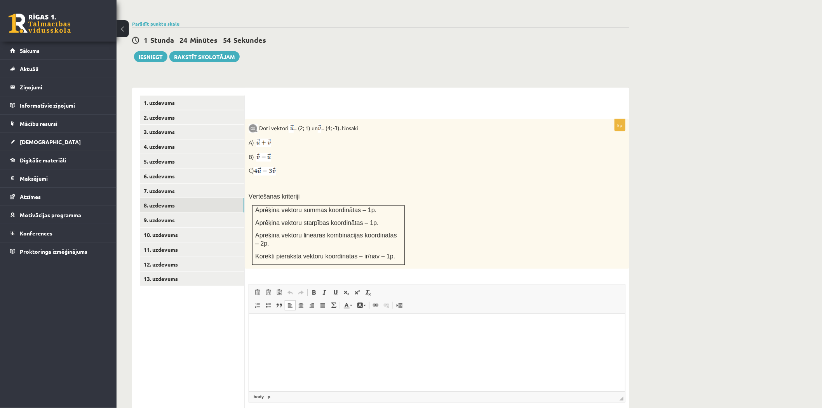
click at [331, 327] on p "Rich Text Editor, wiswyg-editor-user-answer-47433748256920" at bounding box center [436, 325] width 361 height 8
click at [262, 321] on p "**********" at bounding box center [436, 325] width 361 height 8
click at [265, 321] on p "**********" at bounding box center [436, 325] width 361 height 8
click at [264, 317] on html "**********" at bounding box center [437, 326] width 376 height 24
click at [262, 318] on html "**********" at bounding box center [437, 326] width 376 height 24
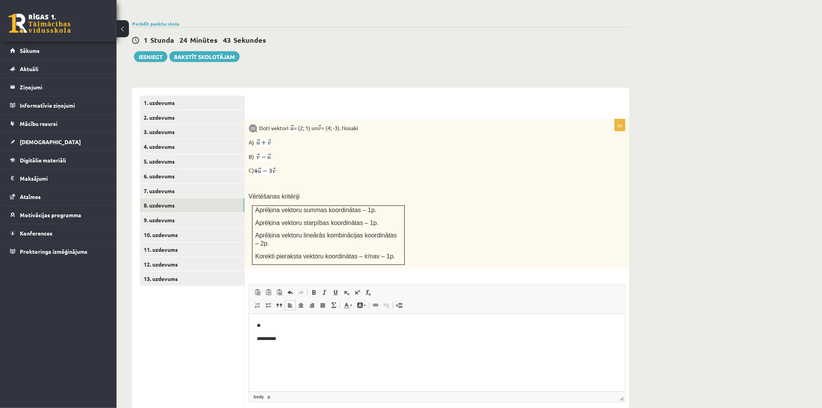
click at [256, 325] on p "**" at bounding box center [436, 325] width 361 height 8
click at [260, 326] on p "**" at bounding box center [436, 325] width 361 height 8
click at [256, 336] on p "**********" at bounding box center [436, 339] width 361 height 8
click at [265, 329] on p "Rich Text Editor, wiswyg-editor-user-answer-47433748256920" at bounding box center [436, 325] width 361 height 8
click at [265, 335] on p "**********" at bounding box center [436, 339] width 361 height 8
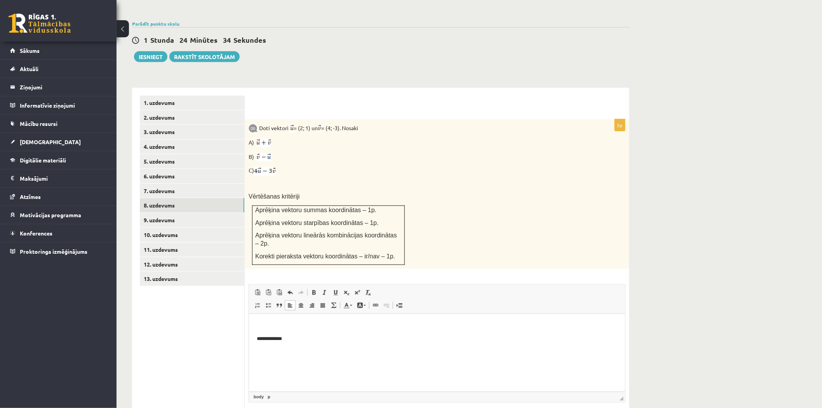
click at [265, 331] on body "**********" at bounding box center [436, 331] width 361 height 21
click at [263, 331] on body "**********" at bounding box center [436, 331] width 361 height 21
click at [262, 330] on body "**********" at bounding box center [436, 331] width 361 height 21
click at [260, 329] on p "Rich Text Editor, wiswyg-editor-user-answer-47433748256920" at bounding box center [436, 325] width 361 height 8
click at [263, 333] on body "**********" at bounding box center [436, 331] width 361 height 21
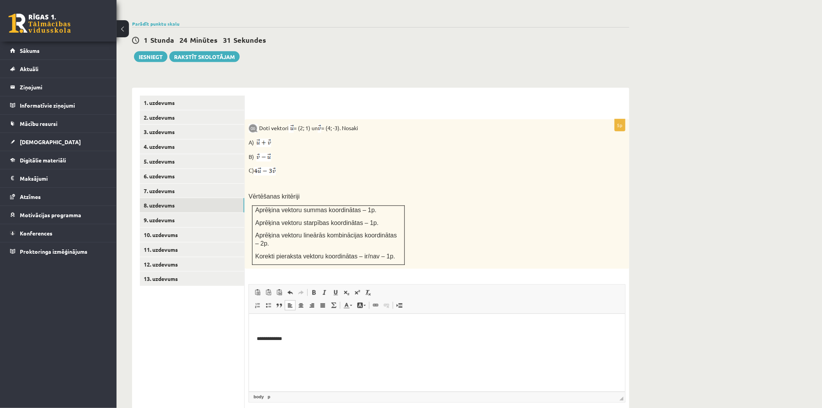
click at [261, 331] on body "**********" at bounding box center [436, 331] width 361 height 21
click at [258, 330] on body "**********" at bounding box center [436, 331] width 361 height 21
click at [260, 330] on body "**********" at bounding box center [436, 331] width 361 height 21
click at [256, 329] on p "Rich Text Editor, wiswyg-editor-user-answer-47433748256920" at bounding box center [436, 325] width 361 height 8
click at [249, 342] on html "**********" at bounding box center [437, 332] width 376 height 37
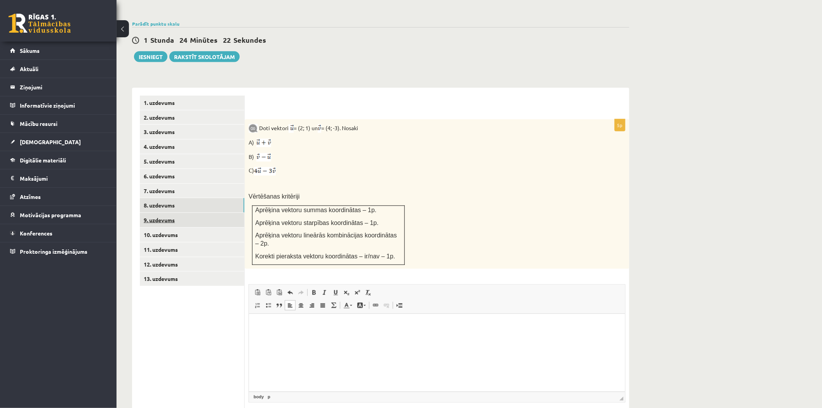
click at [160, 213] on link "9. uzdevums" at bounding box center [192, 220] width 105 height 14
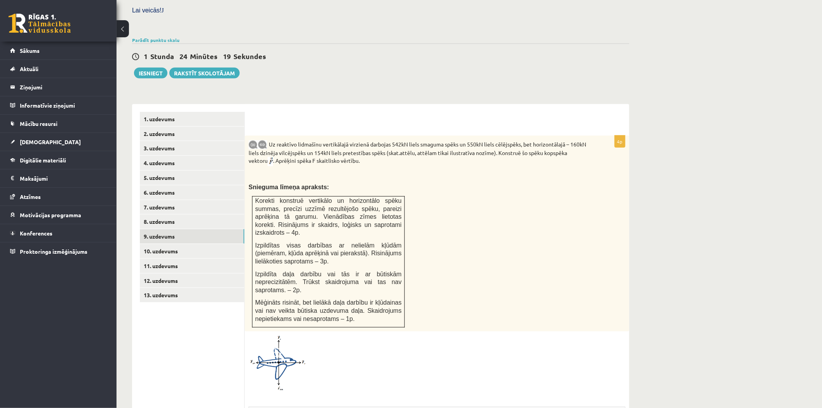
scroll to position [218, 0]
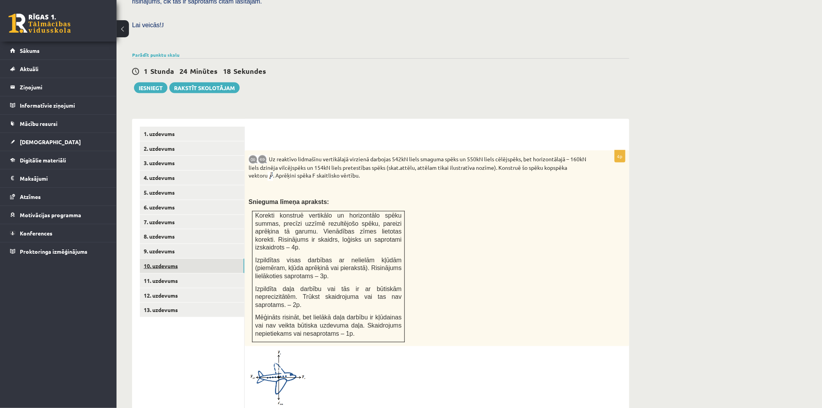
click at [169, 259] on link "10. uzdevums" at bounding box center [192, 266] width 105 height 14
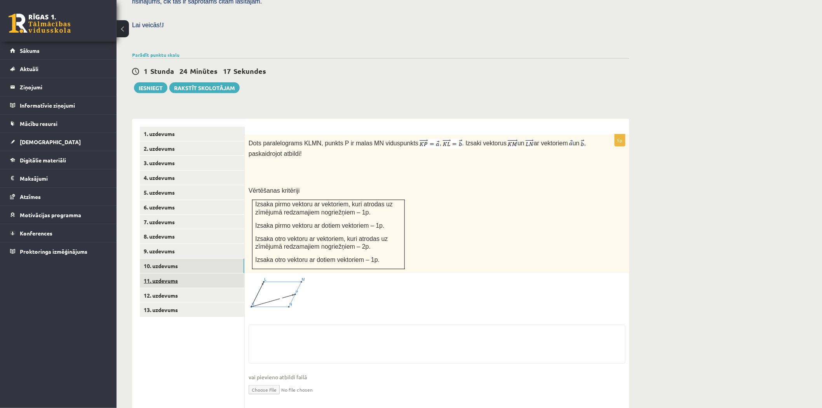
click at [165, 274] on link "11. uzdevums" at bounding box center [192, 281] width 105 height 14
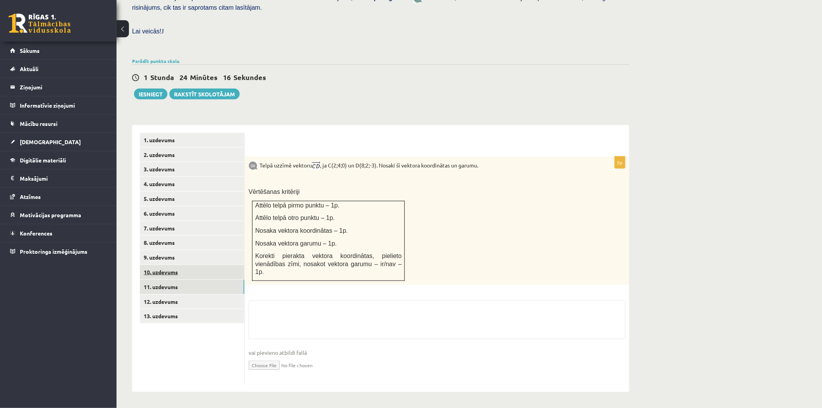
scroll to position [185, 0]
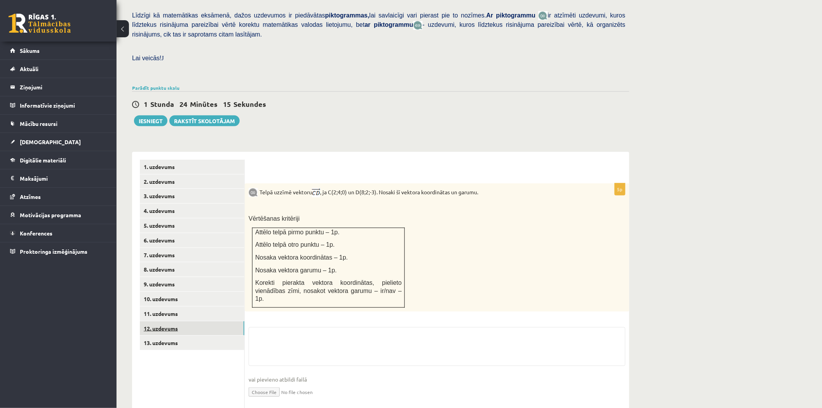
click at [172, 321] on link "12. uzdevums" at bounding box center [192, 328] width 105 height 14
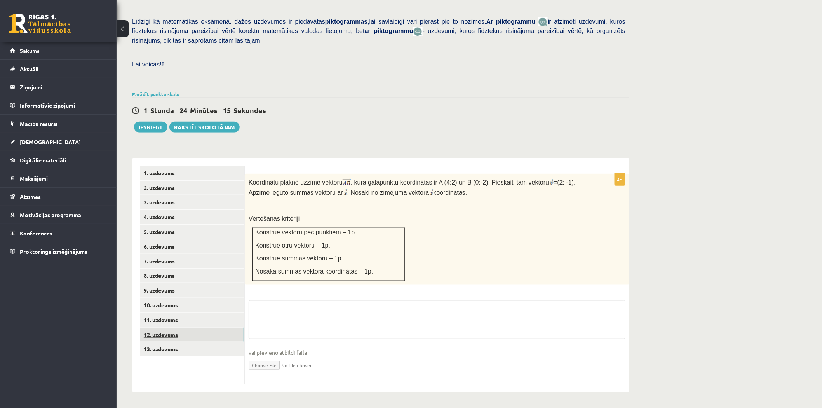
scroll to position [160, 0]
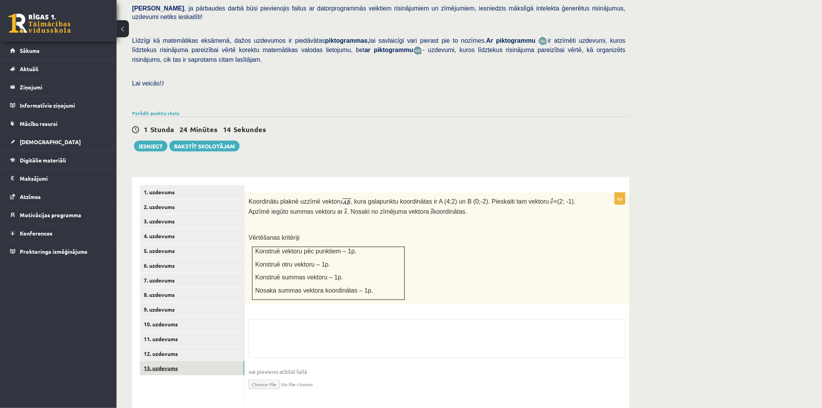
click at [165, 361] on link "13. uzdevums" at bounding box center [192, 368] width 105 height 14
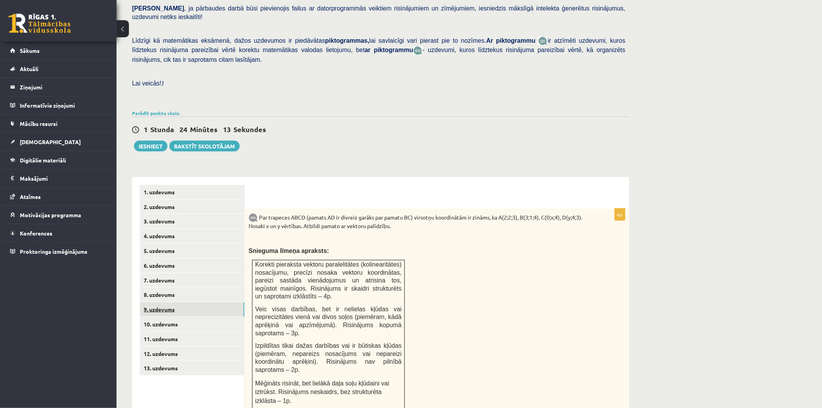
click at [162, 302] on link "9. uzdevums" at bounding box center [192, 309] width 105 height 14
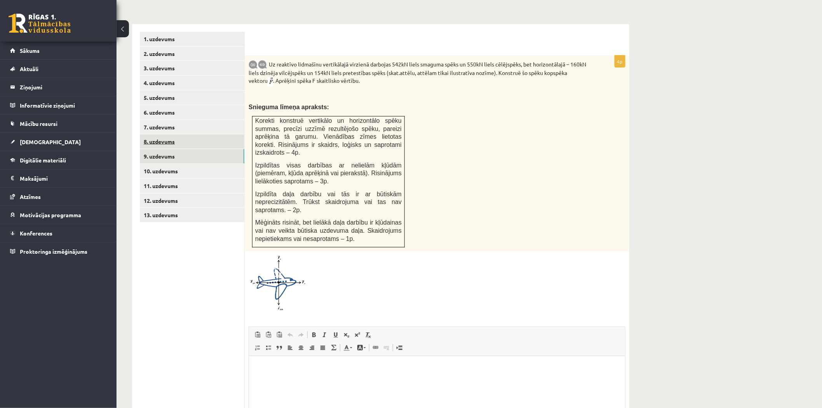
scroll to position [0, 0]
click at [148, 134] on link "8. uzdevums" at bounding box center [192, 141] width 105 height 14
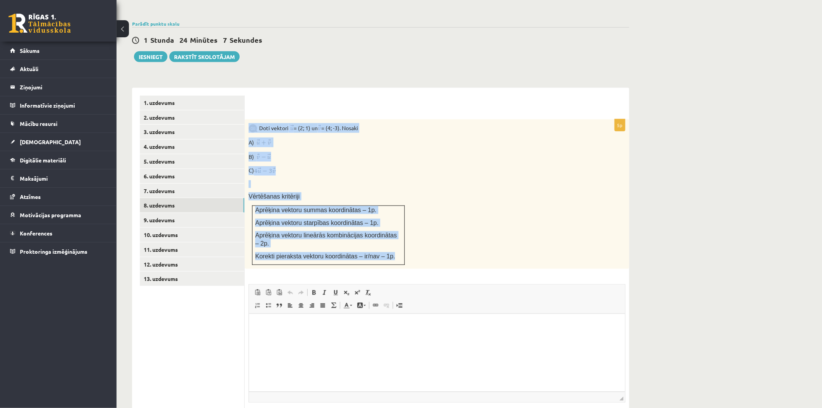
drag, startPoint x: 246, startPoint y: 109, endPoint x: 387, endPoint y: 228, distance: 185.0
click at [387, 228] on div "Doti vektori = (2; 1) un = (4; -3). Nosaki A) B) C) Vērtēšanas kritēriji Aprēķi…" at bounding box center [437, 194] width 385 height 150
click at [367, 166] on p "C)" at bounding box center [418, 170] width 338 height 9
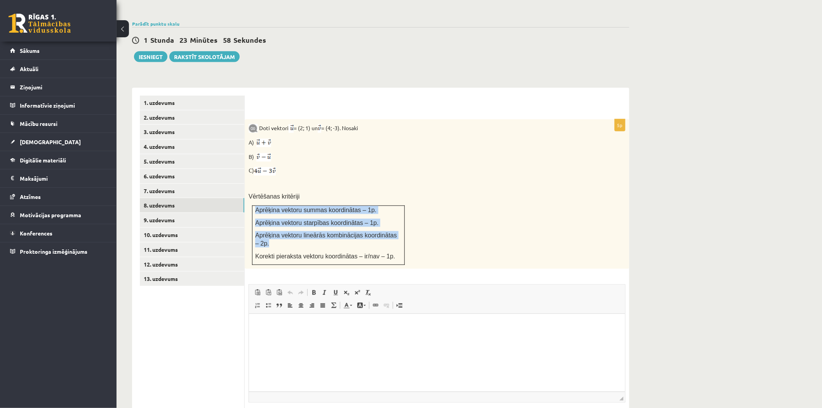
drag, startPoint x: 262, startPoint y: 198, endPoint x: 398, endPoint y: 216, distance: 138.0
click at [398, 216] on td "Aprēķina vektoru summas koordinātas – 1p. Aprēķina vektoru starpības koordināta…" at bounding box center [329, 235] width 152 height 59
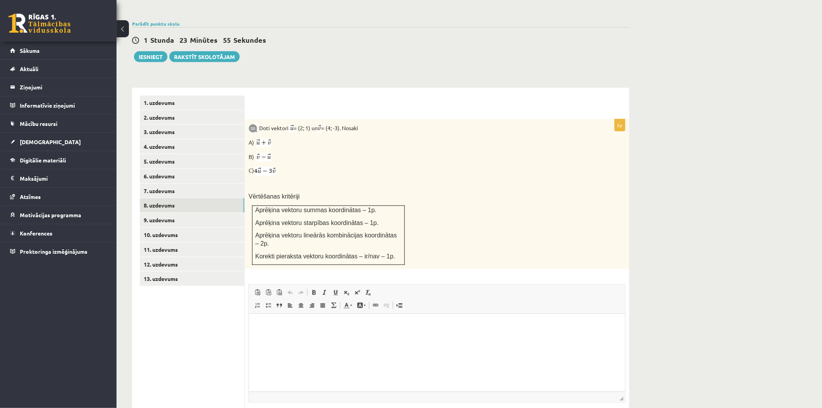
click at [398, 252] on p "Korekti pieraksta vektoru koordinātas – ir/nav – 1p." at bounding box center [328, 256] width 146 height 8
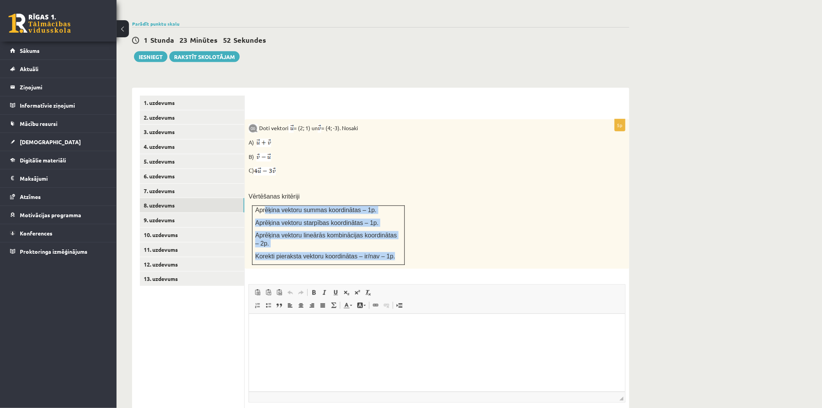
drag, startPoint x: 391, startPoint y: 231, endPoint x: 263, endPoint y: 195, distance: 132.7
click at [263, 206] on td "Aprēķina vektoru summas koordinātas – 1p. Aprēķina vektoru starpības koordināta…" at bounding box center [329, 235] width 152 height 59
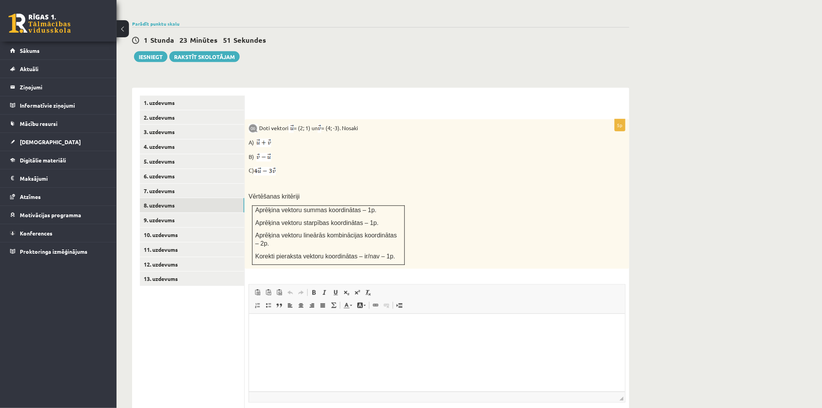
click at [253, 206] on td "Aprēķina vektoru summas koordinātas – 1p. Aprēķina vektoru starpības koordināta…" at bounding box center [329, 235] width 152 height 59
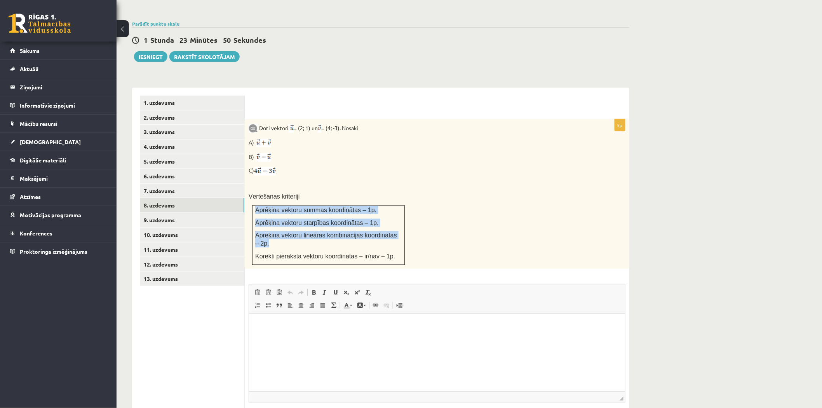
drag, startPoint x: 254, startPoint y: 189, endPoint x: 400, endPoint y: 217, distance: 148.7
click at [400, 217] on td "Aprēķina vektoru summas koordinātas – 1p. Aprēķina vektoru starpības koordināta…" at bounding box center [329, 235] width 152 height 59
copy td "Aprēķina vektoru summas koordinātas – 1p. Aprēķina vektoru starpības koordināta…"
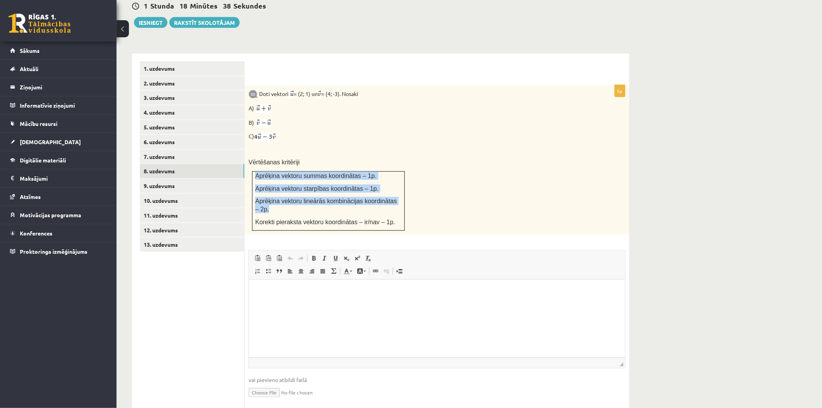
scroll to position [284, 0]
click at [269, 384] on input "file" at bounding box center [437, 392] width 377 height 16
type input "**********"
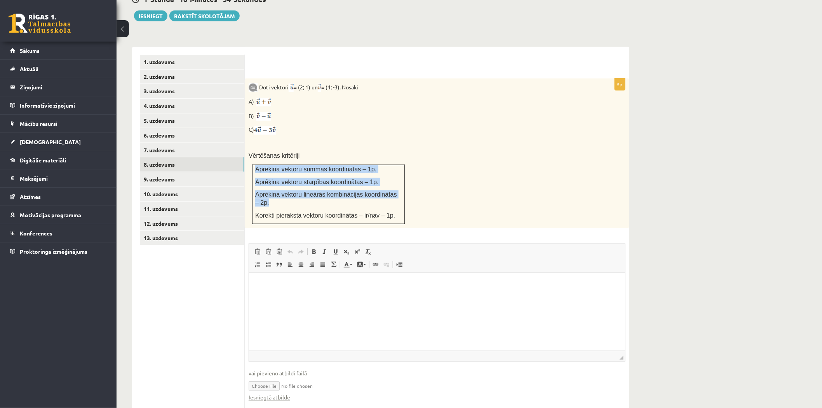
scroll to position [292, 0]
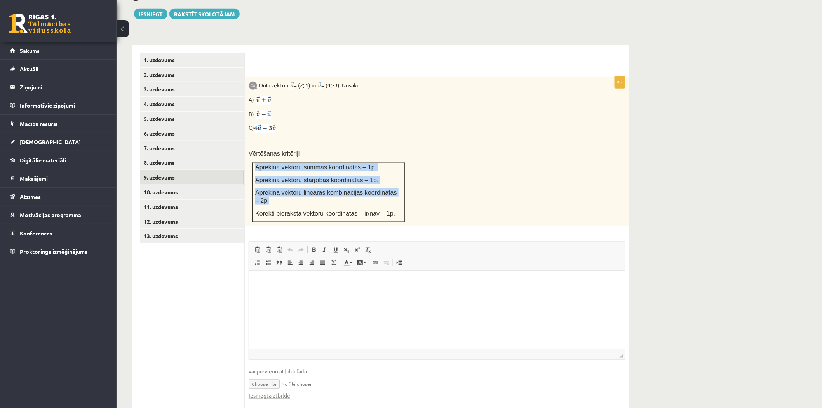
click at [166, 170] on link "9. uzdevums" at bounding box center [192, 177] width 105 height 14
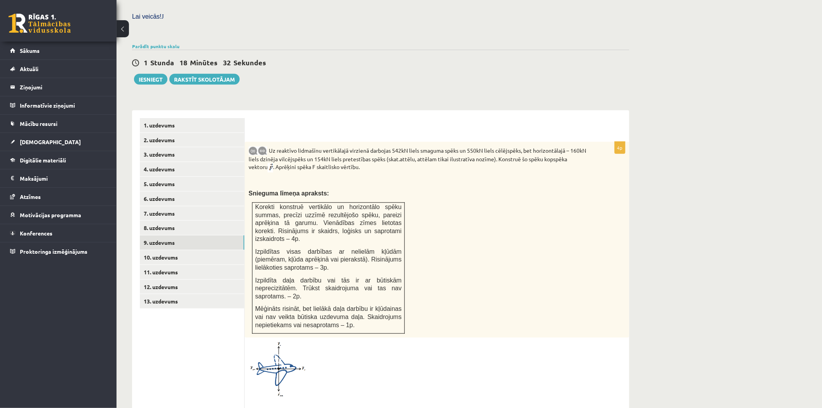
scroll to position [0, 0]
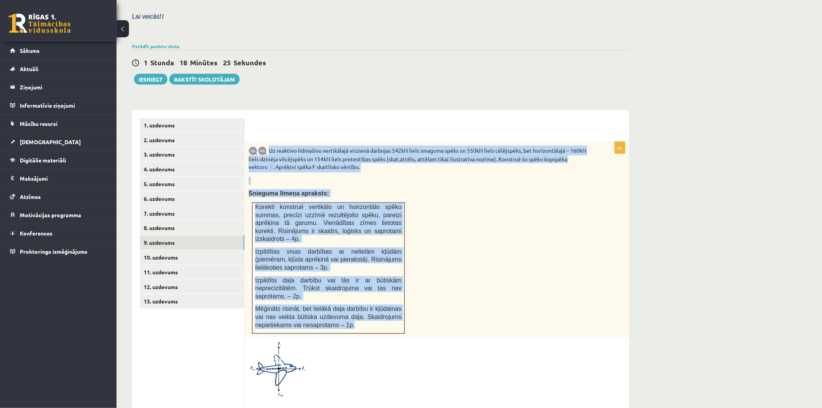
drag, startPoint x: 268, startPoint y: 133, endPoint x: 382, endPoint y: 302, distance: 204.0
click at [382, 302] on div "Uz reaktīvo lidmašīnu vertikālajā virzienā darbojas 542kN liels smaguma spēks u…" at bounding box center [437, 240] width 385 height 196
copy div "Uz reaktīvo lidmašīnu vertikālajā virzienā darbojas 542kN liels smaguma spēks u…"
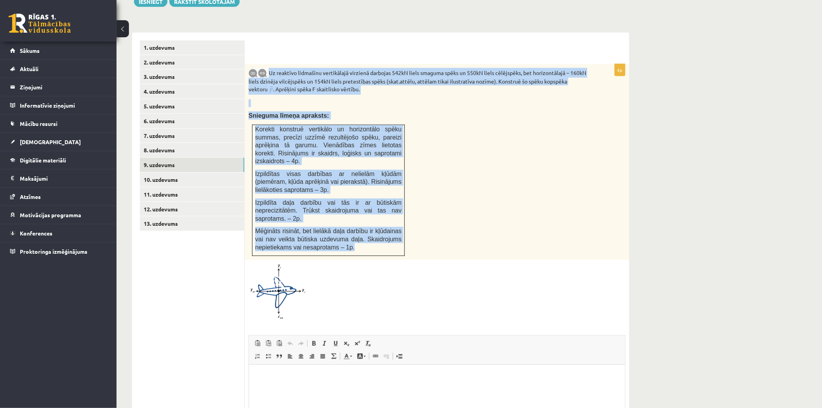
scroll to position [391, 0]
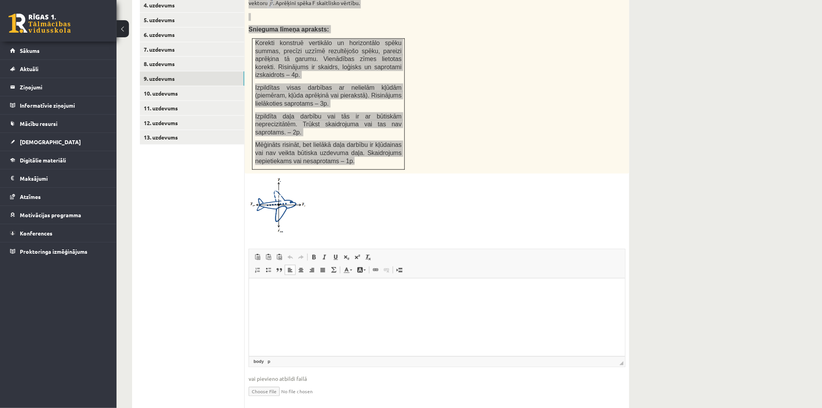
click at [382, 302] on html at bounding box center [437, 290] width 376 height 24
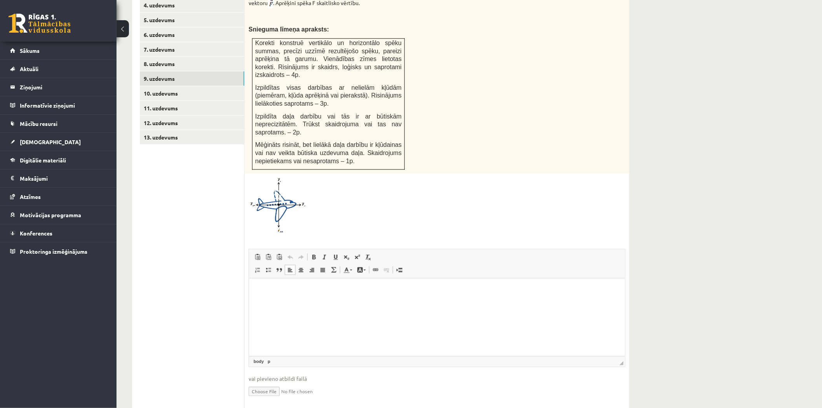
click at [403, 190] on div at bounding box center [437, 206] width 377 height 56
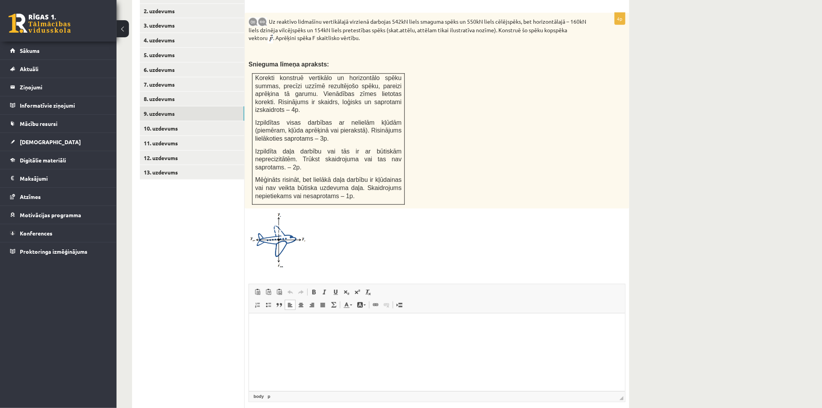
scroll to position [305, 0]
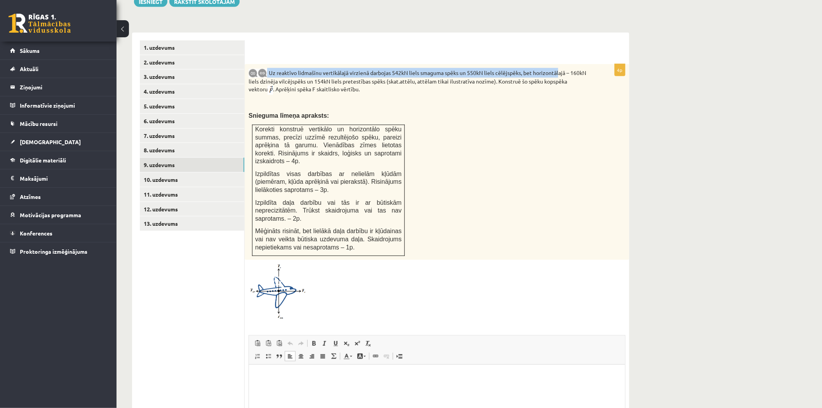
drag, startPoint x: 269, startPoint y: 55, endPoint x: 531, endPoint y: 57, distance: 261.5
click at [550, 68] on p "Uz reaktīvo lidmašīnu vertikālajā virzienā darbojas 542kN liels smaguma spēks u…" at bounding box center [418, 81] width 338 height 27
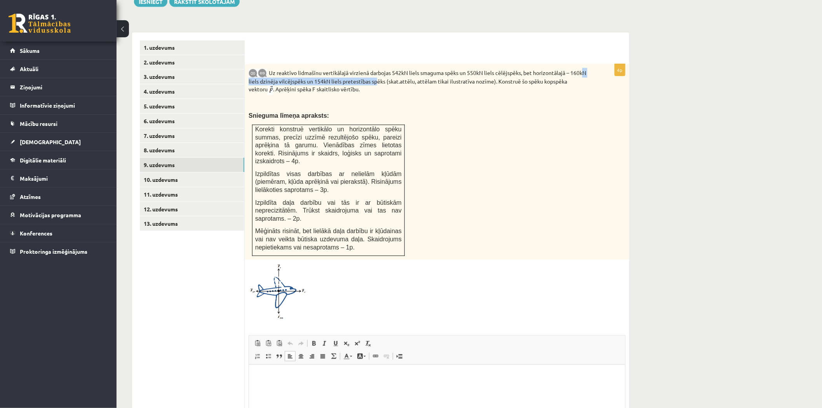
drag, startPoint x: 289, startPoint y: 60, endPoint x: 394, endPoint y: 63, distance: 105.0
click at [394, 68] on p "Uz reaktīvo lidmašīnu vertikālajā virzienā darbojas 542kN liels smaguma spēks u…" at bounding box center [418, 81] width 338 height 27
drag, startPoint x: 418, startPoint y: 63, endPoint x: 433, endPoint y: 63, distance: 15.2
click at [419, 68] on p "Uz reaktīvo lidmašīnu vertikālajā virzienā darbojas 542kN liels smaguma spēks u…" at bounding box center [418, 81] width 338 height 27
drag, startPoint x: 441, startPoint y: 63, endPoint x: 502, endPoint y: 65, distance: 61.0
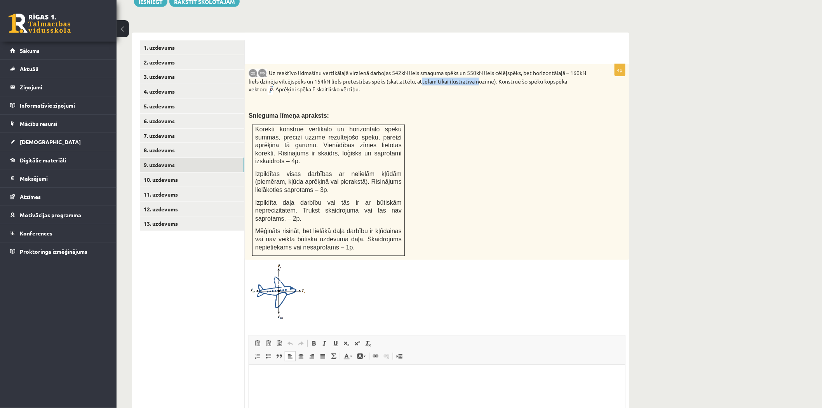
click at [498, 68] on p "Uz reaktīvo lidmašīnu vertikālajā virzienā darbojas 542kN liels smaguma spēks u…" at bounding box center [418, 81] width 338 height 27
drag, startPoint x: 514, startPoint y: 63, endPoint x: 529, endPoint y: 62, distance: 14.8
click at [529, 68] on p "Uz reaktīvo lidmašīnu vertikālajā virzienā darbojas 542kN liels smaguma spēks u…" at bounding box center [418, 81] width 338 height 27
drag, startPoint x: 298, startPoint y: 69, endPoint x: 352, endPoint y: 70, distance: 54.0
click at [352, 70] on p "Uz reaktīvo lidmašīnu vertikālajā virzienā darbojas 542kN liels smaguma spēks u…" at bounding box center [418, 81] width 338 height 27
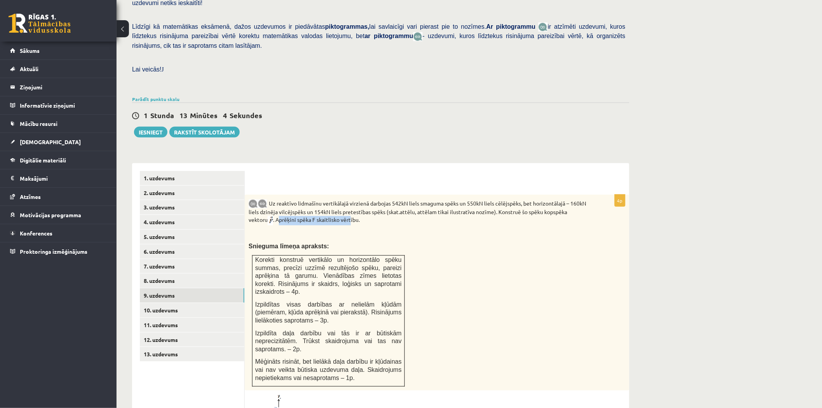
scroll to position [262, 0]
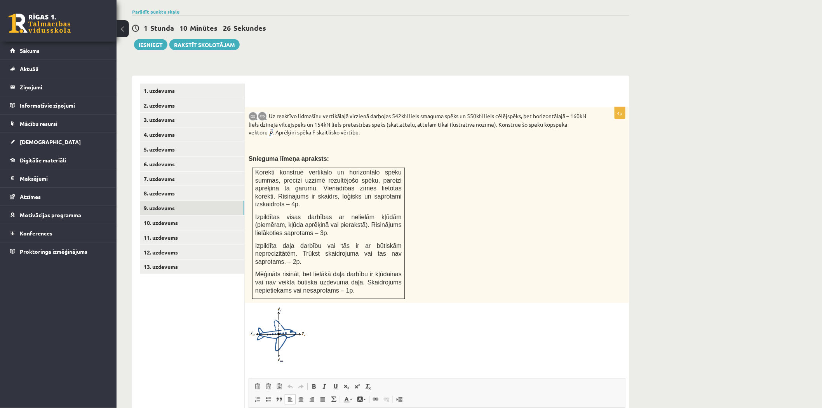
click at [494, 185] on div "Uz reaktīvo lidmašīnu vertikālajā virzienā darbojas 542kN liels smaguma spēks u…" at bounding box center [437, 205] width 385 height 196
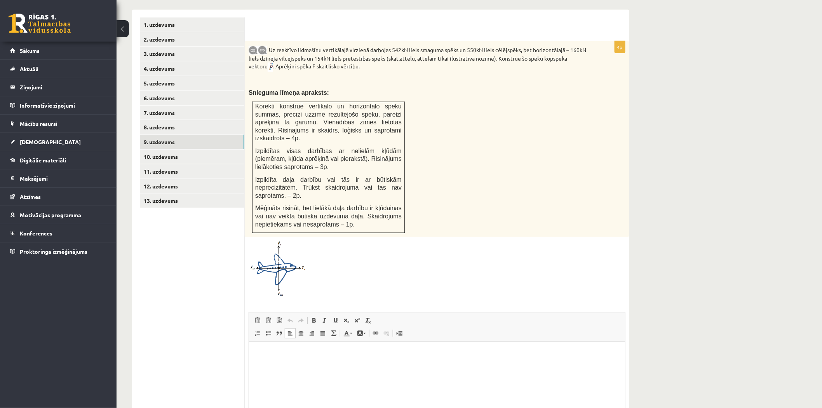
scroll to position [391, 0]
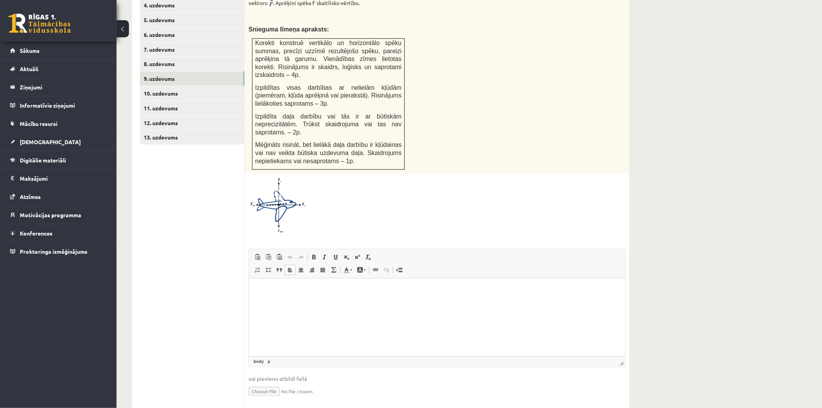
click at [272, 383] on input "file" at bounding box center [437, 391] width 377 height 16
type input "**********"
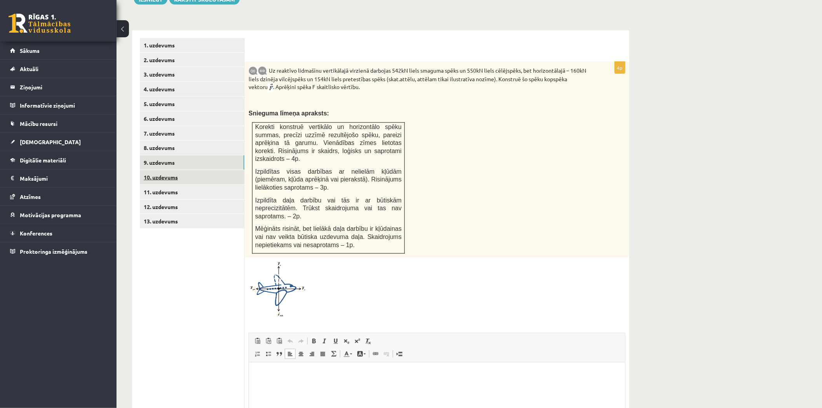
scroll to position [175, 0]
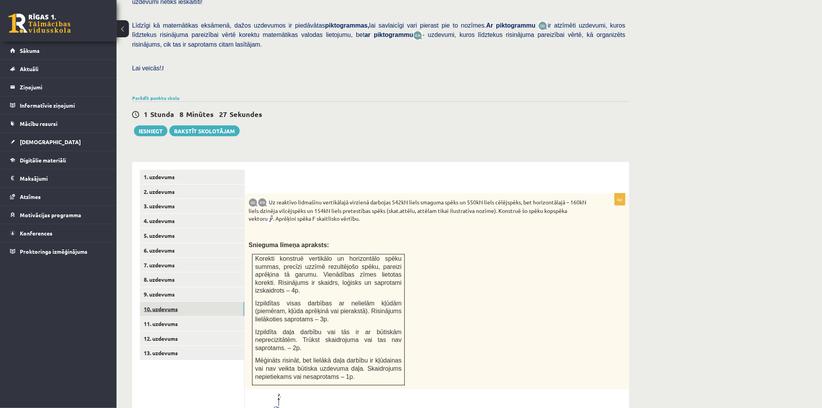
click at [157, 302] on link "10. uzdevums" at bounding box center [192, 309] width 105 height 14
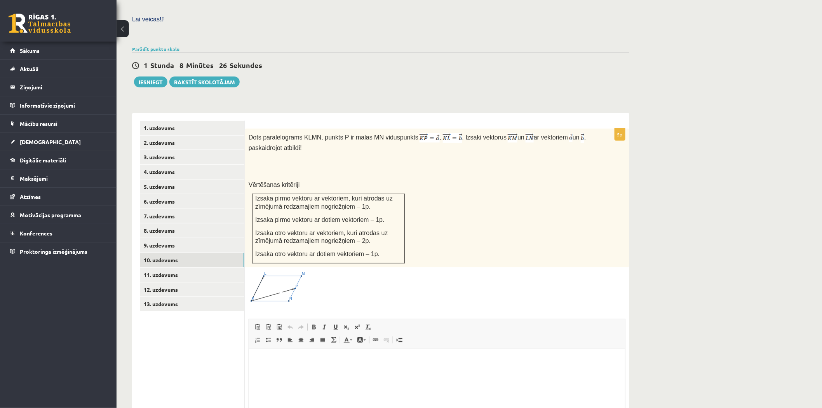
scroll to position [0, 0]
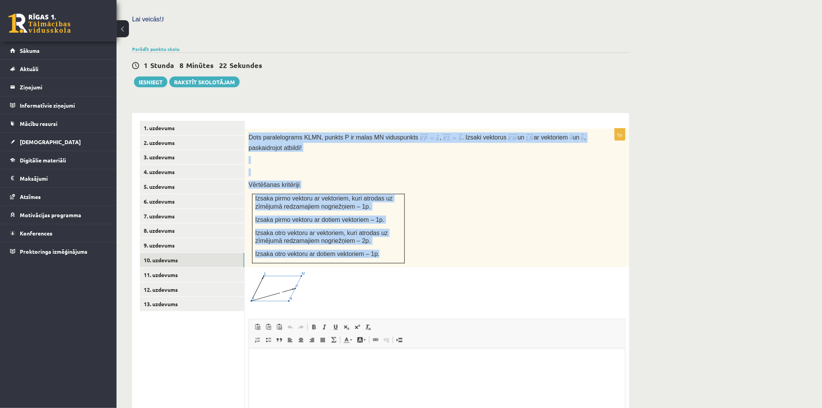
drag, startPoint x: 247, startPoint y: 116, endPoint x: 385, endPoint y: 236, distance: 182.9
click at [385, 236] on div "Dots paralelograms KLMN, punkts P ir malas MN viduspunkts , . Izsaki vektorus u…" at bounding box center [437, 198] width 385 height 139
copy div "Dots paralelograms KLMN, punkts P ir malas MN viduspunkts , . Izsaki vektorus u…"
click at [432, 169] on p at bounding box center [418, 173] width 338 height 8
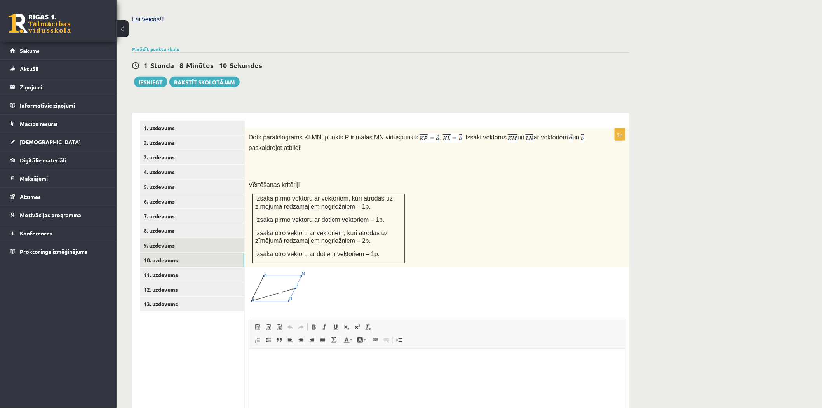
click at [158, 238] on link "9. uzdevums" at bounding box center [192, 245] width 105 height 14
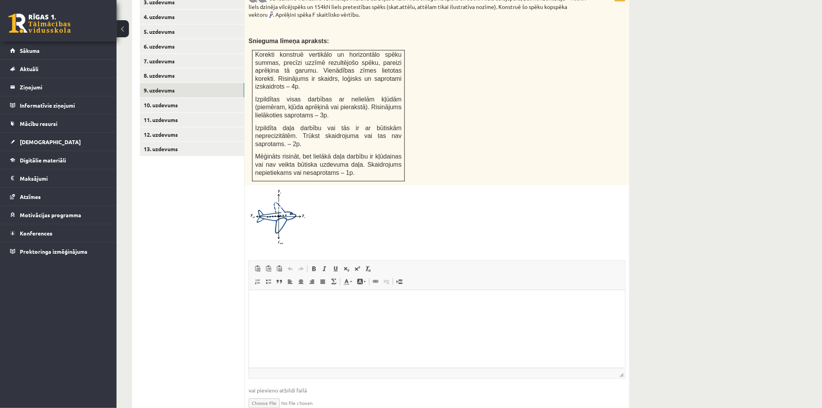
scroll to position [399, 0]
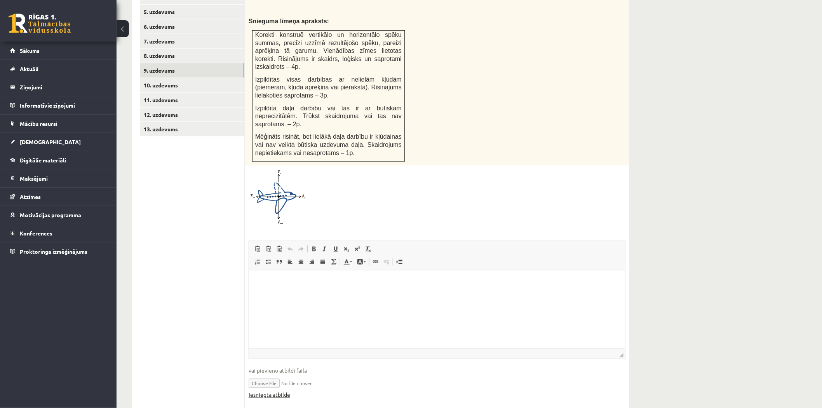
click at [281, 391] on link "Iesniegtā atbilde" at bounding box center [270, 395] width 42 height 8
click at [161, 78] on link "10. uzdevums" at bounding box center [192, 85] width 105 height 14
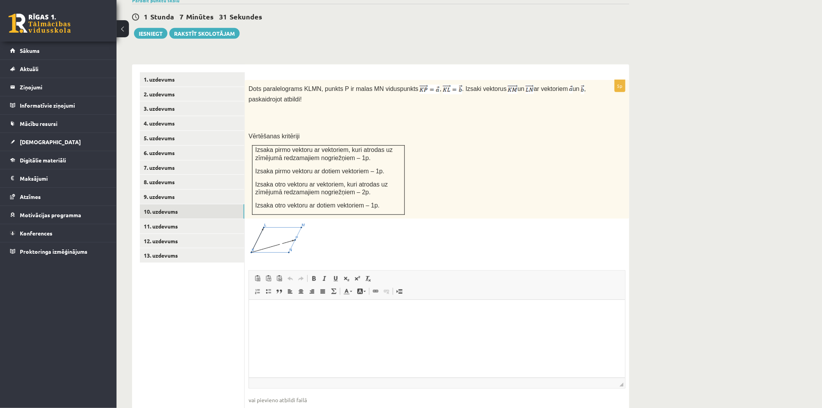
scroll to position [259, 0]
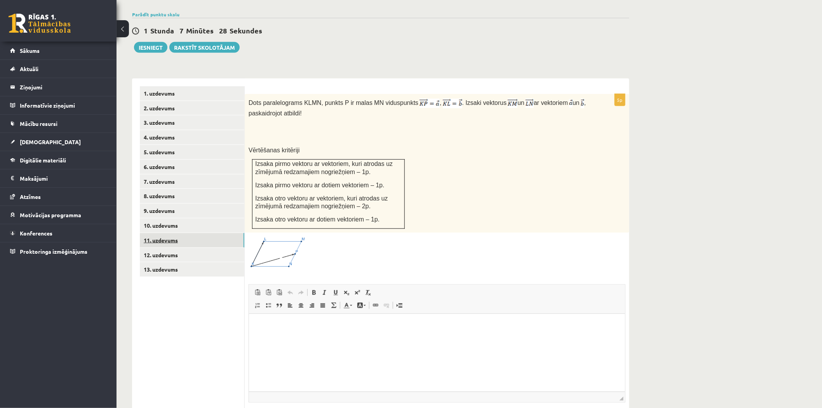
click at [162, 233] on link "11. uzdevums" at bounding box center [192, 240] width 105 height 14
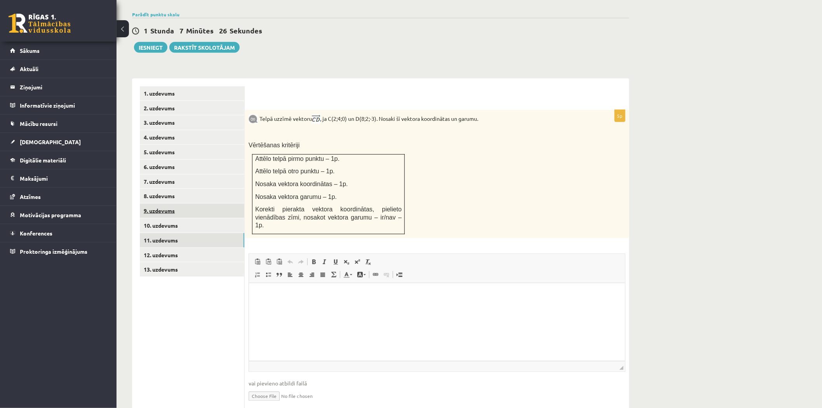
scroll to position [0, 0]
drag, startPoint x: 262, startPoint y: 96, endPoint x: 262, endPoint y: 100, distance: 3.9
click at [262, 110] on div "Telpā uzzīmē vektoru , ja C(2;4;0) un D(8;2;-3). Nosaki šī vektora koordinātas …" at bounding box center [437, 174] width 385 height 128
click at [262, 114] on p "Telpā uzzīmē vektoru , ja C(2;4;0) un D(8;2;-3). Nosaki šī vektora koordinātas …" at bounding box center [418, 119] width 338 height 10
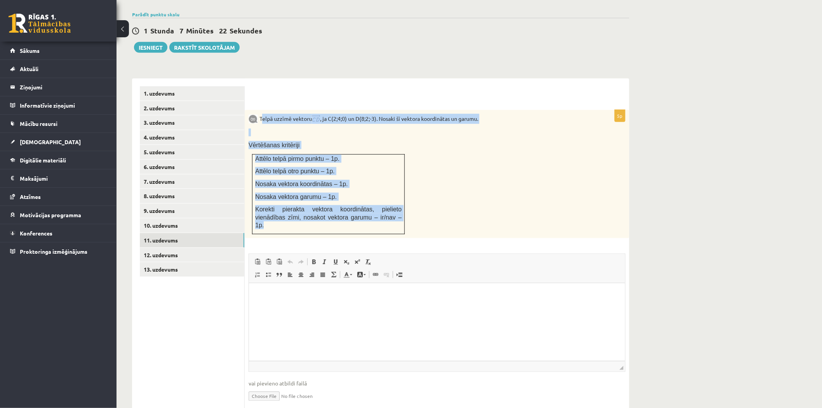
drag, startPoint x: 262, startPoint y: 100, endPoint x: 378, endPoint y: 199, distance: 152.7
click at [378, 199] on div "Telpā uzzīmē vektoru , ja C(2;4;0) un D(8;2;-3). Nosaki šī vektora koordinātas …" at bounding box center [437, 174] width 385 height 128
click at [165, 248] on link "12. uzdevums" at bounding box center [192, 255] width 105 height 14
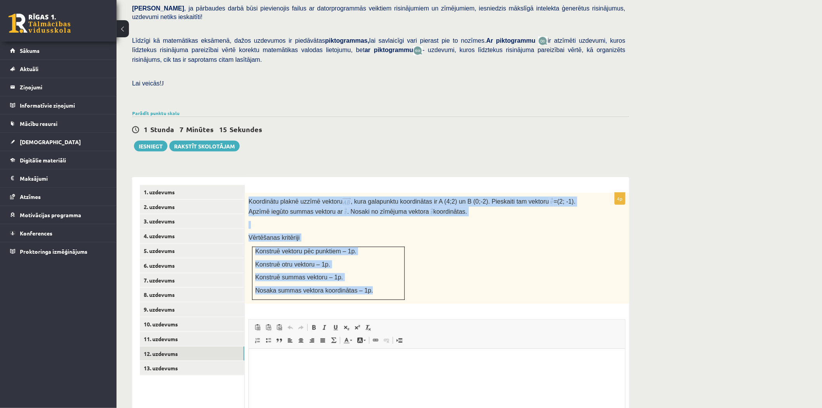
drag, startPoint x: 249, startPoint y: 181, endPoint x: 373, endPoint y: 273, distance: 154.3
click at [373, 273] on div "Koordinātu plaknē uzzīmē vektoru , kura galapunktu koordinātas ir A (4;2) un B …" at bounding box center [437, 248] width 385 height 111
copy div "Koordinātu plaknē uzzīmē vektoru , kura galapunktu koordinātas ir A (4;2) un B …"
click at [194, 361] on link "13. uzdevums" at bounding box center [192, 368] width 105 height 14
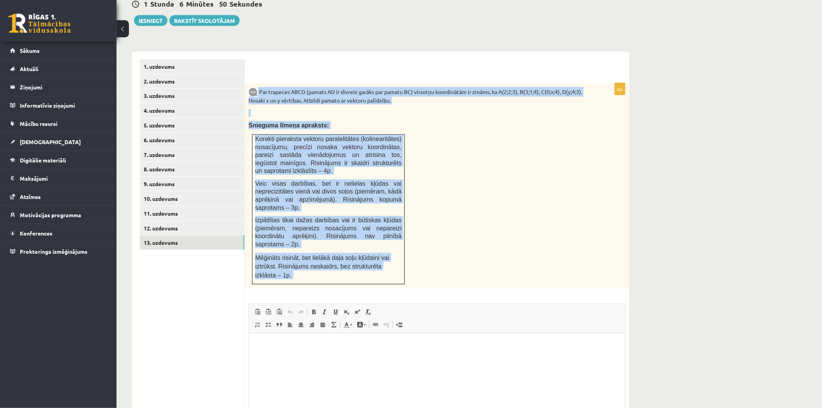
scroll to position [289, 0]
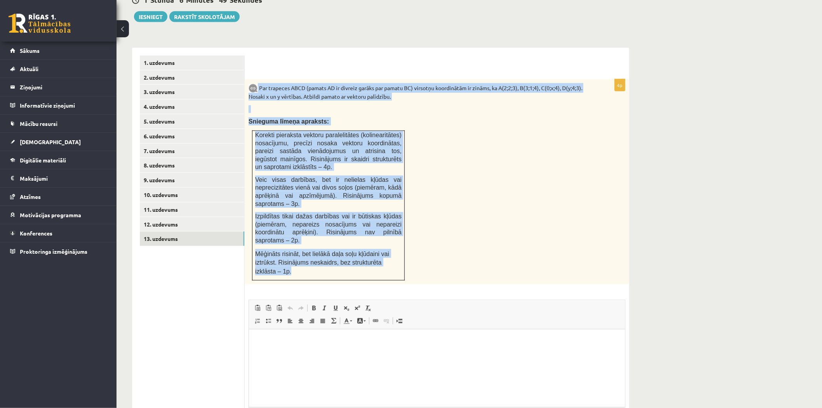
drag, startPoint x: 256, startPoint y: 195, endPoint x: 398, endPoint y: 244, distance: 150.0
click at [398, 244] on div "Par trapeces ABCD (pamats AD ir divreiz garāks par pamatu BC) virsotņu koordinā…" at bounding box center [437, 182] width 385 height 206
copy div "Par trapeces ABCD (pamats AD ir divreiz garāks par pamatu BC) virsotņu koordinā…"
click at [160, 188] on link "10. uzdevums" at bounding box center [192, 195] width 105 height 14
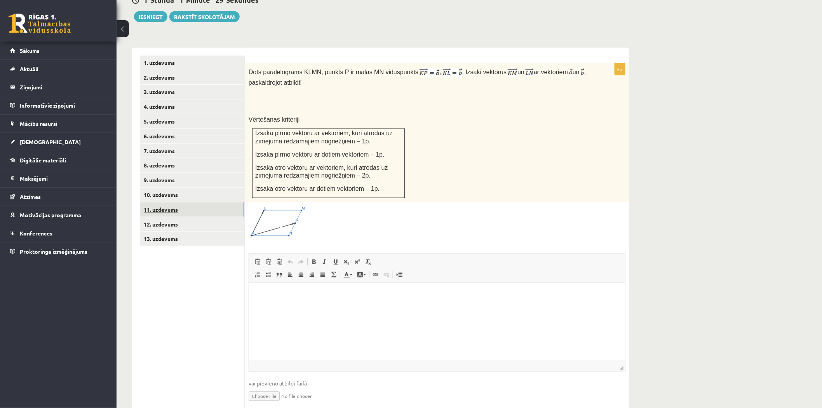
click at [175, 202] on link "11. uzdevums" at bounding box center [192, 209] width 105 height 14
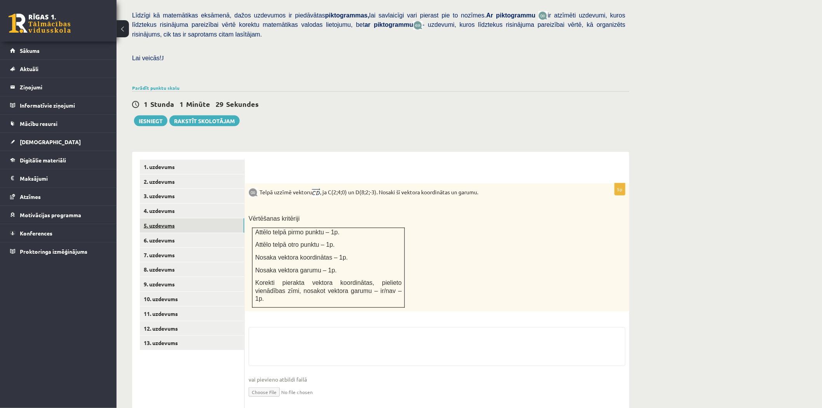
click at [173, 218] on link "5. uzdevums" at bounding box center [192, 225] width 105 height 14
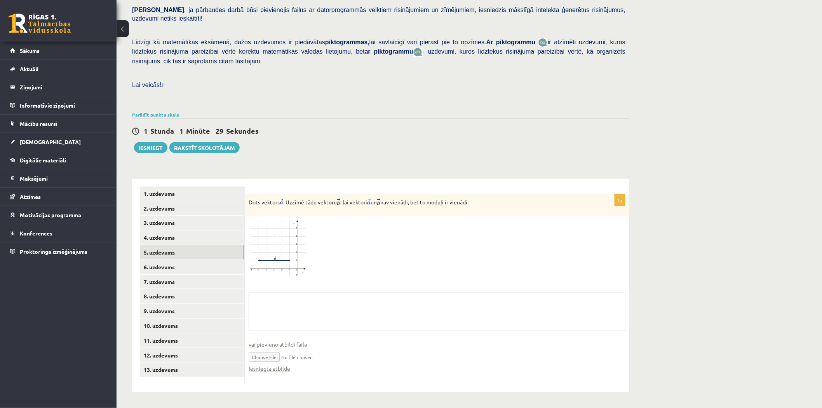
scroll to position [140, 0]
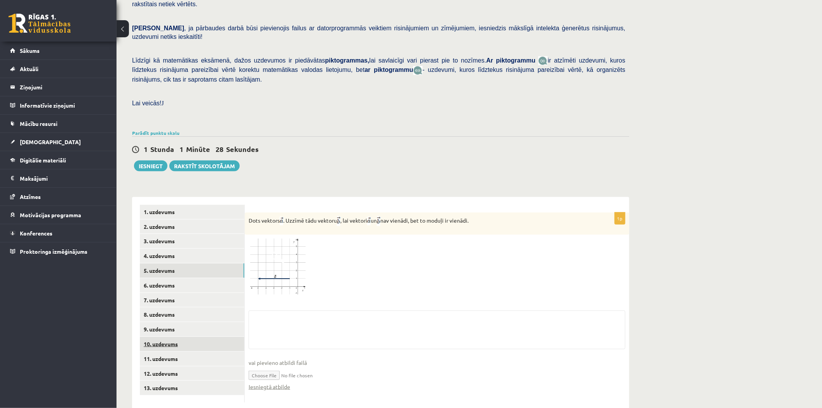
click at [159, 337] on link "10. uzdevums" at bounding box center [192, 344] width 105 height 14
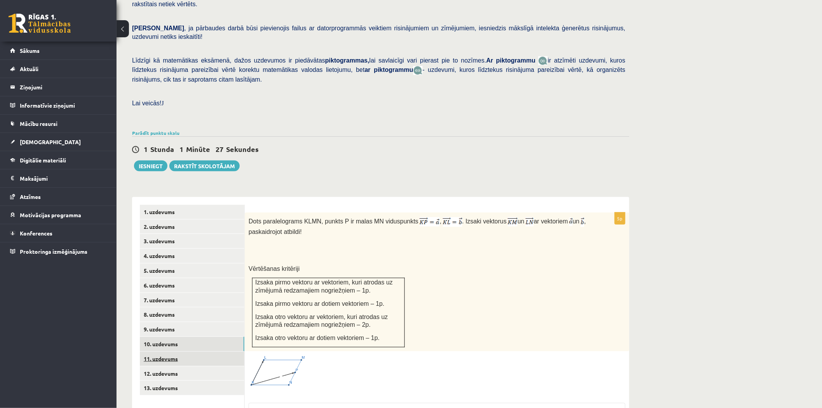
click at [164, 352] on link "11. uzdevums" at bounding box center [192, 359] width 105 height 14
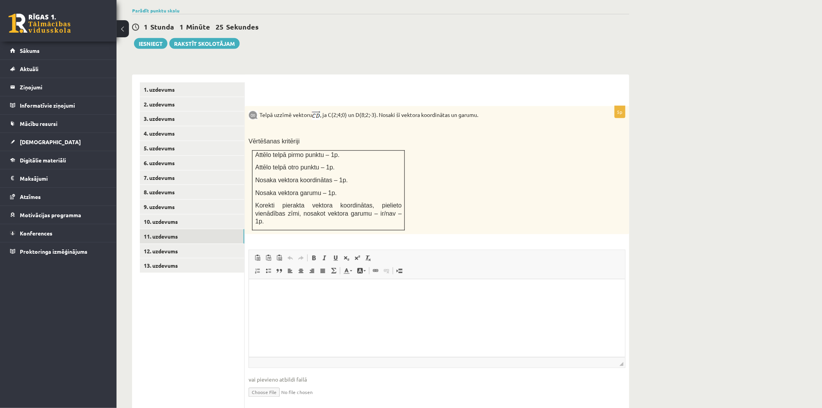
scroll to position [263, 0]
click at [171, 244] on link "12. uzdevums" at bounding box center [192, 251] width 105 height 14
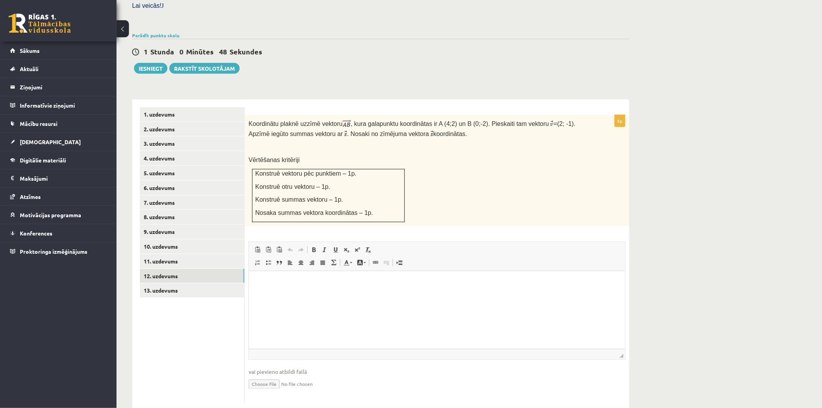
scroll to position [0, 0]
click at [164, 283] on link "13. uzdevums" at bounding box center [192, 290] width 105 height 14
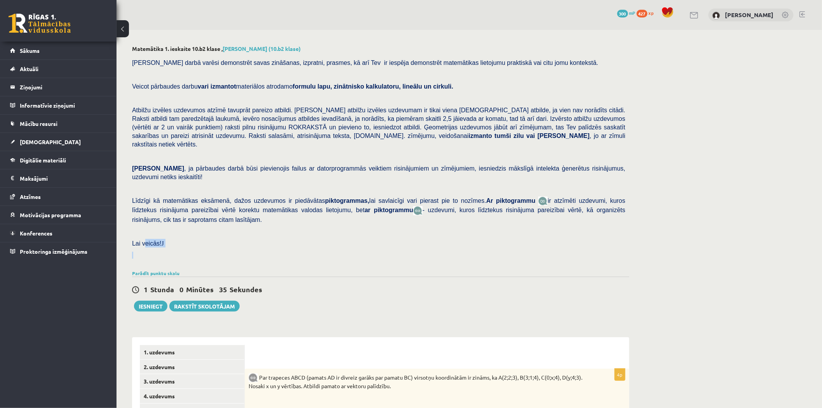
drag, startPoint x: 142, startPoint y: 223, endPoint x: 178, endPoint y: 231, distance: 36.7
click at [178, 231] on div "Pārbaudes darbā varēsi demonstrēt savas zināšanas, izpratni, prasmes, kā arī Te…" at bounding box center [380, 160] width 497 height 213
click at [251, 249] on div "Matemātika 1. ieskaite 10.b2 klase , Marko Osemļjaks (10.b2 klase) Pārbaudes da…" at bounding box center [381, 402] width 528 height 745
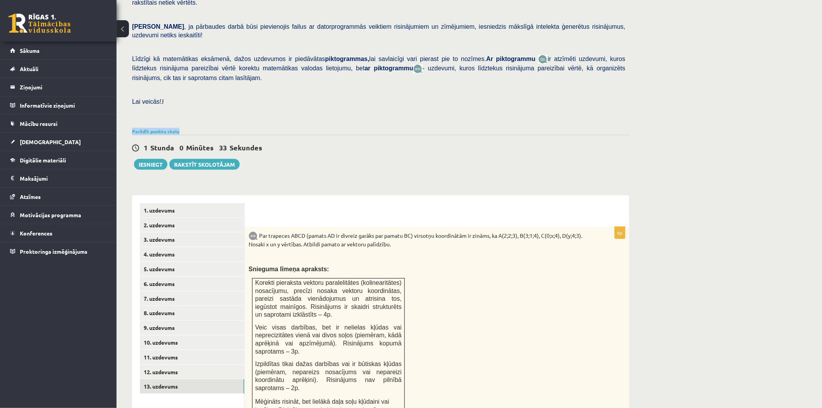
scroll to position [173, 0]
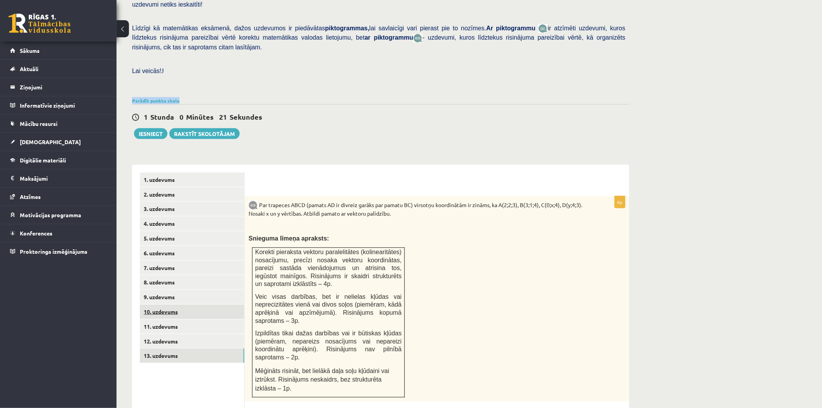
click at [177, 305] on link "10. uzdevums" at bounding box center [192, 312] width 105 height 14
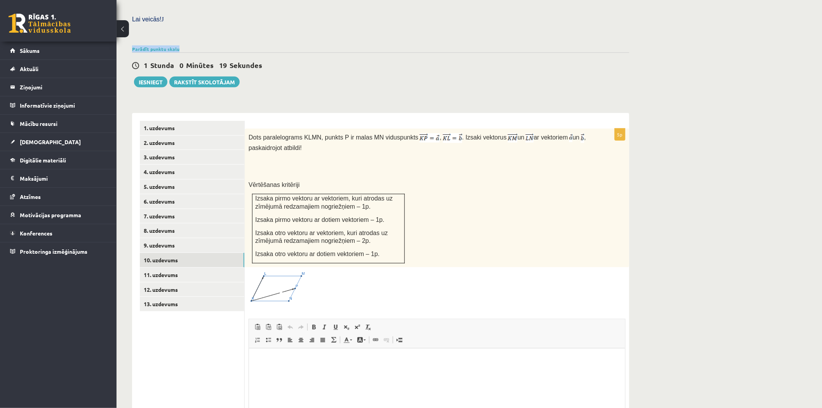
scroll to position [0, 0]
drag, startPoint x: 286, startPoint y: 188, endPoint x: 344, endPoint y: 197, distance: 59.4
click at [347, 197] on td "Izsaka pirmo vektoru ar vektoriem, kuri atrodas uz zīmējumā redzamajiem nogriež…" at bounding box center [329, 228] width 152 height 69
click at [273, 195] on span "Izsaka pirmo vektoru ar vektoriem, kuri atrodas uz zīmējumā redzamajiem nogriež…" at bounding box center [324, 202] width 138 height 15
click at [180, 238] on link "9. uzdevums" at bounding box center [192, 245] width 105 height 14
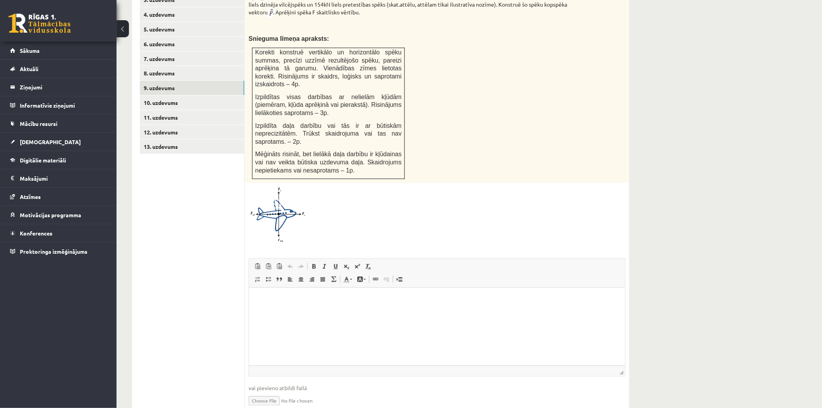
scroll to position [399, 0]
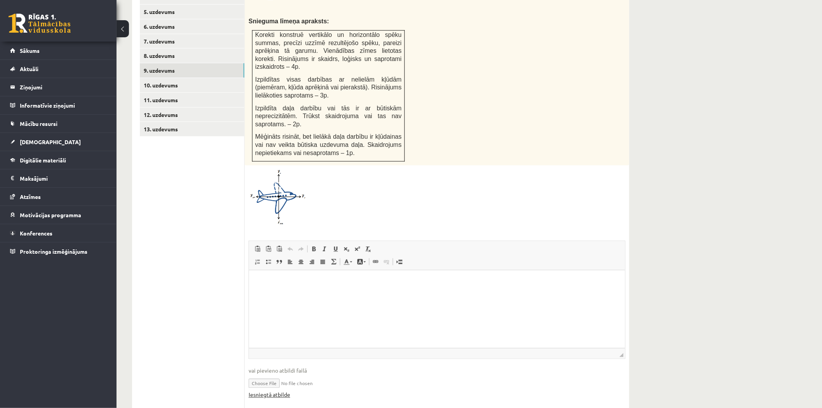
click at [279, 391] on link "Iesniegtā atbilde" at bounding box center [270, 395] width 42 height 8
click at [193, 78] on link "10. uzdevums" at bounding box center [192, 85] width 105 height 14
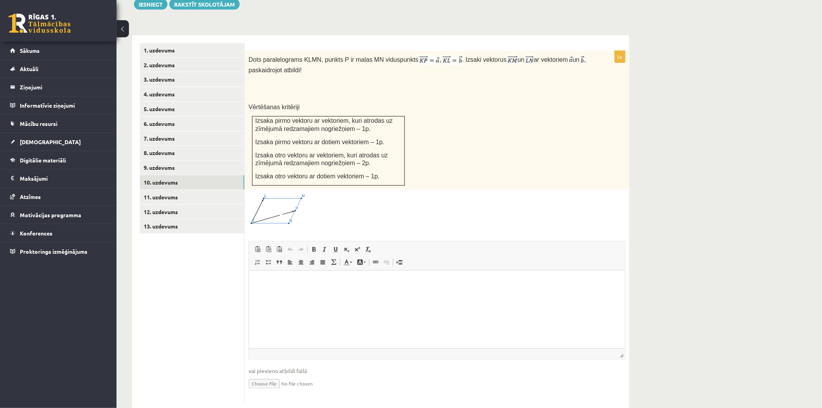
scroll to position [0, 0]
click at [403, 288] on html at bounding box center [437, 282] width 376 height 24
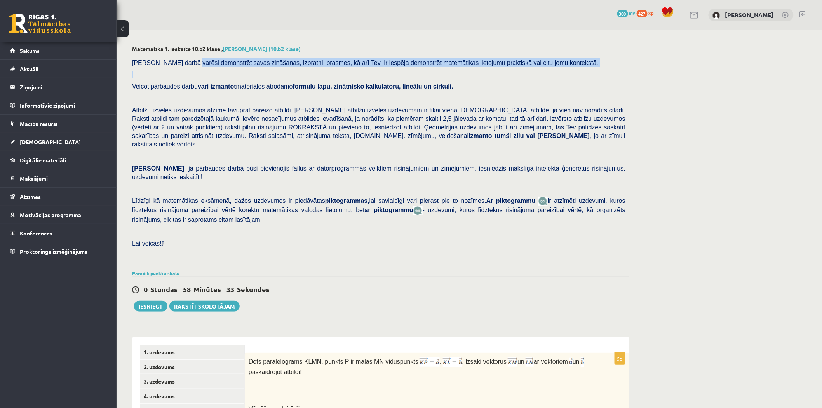
drag, startPoint x: 190, startPoint y: 62, endPoint x: 275, endPoint y: 68, distance: 85.3
click at [273, 68] on div "Pārbaudes darbā varēsi demonstrēt savas zināšanas, izpratni, prasmes, kā arī Te…" at bounding box center [380, 160] width 497 height 213
click at [311, 65] on span "[PERSON_NAME] darbā varēsi demonstrēt savas zināšanas, izpratni, prasmes, kā ar…" at bounding box center [365, 62] width 466 height 7
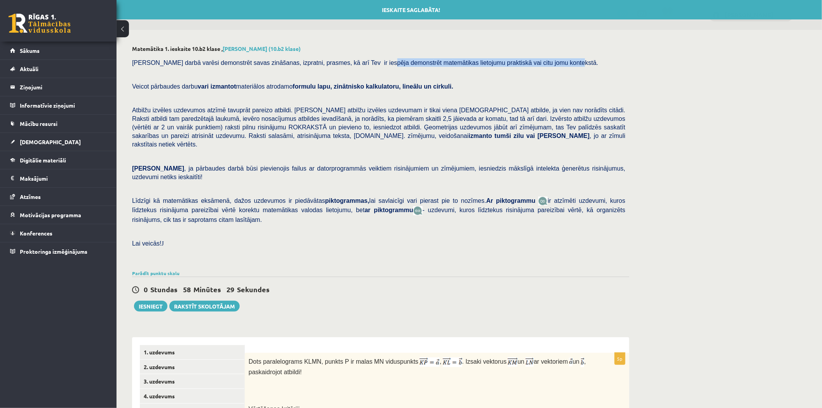
drag, startPoint x: 378, startPoint y: 63, endPoint x: 533, endPoint y: 63, distance: 155.4
click at [533, 63] on span "[PERSON_NAME] darbā varēsi demonstrēt savas zināšanas, izpratni, prasmes, kā ar…" at bounding box center [365, 62] width 466 height 7
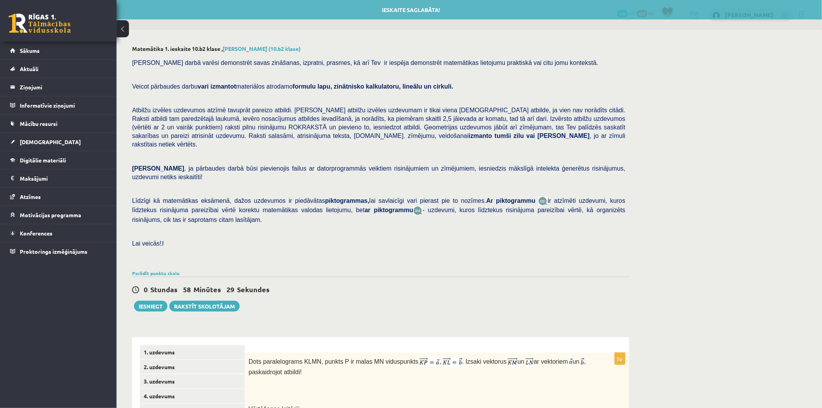
click at [518, 78] on div "Pārbaudes darbā varēsi demonstrēt savas zināšanas, izpratni, prasmes, kā arī Te…" at bounding box center [380, 160] width 497 height 213
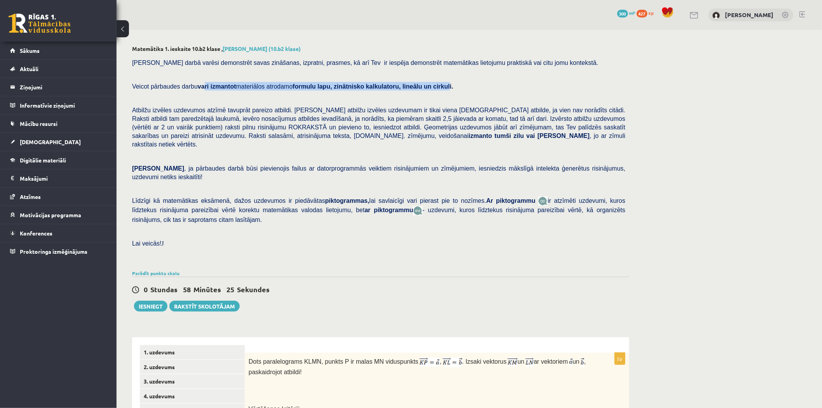
drag, startPoint x: 199, startPoint y: 90, endPoint x: 421, endPoint y: 88, distance: 221.9
click at [422, 88] on p "Veicot pārbaudes darbu vari izmantot materiālos atrodamo formulu lapu, zinātnis…" at bounding box center [378, 86] width 493 height 9
click at [241, 109] on span "Atbilžu izvēles uzdevumos atzīmē tavuprāt pareizo atbildi. Katram atbilžu izvēl…" at bounding box center [378, 127] width 493 height 41
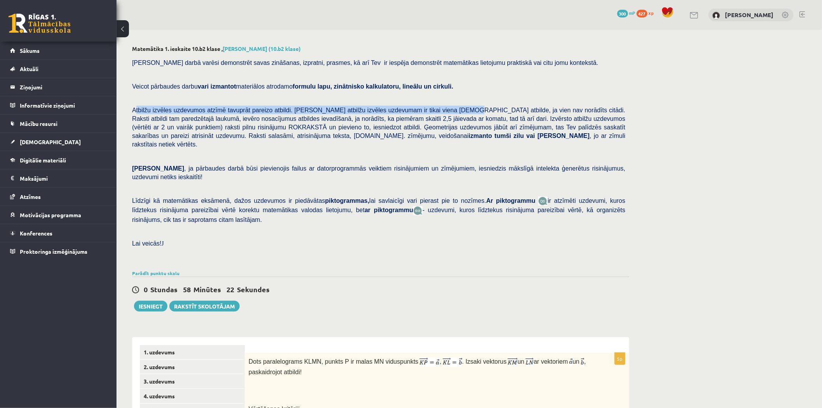
drag, startPoint x: 135, startPoint y: 111, endPoint x: 445, endPoint y: 103, distance: 310.2
click at [433, 105] on div "Pārbaudes darbā varēsi demonstrēt savas zināšanas, izpratni, prasmes, kā arī Te…" at bounding box center [380, 160] width 497 height 213
drag, startPoint x: 482, startPoint y: 102, endPoint x: 495, endPoint y: 101, distance: 12.9
click at [494, 101] on div "Pārbaudes darbā varēsi demonstrēt savas zināšanas, izpratni, prasmes, kā arī Te…" at bounding box center [380, 160] width 497 height 213
click at [555, 94] on div "Pārbaudes darbā varēsi demonstrēt savas zināšanas, izpratni, prasmes, kā arī Te…" at bounding box center [380, 160] width 497 height 213
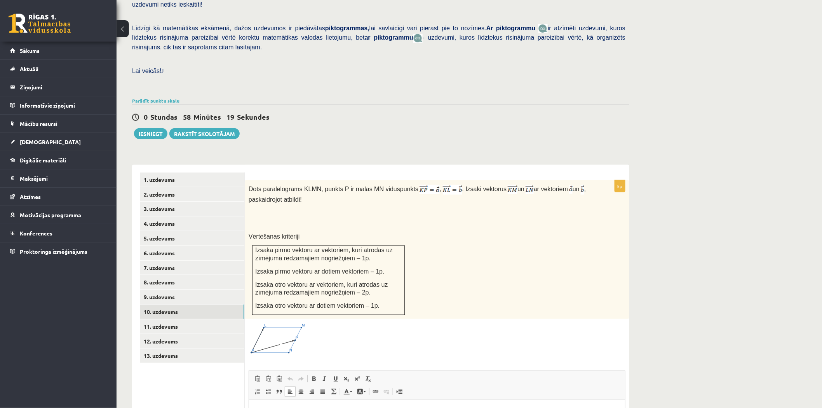
click at [443, 157] on div "**********" at bounding box center [380, 348] width 497 height 383
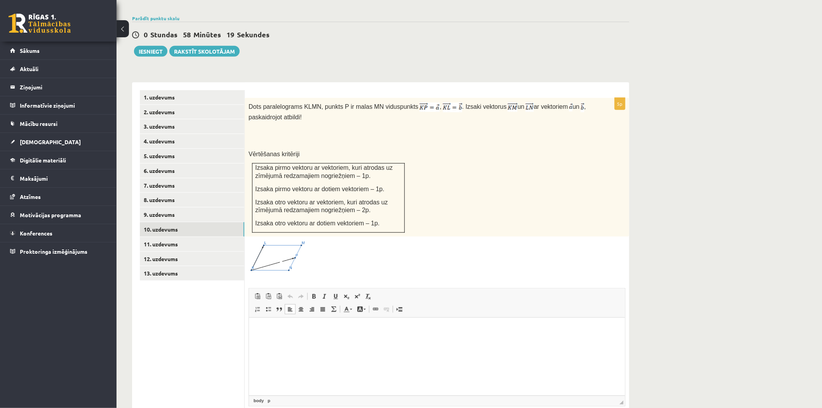
scroll to position [302, 0]
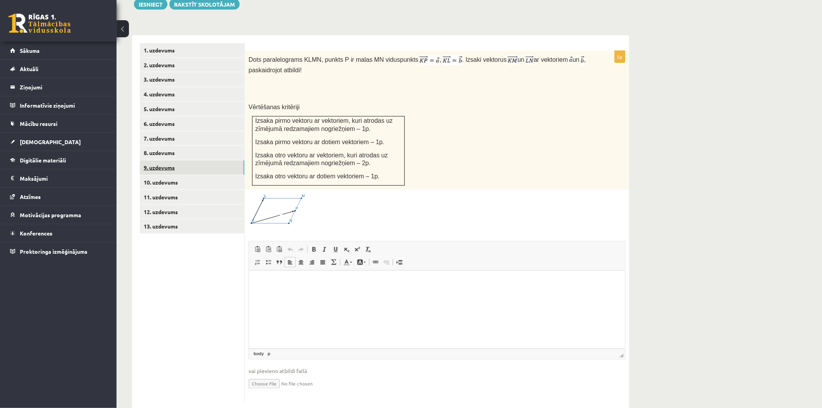
click at [171, 160] on link "9. uzdevums" at bounding box center [192, 167] width 105 height 14
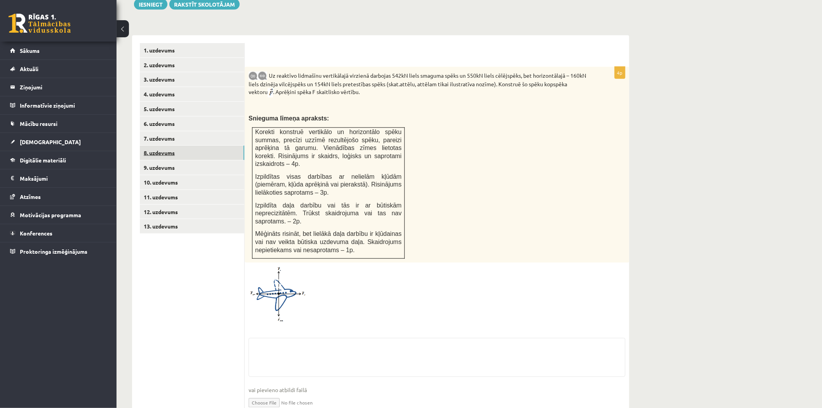
click at [168, 146] on link "8. uzdevums" at bounding box center [192, 153] width 105 height 14
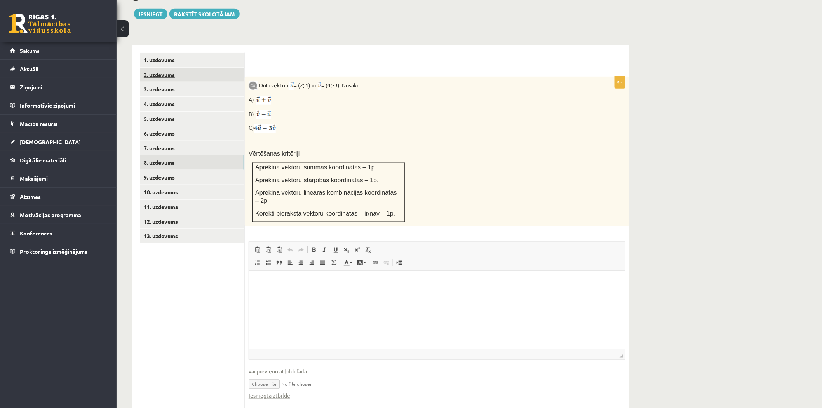
scroll to position [0, 0]
click at [288, 392] on link "Iesniegtā atbilde" at bounding box center [270, 396] width 42 height 8
click at [156, 200] on link "11. uzdevums" at bounding box center [192, 207] width 105 height 14
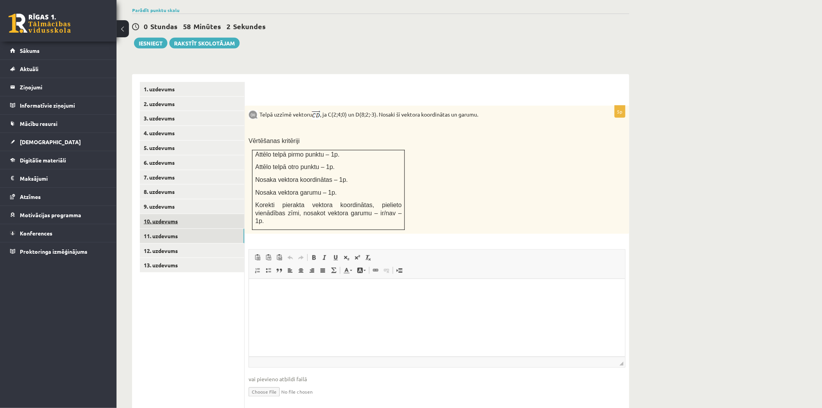
click at [163, 214] on link "10. uzdevums" at bounding box center [192, 221] width 105 height 14
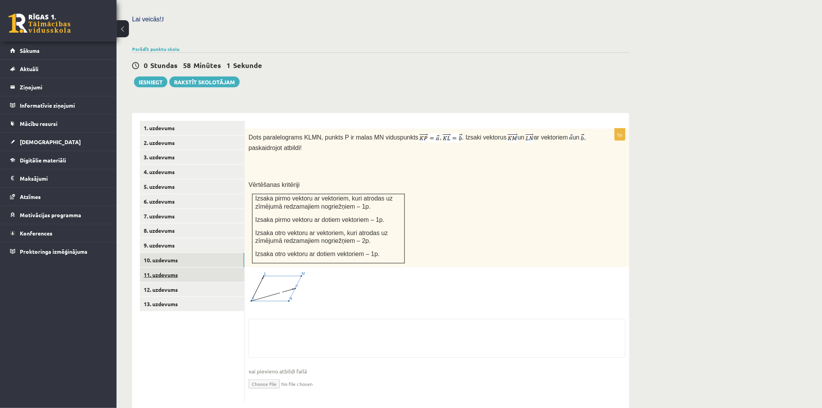
click at [169, 268] on link "11. uzdevums" at bounding box center [192, 275] width 105 height 14
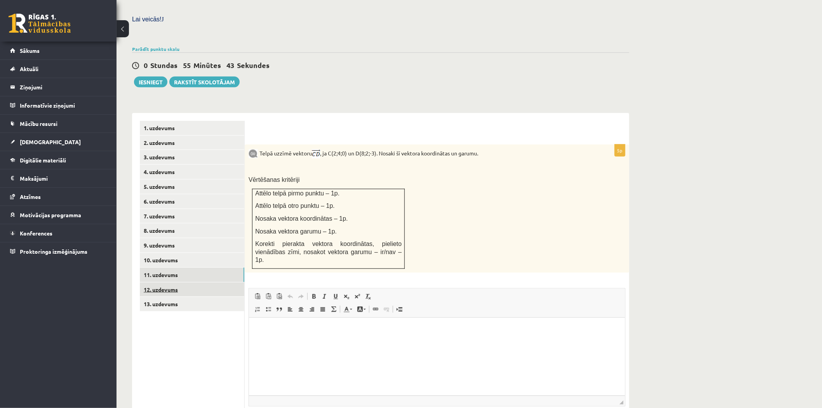
click at [178, 282] on link "12. uzdevums" at bounding box center [192, 289] width 105 height 14
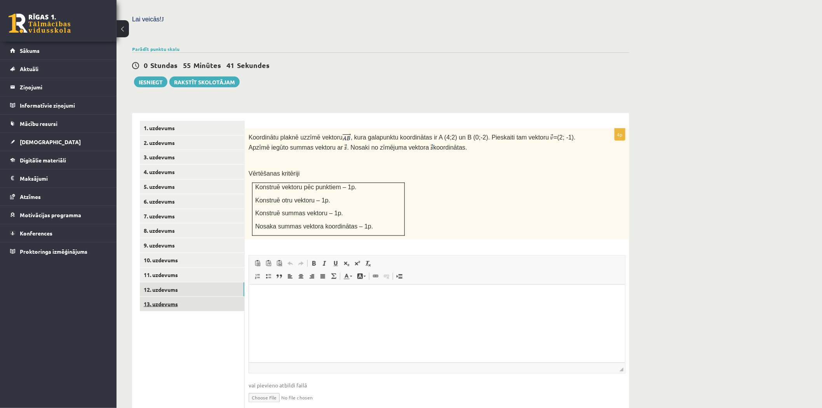
click at [172, 297] on link "13. uzdevums" at bounding box center [192, 304] width 105 height 14
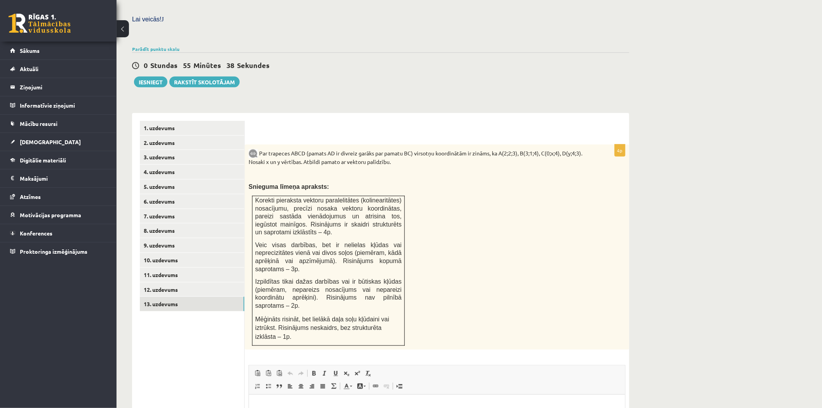
click at [261, 148] on p "Par trapeces ABCD (pamats AD ir divreiz garāks par pamatu BC) virsotņu koordinā…" at bounding box center [418, 156] width 338 height 17
click at [253, 149] on img at bounding box center [253, 153] width 9 height 9
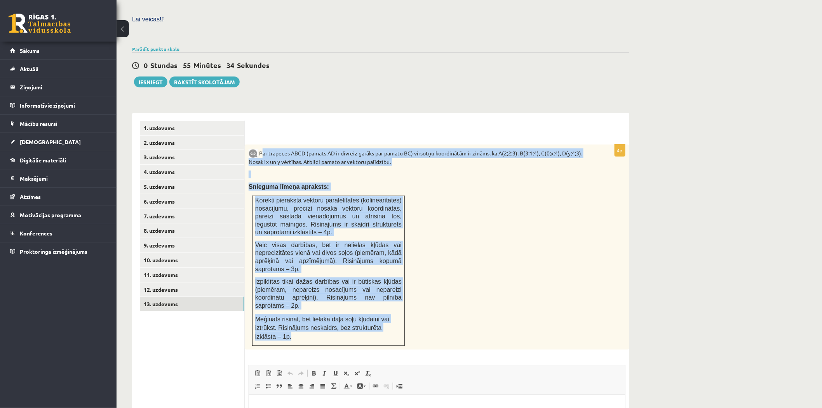
drag, startPoint x: 262, startPoint y: 133, endPoint x: 399, endPoint y: 303, distance: 218.7
click at [399, 303] on div "Par trapeces ABCD (pamats AD ir divreiz garāks par pamatu BC) virsotņu koordinā…" at bounding box center [437, 248] width 385 height 206
click at [423, 176] on div "Par trapeces ABCD (pamats AD ir divreiz garāks par pamatu BC) virsotņu koordinā…" at bounding box center [437, 248] width 385 height 206
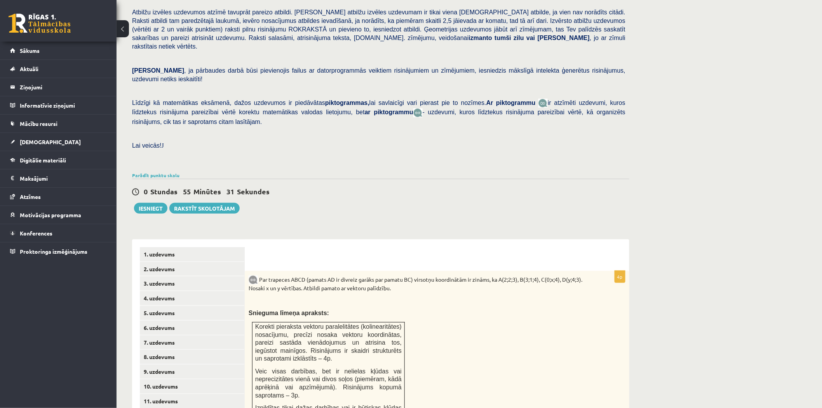
scroll to position [95, 0]
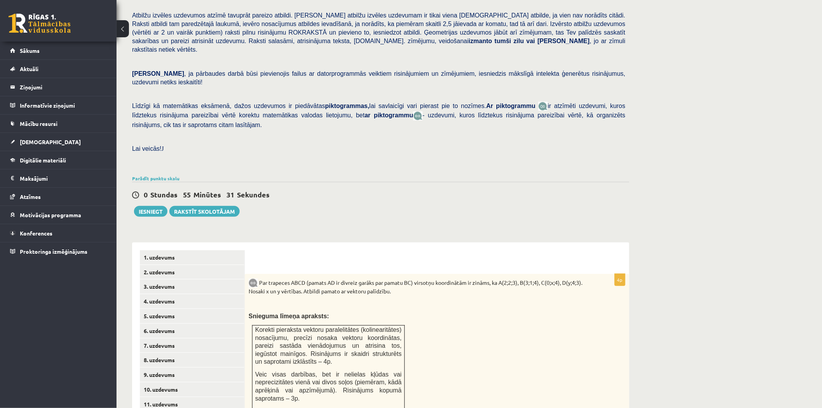
click at [159, 175] on div "Parādīt punktu skalu Atzīme No Līdz 1 0 6 2 7 10 3 11 13 4 14 16 5 17 20 6 21 2…" at bounding box center [380, 178] width 497 height 7
click at [163, 175] on link "Parādīt punktu skalu" at bounding box center [155, 178] width 47 height 6
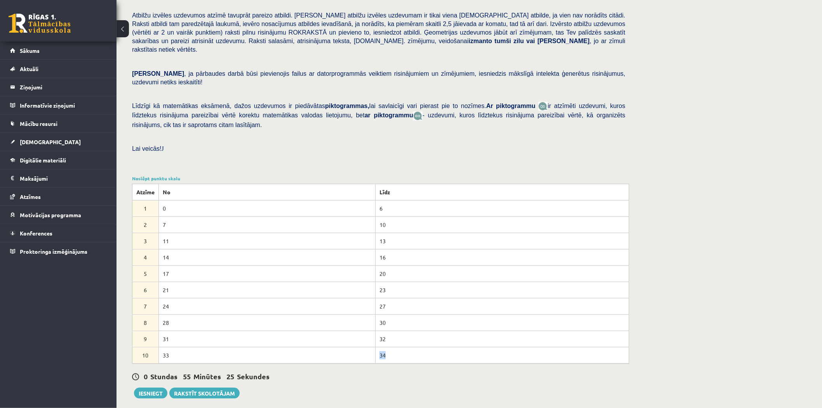
drag, startPoint x: 375, startPoint y: 338, endPoint x: 396, endPoint y: 338, distance: 20.6
click at [396, 347] on td "34" at bounding box center [502, 355] width 254 height 16
click at [478, 370] on div "0 Stundas 55 Minūtes 25 Sekundes Ieskaite saglabāta! Iesniegt Rakstīt skolotājam" at bounding box center [380, 381] width 497 height 35
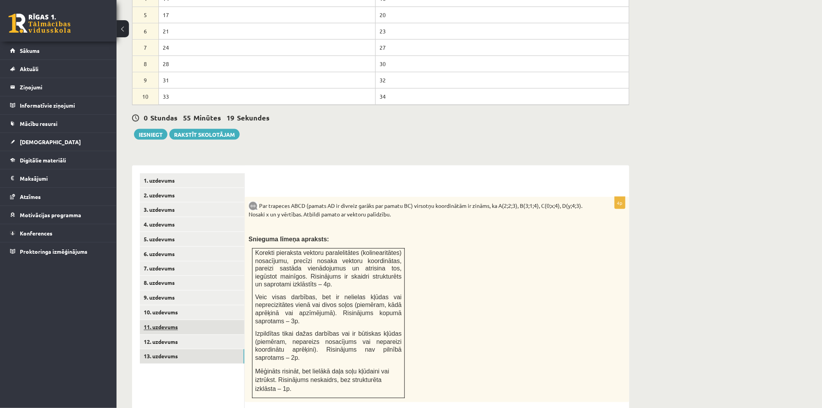
scroll to position [354, 0]
click at [159, 320] on link "11. uzdevums" at bounding box center [192, 327] width 105 height 14
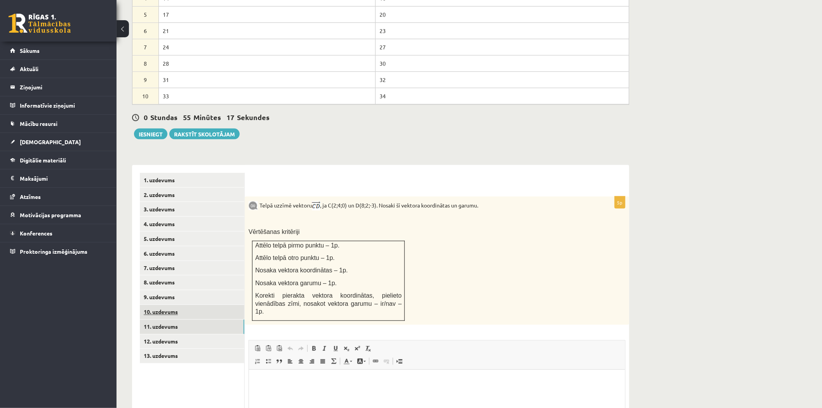
scroll to position [0, 0]
click at [162, 305] on link "10. uzdevums" at bounding box center [192, 312] width 105 height 14
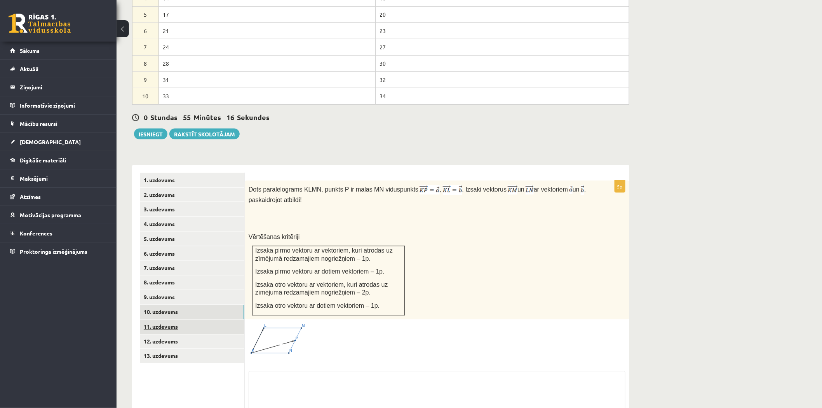
click at [153, 320] on link "11. uzdevums" at bounding box center [192, 327] width 105 height 14
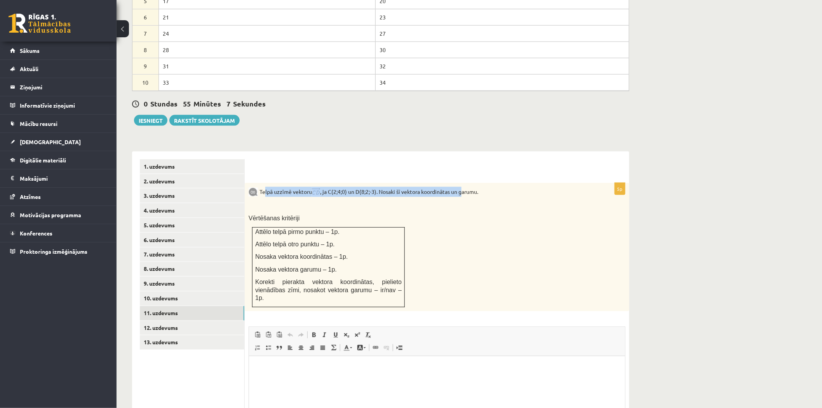
drag, startPoint x: 262, startPoint y: 174, endPoint x: 473, endPoint y: 172, distance: 211.0
click at [473, 187] on p "Telpā uzzīmē vektoru , ja C(2;4;0) un D(8;2;-3). Nosaki šī vektora koordinātas …" at bounding box center [418, 192] width 338 height 10
click at [460, 214] on p "Vērtēšanas kritēriji" at bounding box center [418, 218] width 338 height 8
click at [361, 192] on div "Telpā uzzīmē vektoru , ja C(2;4;0) un D(8;2;-3). Nosaki šī vektora koordinātas …" at bounding box center [437, 247] width 385 height 128
drag, startPoint x: 260, startPoint y: 173, endPoint x: 504, endPoint y: 178, distance: 244.1
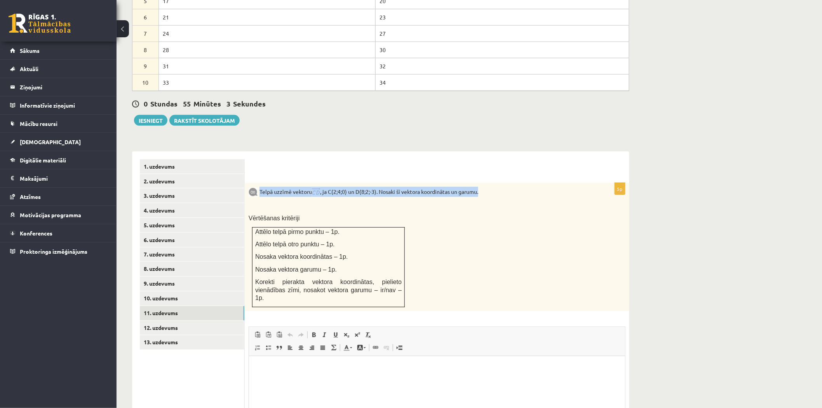
click at [504, 187] on p "Telpā uzzīmē vektoru , ja C(2;4;0) un D(8;2;-3). Nosaki šī vektora koordinātas …" at bounding box center [418, 192] width 338 height 10
copy p "Telpā uzzīmē vektoru , ja C(2;4;0) un D(8;2;-3). Nosaki šī vektora koordinātas …"
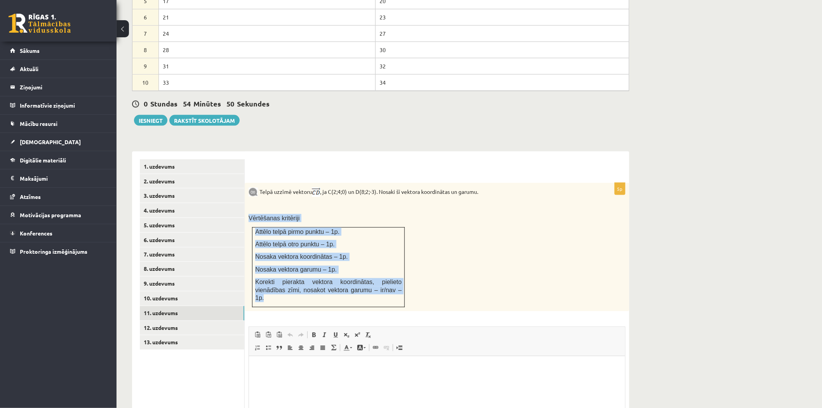
drag, startPoint x: 249, startPoint y: 197, endPoint x: 380, endPoint y: 279, distance: 154.3
click at [380, 279] on div "Telpā uzzīmē vektoru , ja C(2;4;0) un D(8;2;-3). Nosaki šī vektora koordinātas …" at bounding box center [437, 247] width 385 height 128
copy div "Vērtēšanas kritēriji Attēlo telpā pirmo punktu – 1p. Attēlo telpā otro punktu –…"
click at [481, 234] on div "Telpā uzzīmē vektoru , ja C(2;4;0) un D(8;2;-3). Nosaki šī vektora koordinātas …" at bounding box center [437, 247] width 385 height 128
click at [436, 252] on div "Telpā uzzīmē vektoru , ja C(2;4;0) un D(8;2;-3). Nosaki šī vektora koordinātas …" at bounding box center [437, 247] width 385 height 128
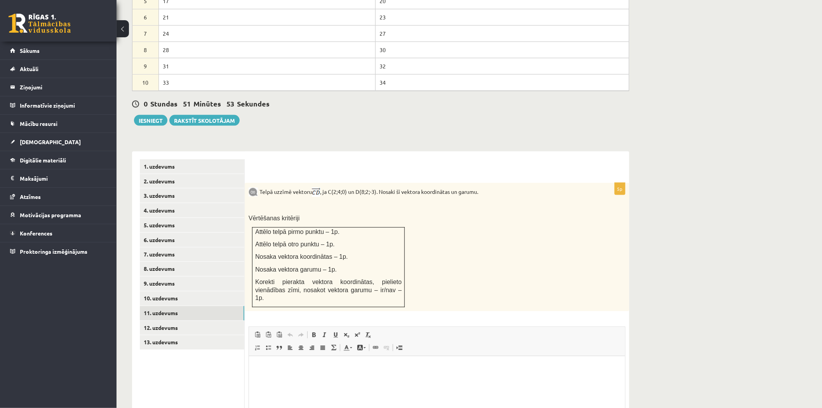
click at [383, 253] on p "Nosaka vektora koordinātas – 1p." at bounding box center [328, 257] width 146 height 8
click at [350, 152] on div "5p Telpā uzzīmē vektoru , ja C(2;4;0) un D(8;2;-3). Nosaki šī vektora koordināt…" at bounding box center [437, 324] width 385 height 345
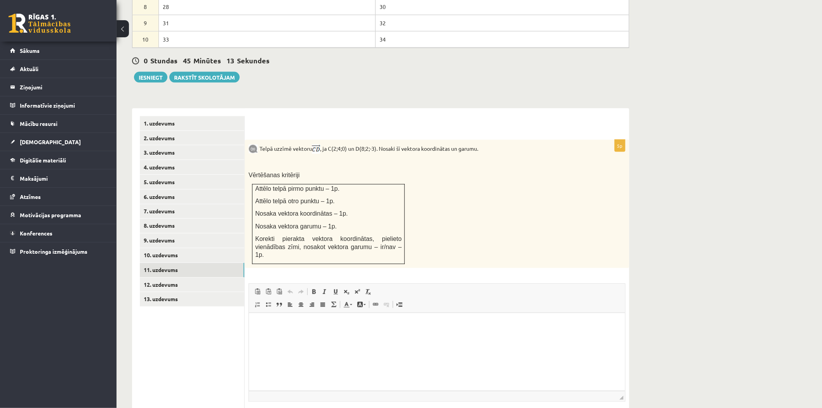
click at [413, 189] on div "Telpā uzzīmē vektoru , ja C(2;4;0) un D(8;2;-3). Nosaki šī vektora koordinātas …" at bounding box center [437, 204] width 385 height 128
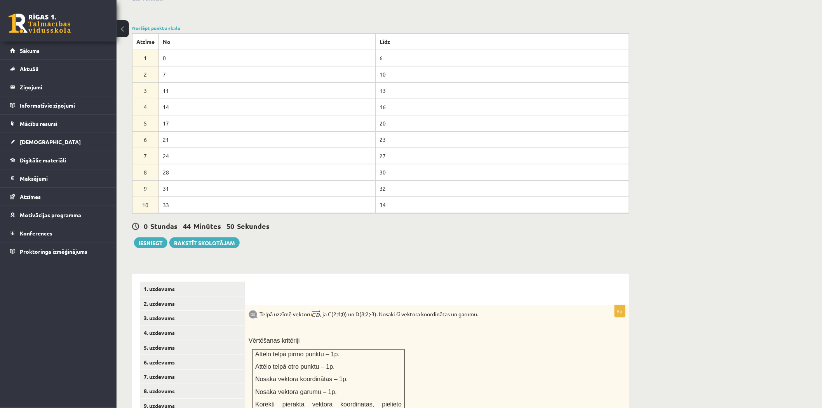
scroll to position [445, 0]
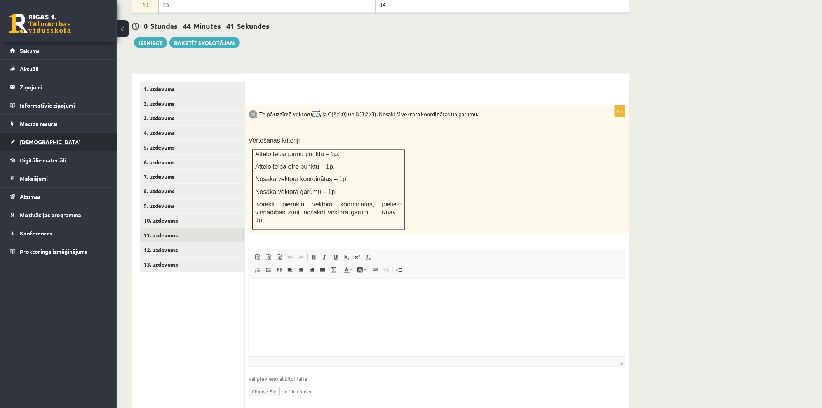
click at [29, 141] on span "[DEMOGRAPHIC_DATA]" at bounding box center [50, 141] width 61 height 7
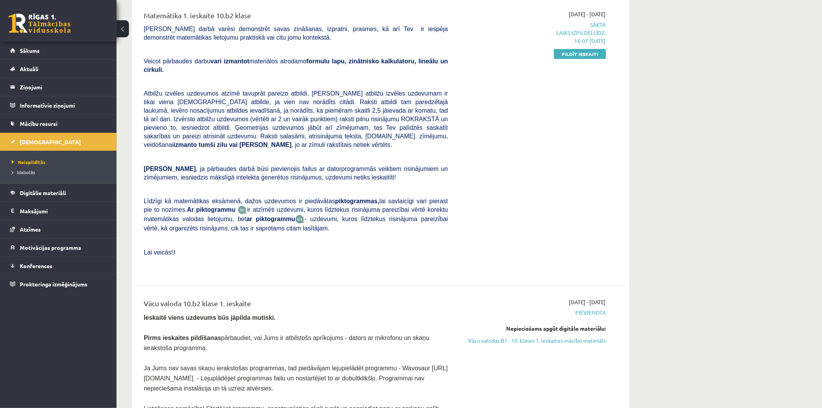
scroll to position [14, 0]
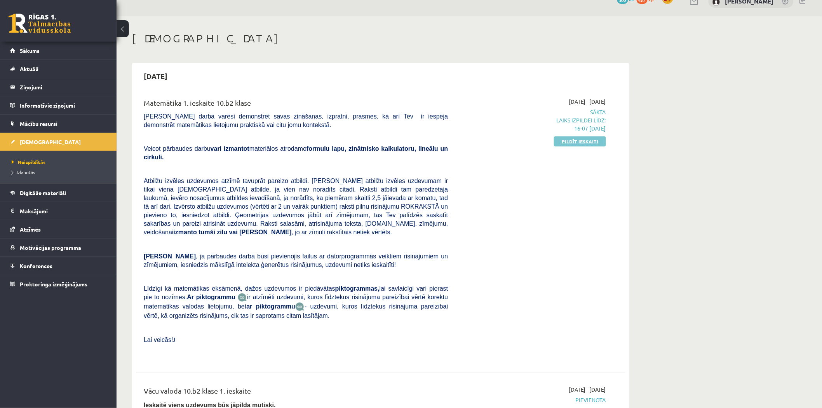
click at [573, 142] on link "Pildīt ieskaiti" at bounding box center [580, 141] width 52 height 10
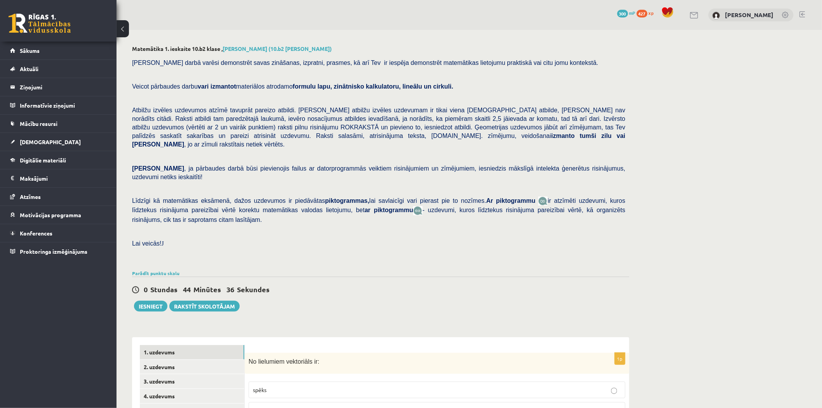
scroll to position [133, 0]
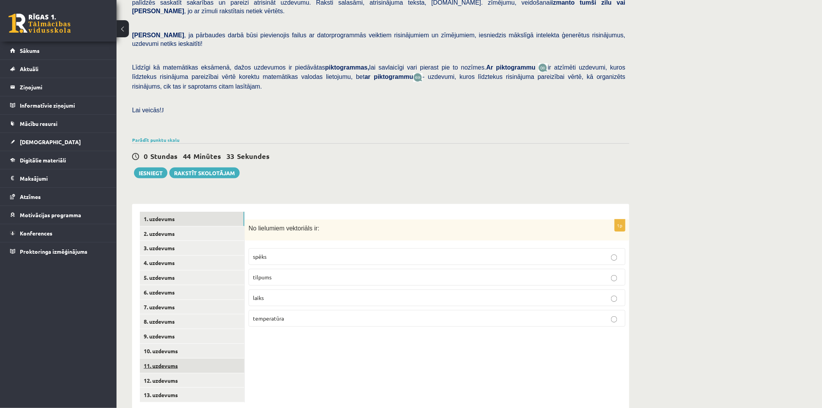
click at [162, 359] on link "11. uzdevums" at bounding box center [192, 366] width 105 height 14
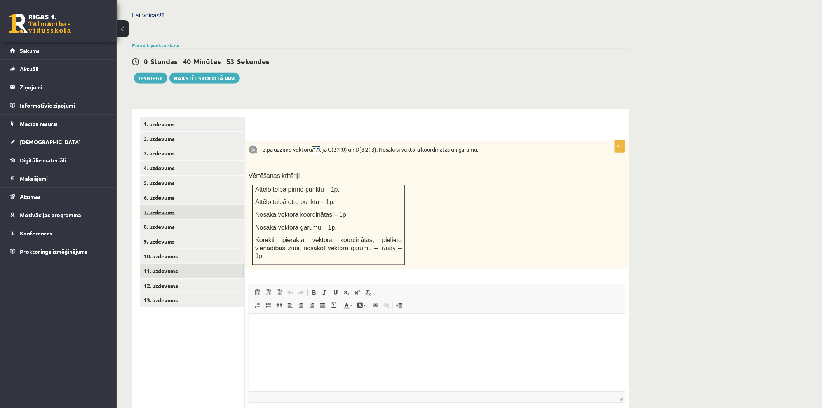
scroll to position [185, 0]
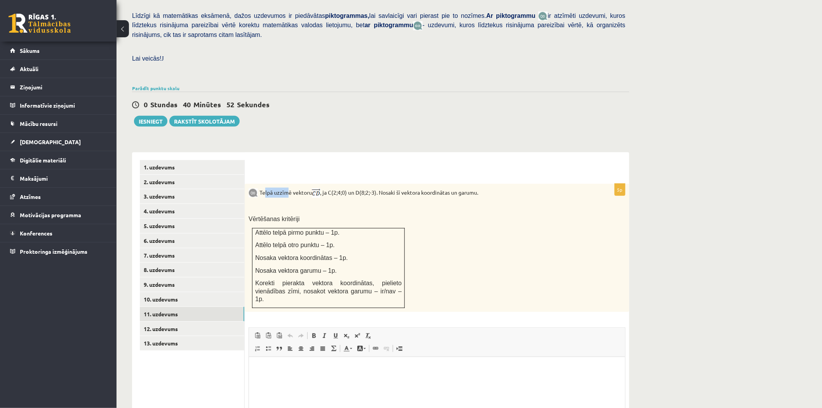
drag, startPoint x: 262, startPoint y: 173, endPoint x: 285, endPoint y: 178, distance: 23.8
click at [285, 188] on p "Telpā uzzīmē vektoru , ja C(2;4;0) un D(8;2;-3). Nosaki šī vektora koordinātas …" at bounding box center [418, 193] width 338 height 10
click at [295, 184] on div "Telpā uzzīmē vektoru , ja C(2;4;0) un D(8;2;-3). Nosaki šī vektora koordinātas …" at bounding box center [437, 248] width 385 height 128
drag, startPoint x: 291, startPoint y: 176, endPoint x: 309, endPoint y: 178, distance: 18.4
click at [312, 188] on p "Telpā uzzīmē vektoru , ja C(2;4;0) un D(8;2;-3). Nosaki šī vektora koordinātas …" at bounding box center [418, 193] width 338 height 10
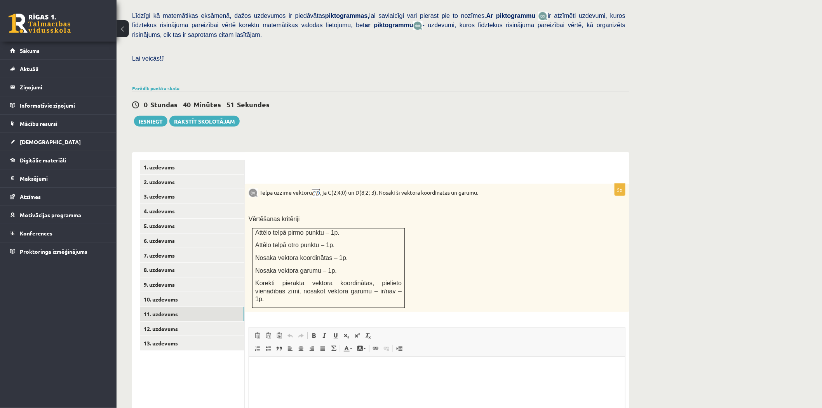
click at [319, 188] on img at bounding box center [316, 192] width 8 height 9
click at [328, 184] on div "Telpā uzzīmē vektoru , ja C(2;4;0) un D(8;2;-3). Nosaki šī vektora koordinātas …" at bounding box center [437, 248] width 385 height 128
click at [356, 188] on p "Telpā uzzīmē vektoru , ja C(2;4;0) un D(8;2;-3). Nosaki šī vektora koordinātas …" at bounding box center [418, 193] width 338 height 10
drag, startPoint x: 371, startPoint y: 176, endPoint x: 419, endPoint y: 173, distance: 47.6
click at [413, 188] on p "Telpā uzzīmē vektoru , ja C(2;4;0) un D(8;2;-3). Nosaki šī vektora koordinātas …" at bounding box center [418, 193] width 338 height 10
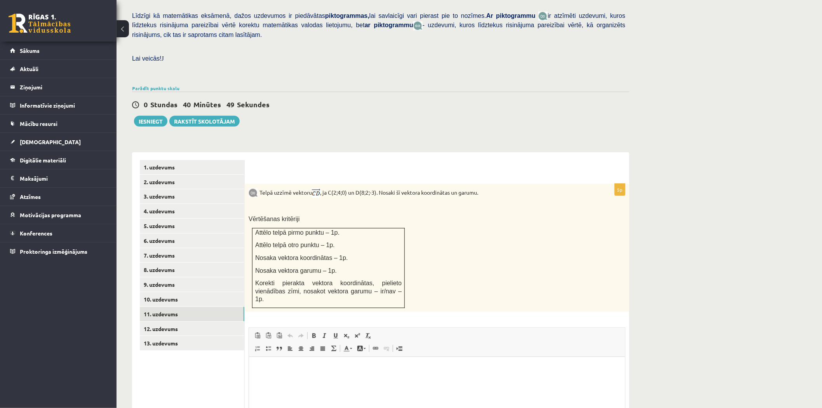
click at [415, 188] on p "Telpā uzzīmē vektoru , ja C(2;4;0) un D(8;2;-3). Nosaki šī vektora koordinātas …" at bounding box center [418, 193] width 338 height 10
click at [496, 184] on div "Telpā uzzīmē vektoru , ja C(2;4;0) un D(8;2;-3). Nosaki šī vektora koordinātas …" at bounding box center [437, 248] width 385 height 128
click at [470, 188] on p "Telpā uzzīmē vektoru , ja C(2;4;0) un D(8;2;-3). Nosaki šī vektora koordinātas …" at bounding box center [418, 193] width 338 height 10
click at [441, 184] on div "Telpā uzzīmē vektoru , ja C(2;4;0) un D(8;2;-3). Nosaki šī vektora koordinātas …" at bounding box center [437, 248] width 385 height 128
click at [366, 202] on p at bounding box center [418, 206] width 338 height 8
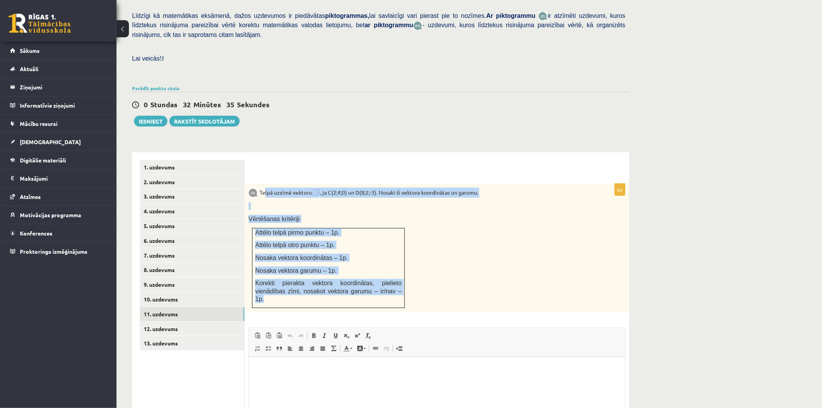
drag, startPoint x: 263, startPoint y: 174, endPoint x: 402, endPoint y: 276, distance: 172.6
click at [402, 276] on div "Telpā uzzīmē vektoru , ja C(2;4;0) un D(8;2;-3). Nosaki šī vektora koordinātas …" at bounding box center [437, 248] width 385 height 128
copy div "elpā uzzīmē vektoru , ja C(2;4;0) un D(8;2;-3). Nosaki šī vektora koordinātas u…"
click at [457, 219] on div "Telpā uzzīmē vektoru , ja C(2;4;0) un D(8;2;-3). Nosaki šī vektora koordinātas …" at bounding box center [437, 248] width 385 height 128
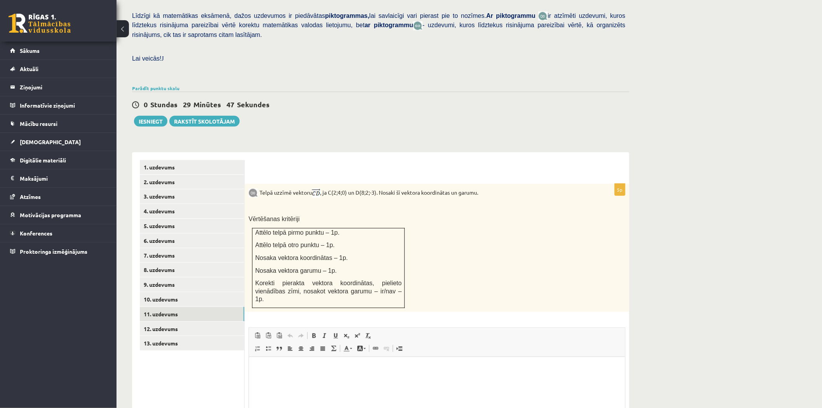
click at [657, 174] on div "Matemātika 1. ieskaite 10.b2 klase , Marko Osemļjaks (10.b2 klase) Pārbaudes da…" at bounding box center [470, 179] width 706 height 668
click at [177, 322] on link "12. uzdevums" at bounding box center [192, 329] width 105 height 14
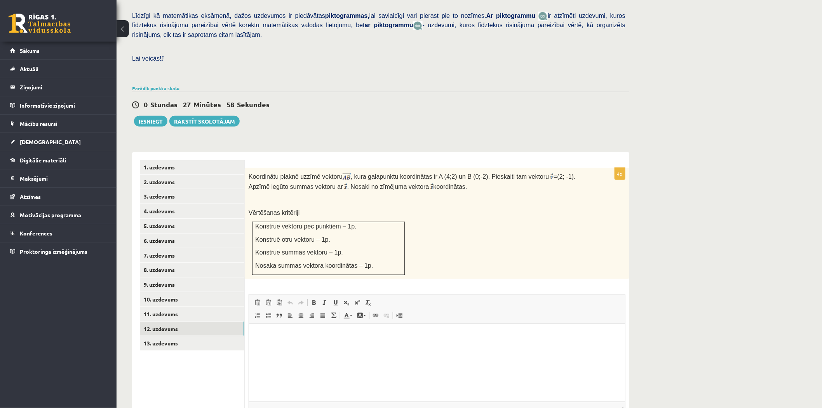
scroll to position [0, 0]
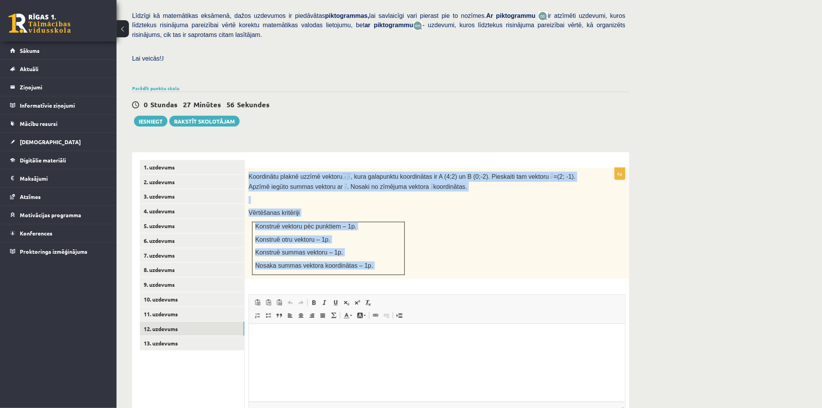
drag, startPoint x: 248, startPoint y: 156, endPoint x: 403, endPoint y: 264, distance: 189.3
click at [403, 264] on div "4p Koordinātu plaknē uzzīmē vektoru , kura galapunktu koordinātas ir A (4;2) un…" at bounding box center [437, 312] width 385 height 288
copy div "Koordinātu plaknē uzzīmē vektoru , kura galapunktu koordinātas ir A (4;2) un B …"
click at [480, 201] on div "Koordinātu plaknē uzzīmē vektoru , kura galapunktu koordinātas ir A (4;2) un B …" at bounding box center [437, 223] width 385 height 111
click at [366, 185] on div "Koordinātu plaknē uzzīmē vektoru , kura galapunktu koordinātas ir A (4;2) un B …" at bounding box center [437, 223] width 385 height 111
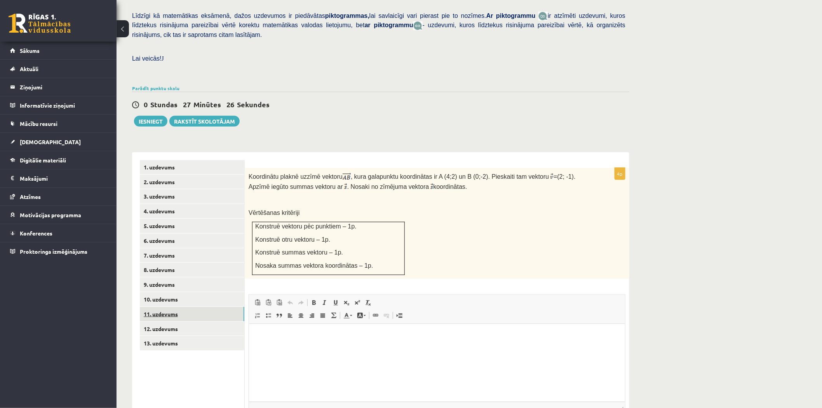
click at [167, 307] on link "11. uzdevums" at bounding box center [192, 314] width 105 height 14
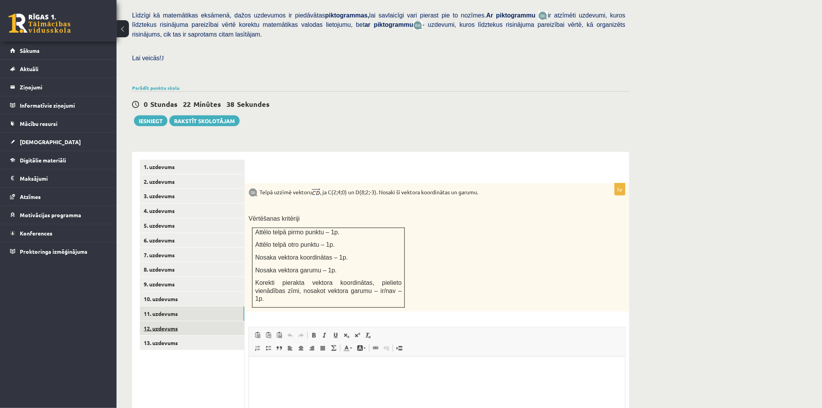
click at [166, 321] on link "12. uzdevums" at bounding box center [192, 328] width 105 height 14
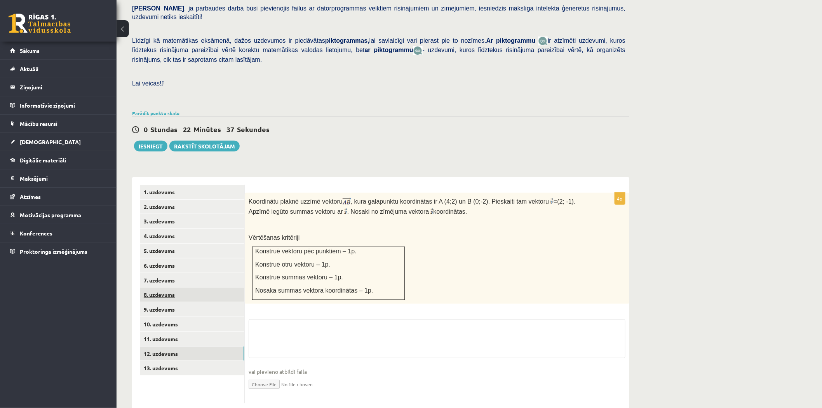
scroll to position [185, 0]
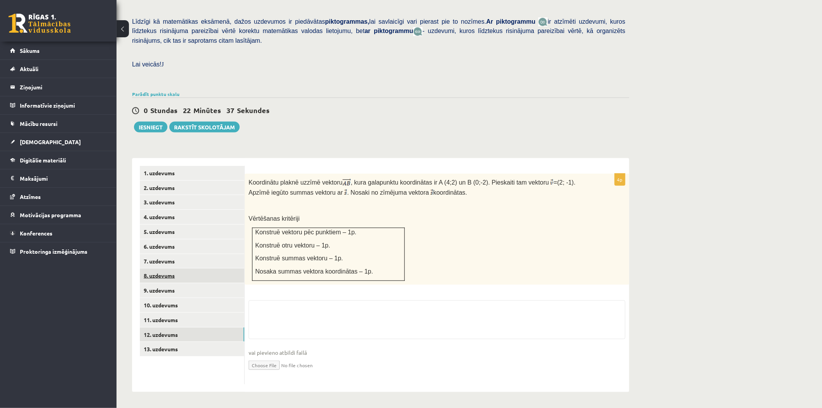
click at [171, 298] on link "10. uzdevums" at bounding box center [192, 305] width 105 height 14
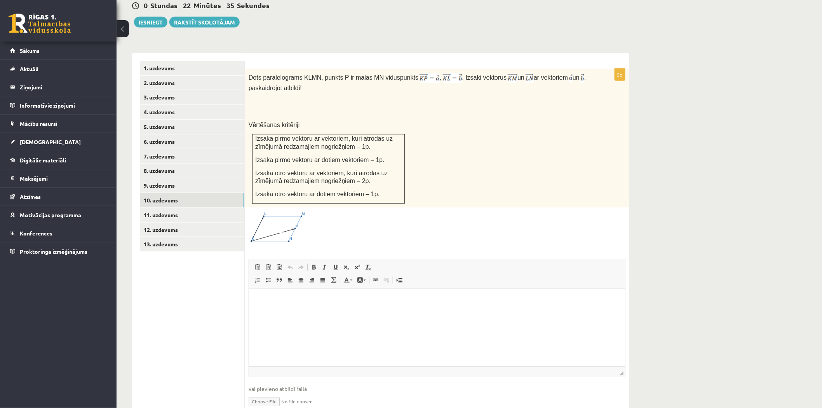
scroll to position [302, 0]
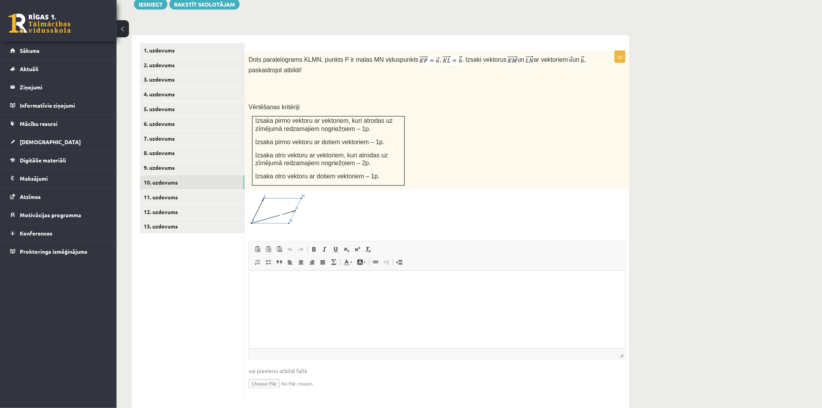
click at [297, 367] on span "vai pievieno atbildi failā" at bounding box center [437, 371] width 377 height 8
click at [164, 190] on link "11. uzdevums" at bounding box center [192, 197] width 105 height 14
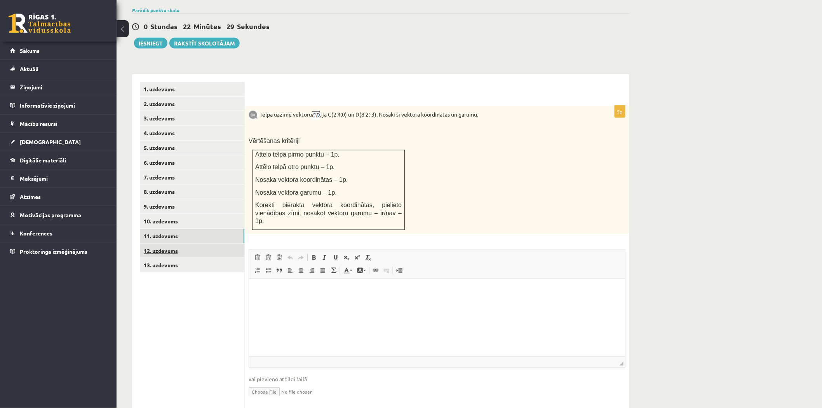
scroll to position [0, 0]
click at [170, 244] on link "12. uzdevums" at bounding box center [192, 251] width 105 height 14
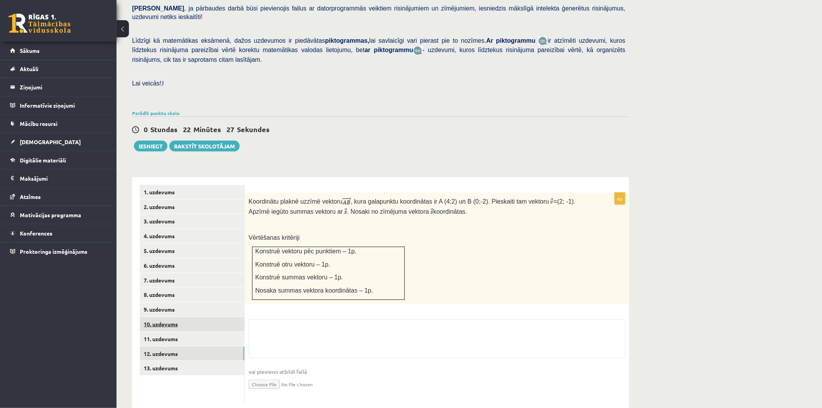
click at [175, 317] on link "10. uzdevums" at bounding box center [192, 324] width 105 height 14
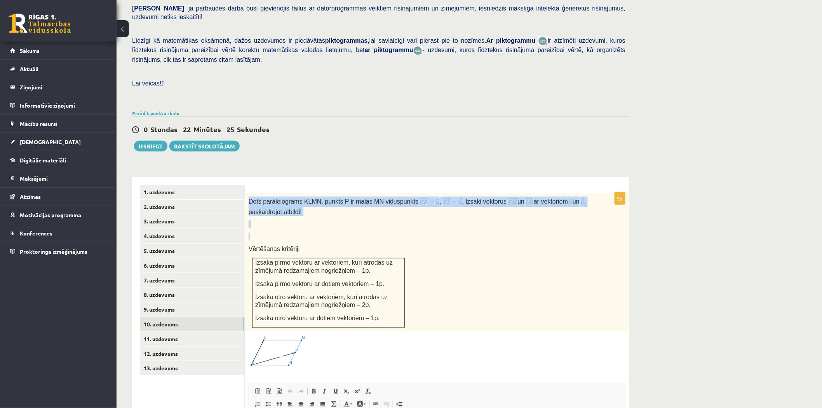
scroll to position [0, 0]
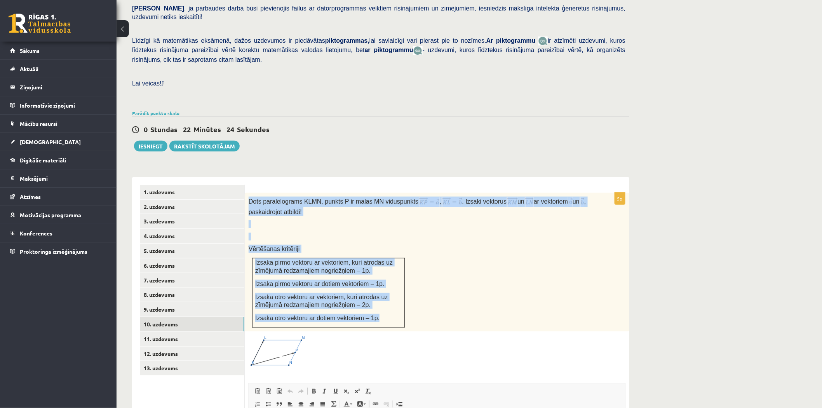
drag, startPoint x: 249, startPoint y: 183, endPoint x: 394, endPoint y: 305, distance: 190.0
click at [394, 305] on div "Dots paralelograms KLMN, punkts P ir malas MN viduspunkts , . Izsaki vektorus u…" at bounding box center [437, 262] width 385 height 139
copy div "Dots paralelograms KLMN, punkts P ir malas MN viduspunkts , . Izsaki vektorus u…"
click at [304, 134] on div "Matemātika 1. ieskaite 10.b2 klase , Marko Osemļjaks (10.b2 klase) Pārbaudes da…" at bounding box center [381, 219] width 528 height 698
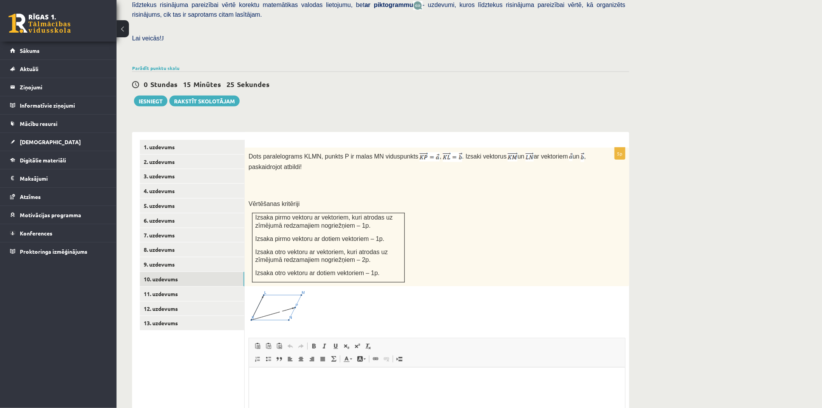
scroll to position [302, 0]
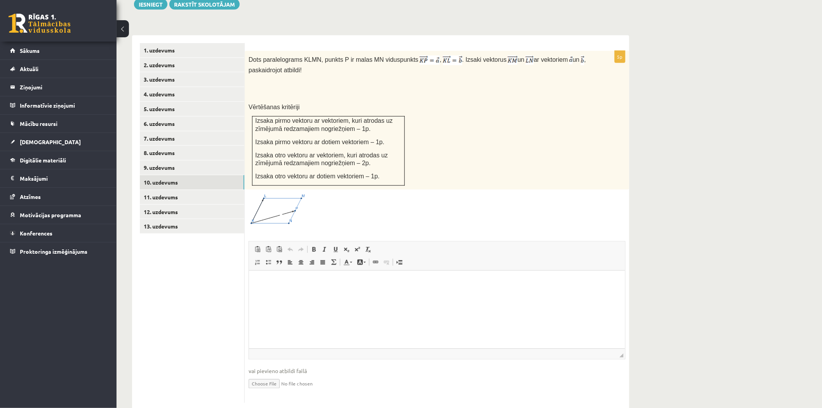
click at [276, 375] on input "file" at bounding box center [437, 383] width 377 height 16
type input "**********"
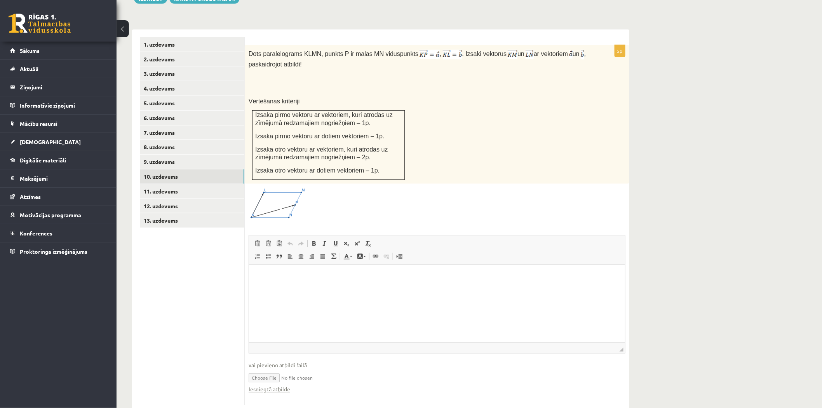
scroll to position [310, 0]
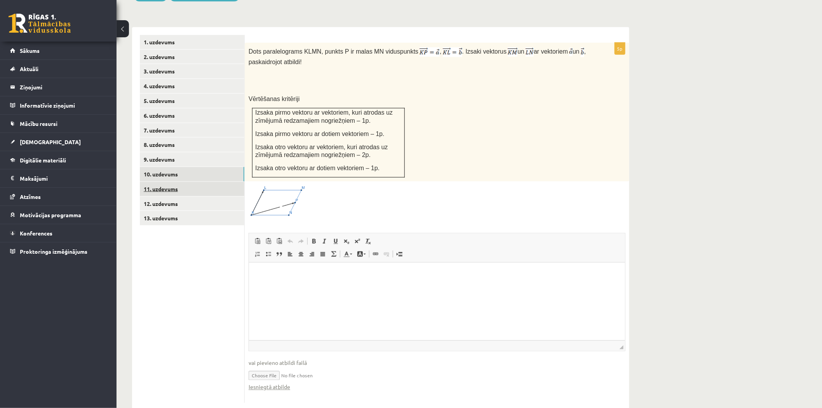
click at [166, 182] on link "11. uzdevums" at bounding box center [192, 189] width 105 height 14
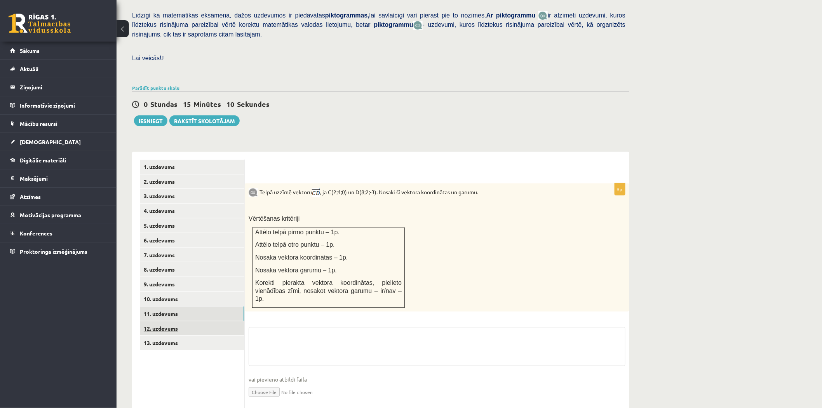
click at [175, 321] on link "12. uzdevums" at bounding box center [192, 328] width 105 height 14
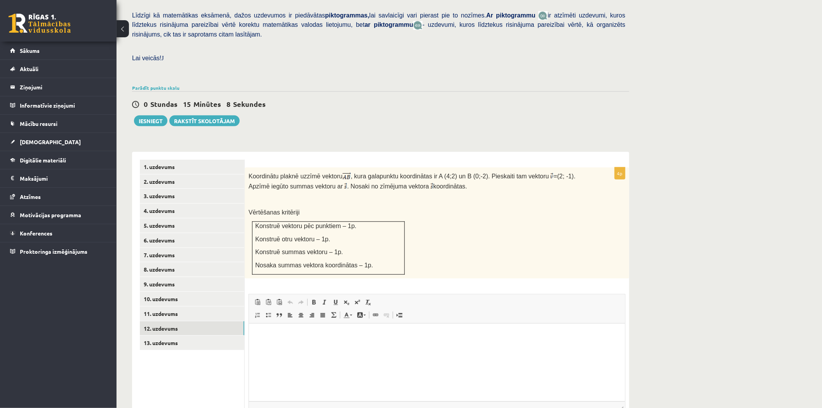
scroll to position [0, 0]
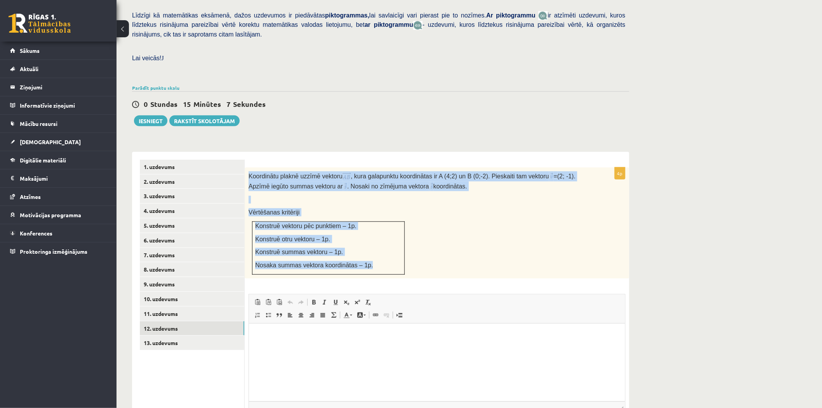
drag, startPoint x: 248, startPoint y: 158, endPoint x: 377, endPoint y: 245, distance: 156.2
click at [377, 245] on div "Koordinātu plaknē uzzīmē vektoru , kura galapunktu koordinātas ir A (4;2) un B …" at bounding box center [437, 222] width 385 height 111
copy div "Koordinātu plaknē uzzīmē vektoru , kura galapunktu koordinātas ir A (4;2) un B …"
click at [450, 219] on div "Koordinātu plaknē uzzīmē vektoru , kura galapunktu koordinātas ir A (4;2) un B …" at bounding box center [437, 222] width 385 height 111
click at [311, 208] on p "Vērtēšanas kritēriji" at bounding box center [418, 212] width 338 height 8
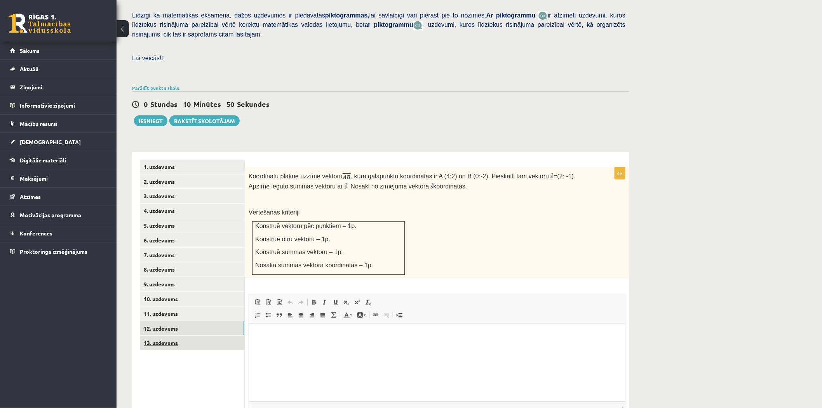
click at [169, 336] on link "13. uzdevums" at bounding box center [192, 343] width 105 height 14
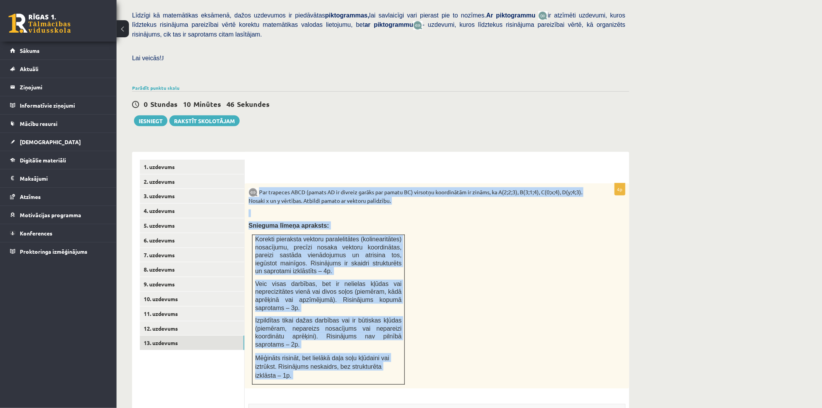
drag, startPoint x: 293, startPoint y: 221, endPoint x: 407, endPoint y: 355, distance: 175.8
click at [407, 355] on div "4p Par trapeces ABCD (pamats AD ir divreiz garāks par pamatu BC) virsotņu koord…" at bounding box center [437, 374] width 385 height 383
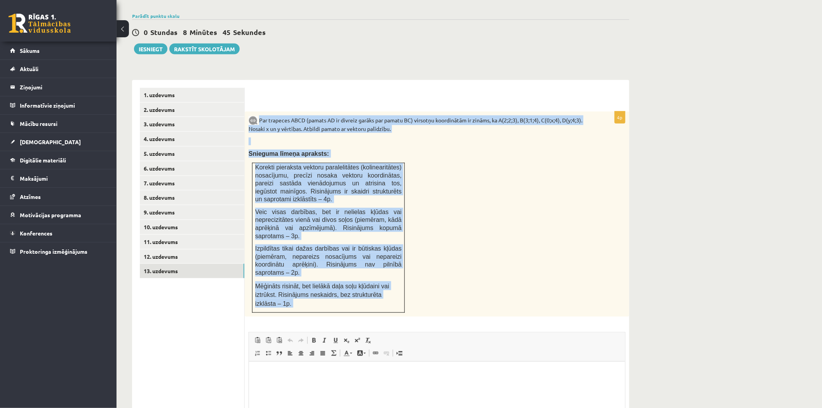
scroll to position [332, 0]
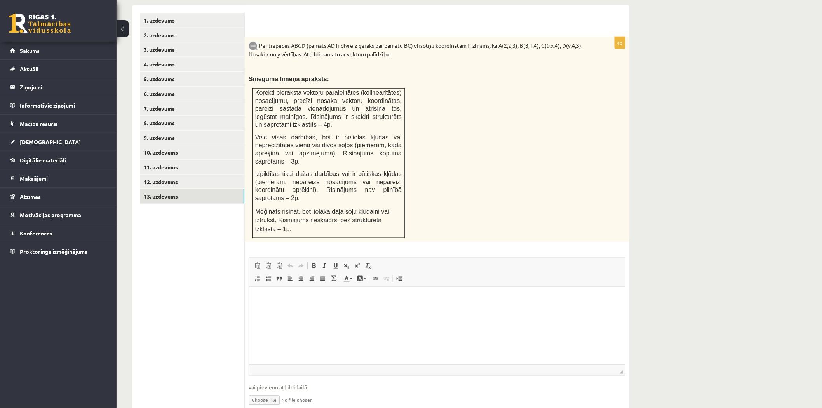
click at [360, 310] on html at bounding box center [437, 299] width 376 height 24
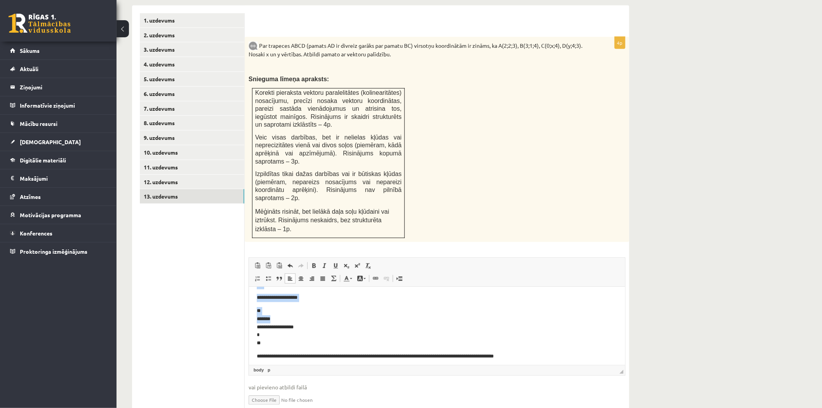
scroll to position [855, 0]
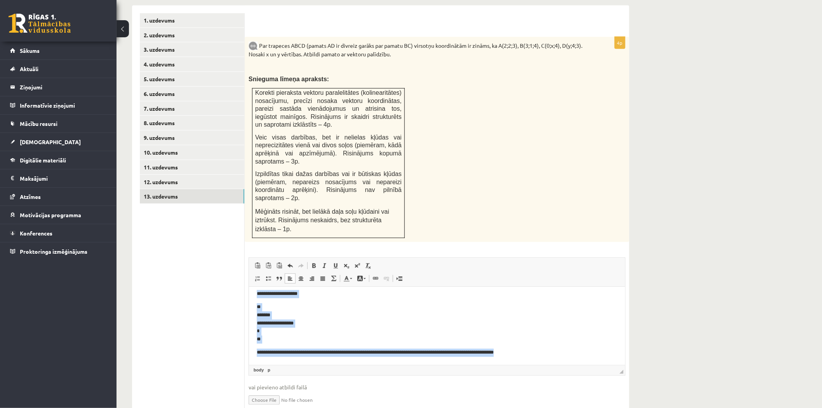
drag, startPoint x: 258, startPoint y: 297, endPoint x: 570, endPoint y: 345, distance: 315.7
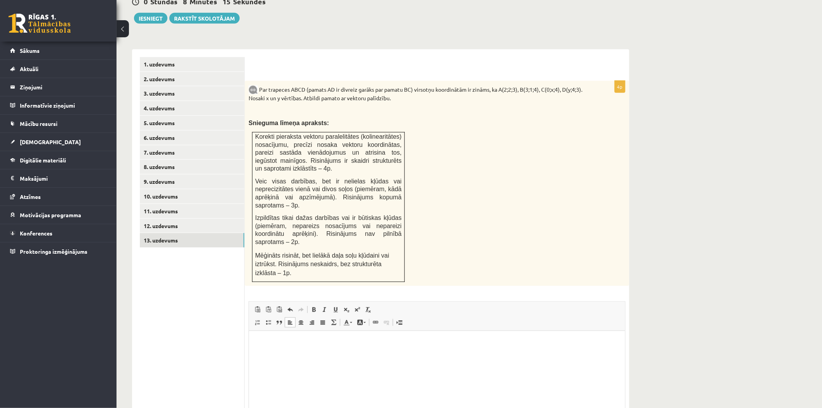
scroll to position [246, 0]
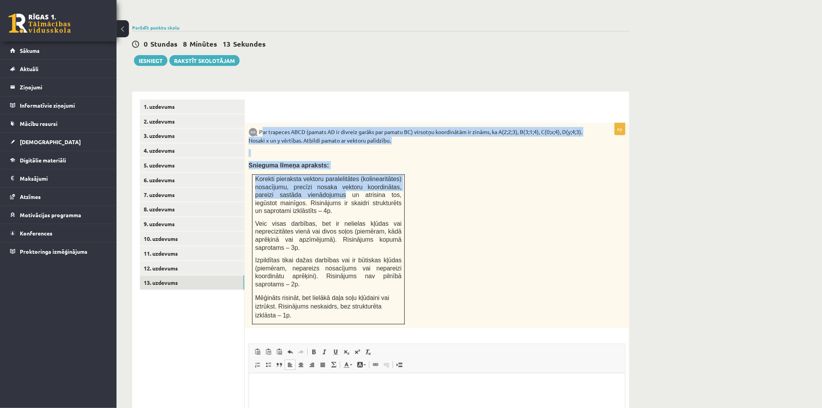
drag, startPoint x: 262, startPoint y: 113, endPoint x: 312, endPoint y: 178, distance: 82.2
click at [312, 178] on div "Par trapeces ABCD (pamats AD ir divreiz garāks par pamatu BC) virsotņu koordinā…" at bounding box center [437, 226] width 385 height 206
click at [181, 261] on link "12. uzdevums" at bounding box center [192, 268] width 105 height 14
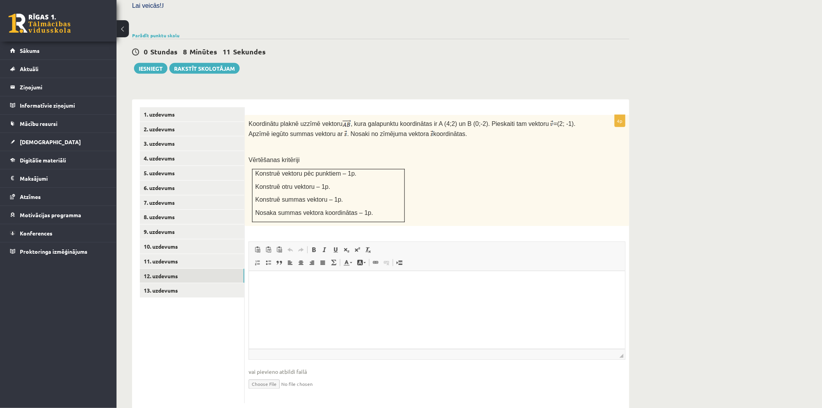
scroll to position [0, 0]
click at [161, 225] on link "9. uzdevums" at bounding box center [192, 232] width 105 height 14
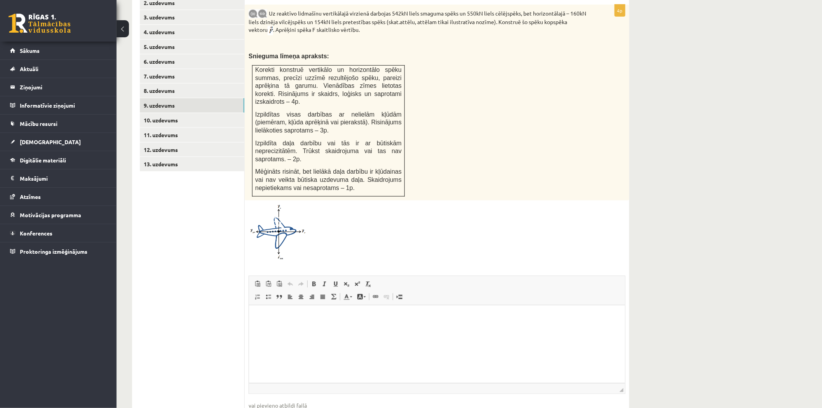
scroll to position [399, 0]
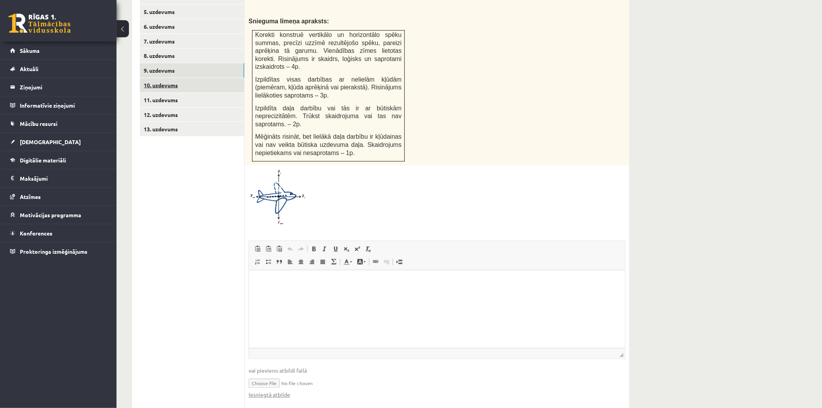
click at [156, 78] on link "10. uzdevums" at bounding box center [192, 85] width 105 height 14
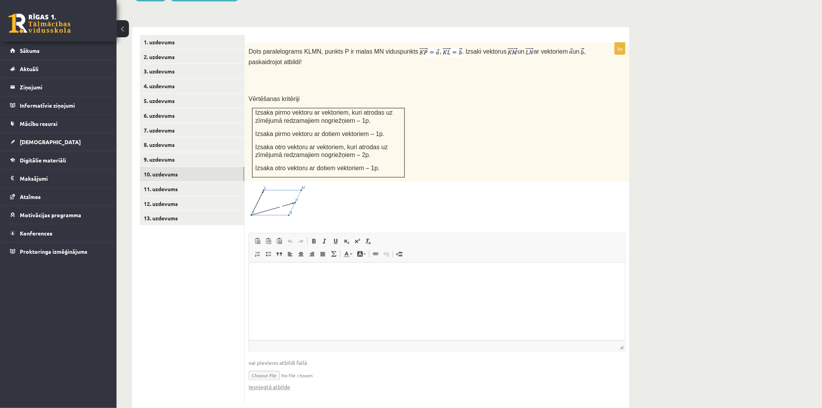
scroll to position [0, 0]
click at [171, 182] on link "11. uzdevums" at bounding box center [192, 189] width 105 height 14
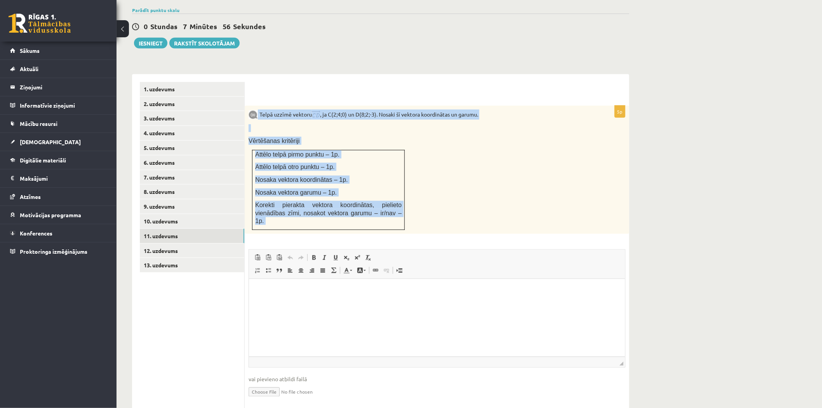
drag, startPoint x: 288, startPoint y: 130, endPoint x: 406, endPoint y: 209, distance: 142.0
click at [406, 209] on div "5p Telpā uzzīmē vektoru , ja C(2;4;0) un D(8;2;-3). Nosaki šī vektora koordināt…" at bounding box center [437, 258] width 385 height 305
copy div "Telpā uzzīmē vektoru , ja C(2;4;0) un D(8;2;-3). Nosaki šī vektora koordinātas …"
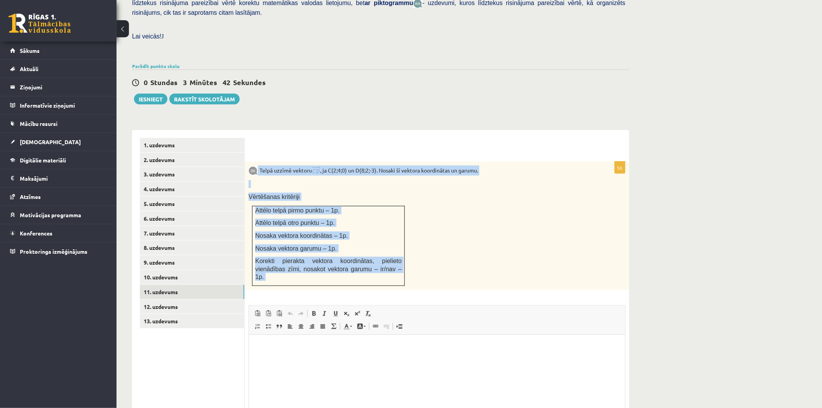
scroll to position [134, 0]
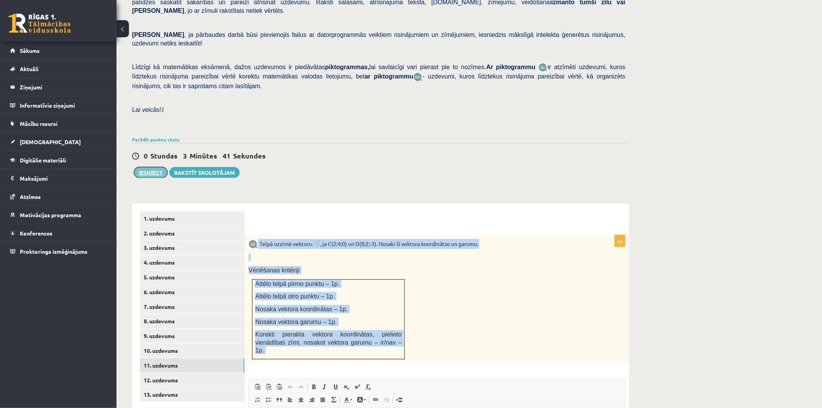
click at [152, 167] on button "Iesniegt" at bounding box center [150, 172] width 33 height 11
click at [167, 373] on link "12. uzdevums" at bounding box center [192, 380] width 105 height 14
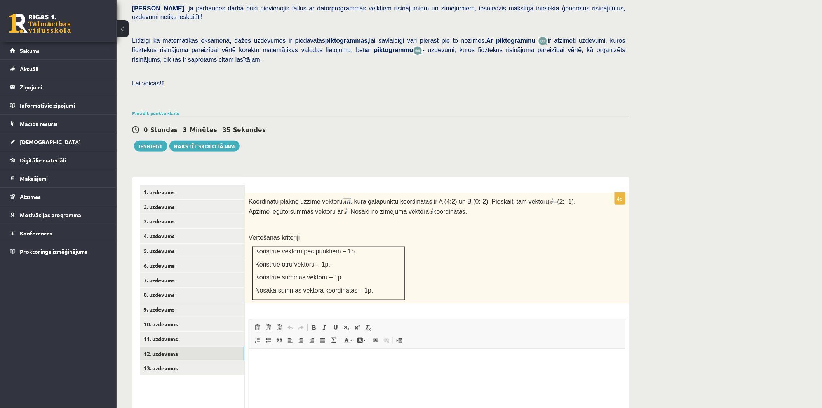
scroll to position [0, 0]
click at [170, 361] on link "13. uzdevums" at bounding box center [192, 368] width 105 height 14
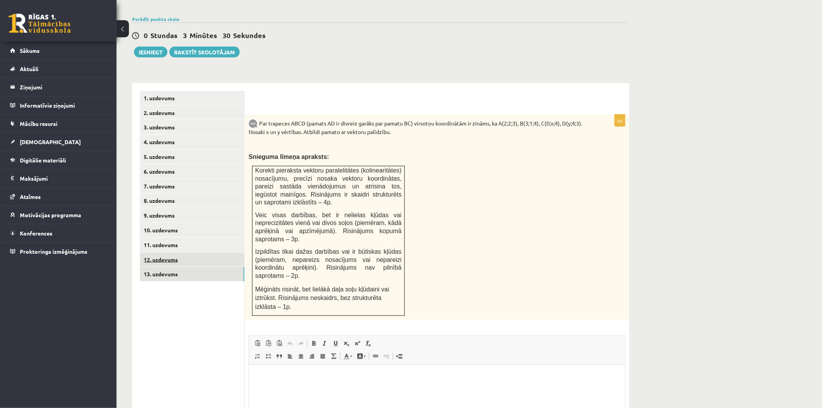
click at [161, 253] on link "12. uzdevums" at bounding box center [192, 260] width 105 height 14
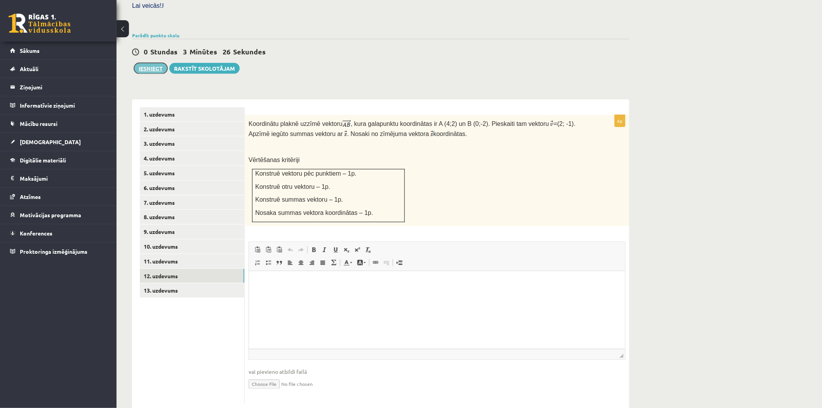
click at [145, 63] on button "Iesniegt" at bounding box center [150, 68] width 33 height 11
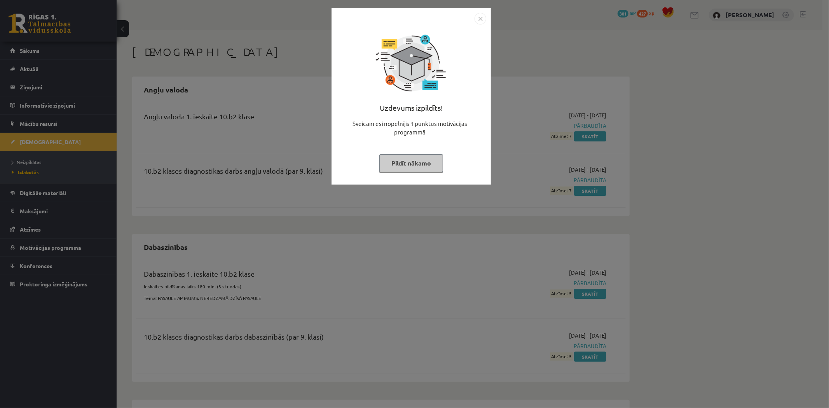
drag, startPoint x: 483, startPoint y: 20, endPoint x: 475, endPoint y: 42, distance: 23.5
click at [483, 20] on img "Close" at bounding box center [480, 19] width 12 height 12
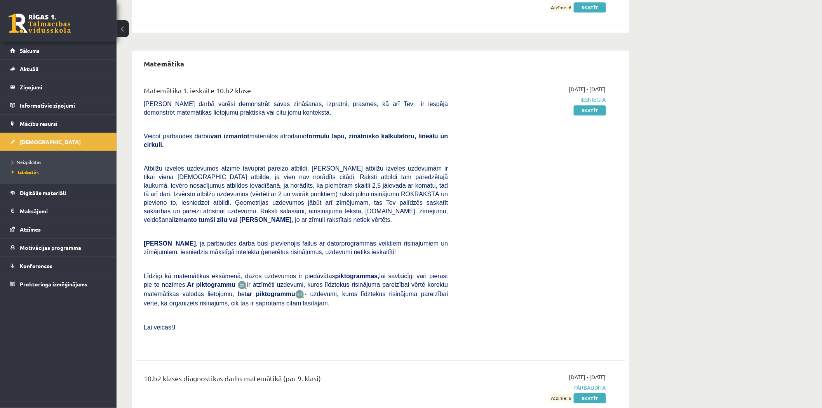
scroll to position [920, 0]
